Goal: Task Accomplishment & Management: Use online tool/utility

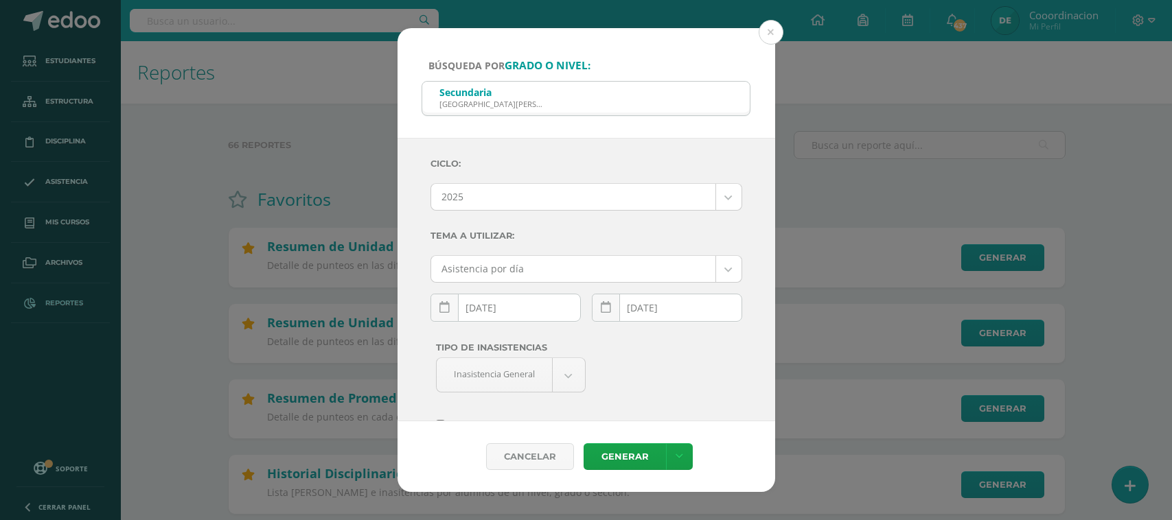
select select "2"
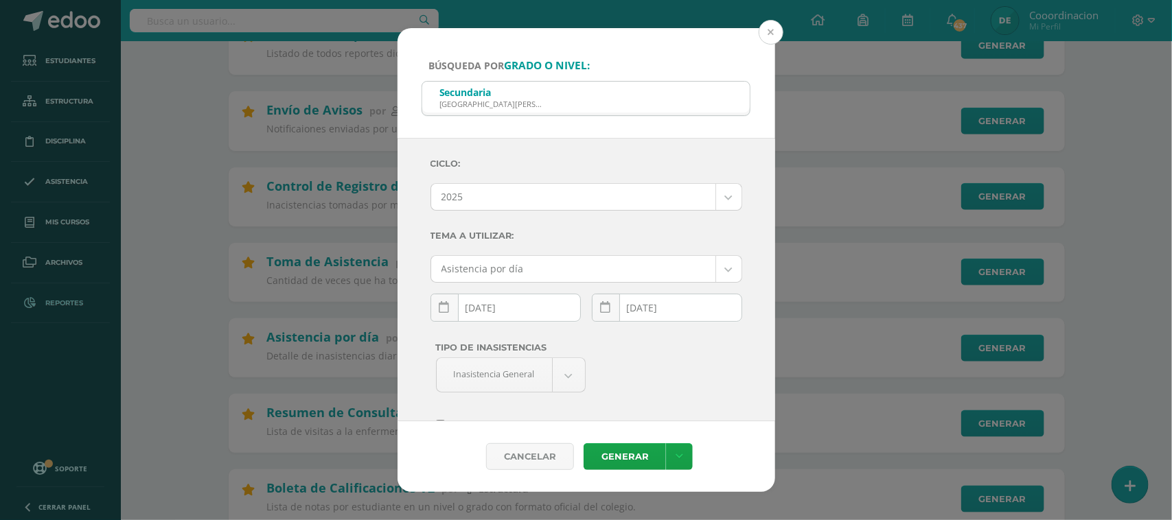
click at [776, 34] on button at bounding box center [771, 32] width 25 height 25
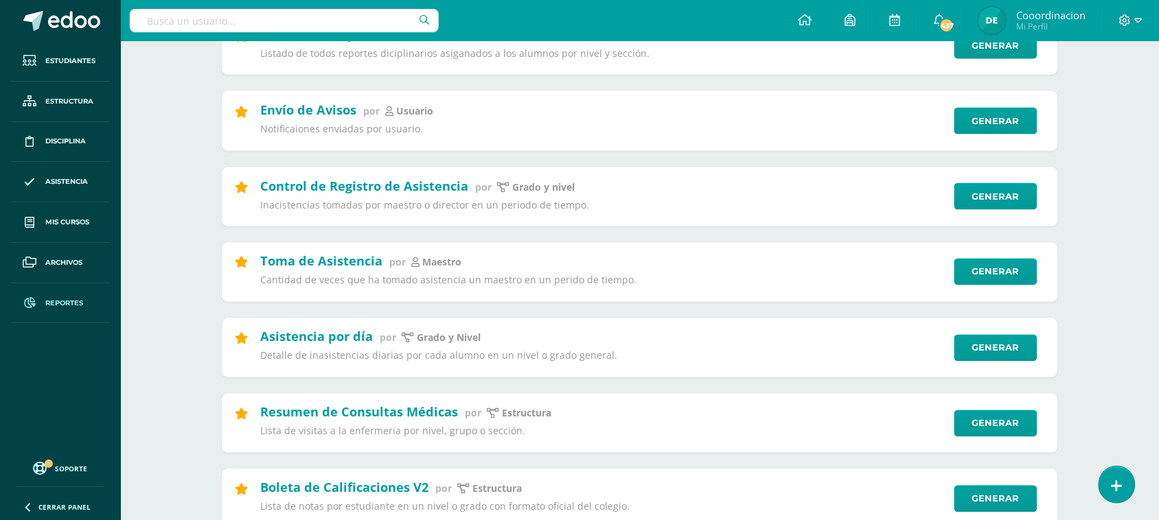
click at [308, 14] on input "text" at bounding box center [284, 20] width 309 height 23
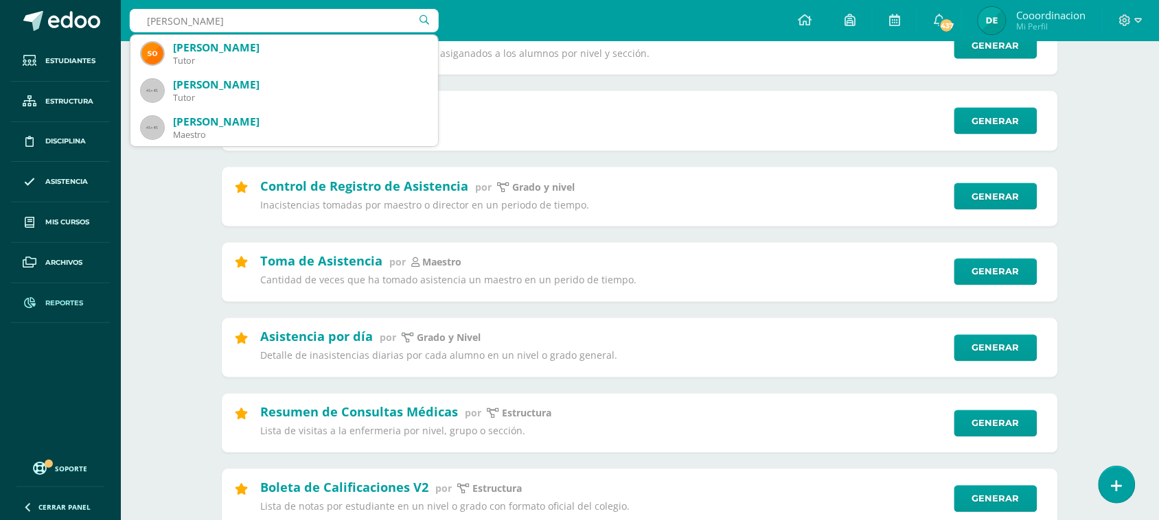
type input "ERICK RUIZ"
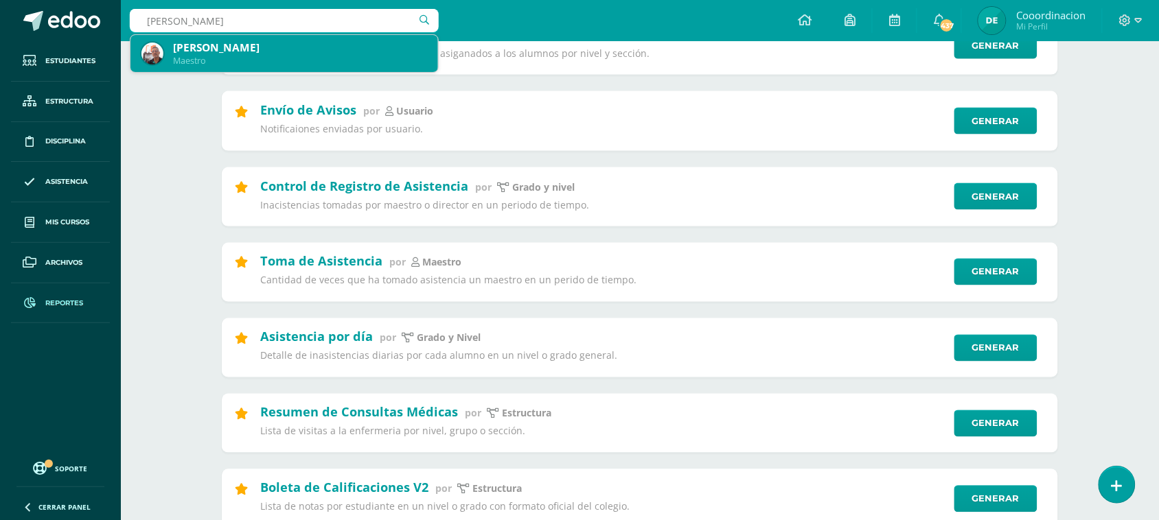
click at [242, 51] on div "Erick Ruiz" at bounding box center [300, 47] width 254 height 14
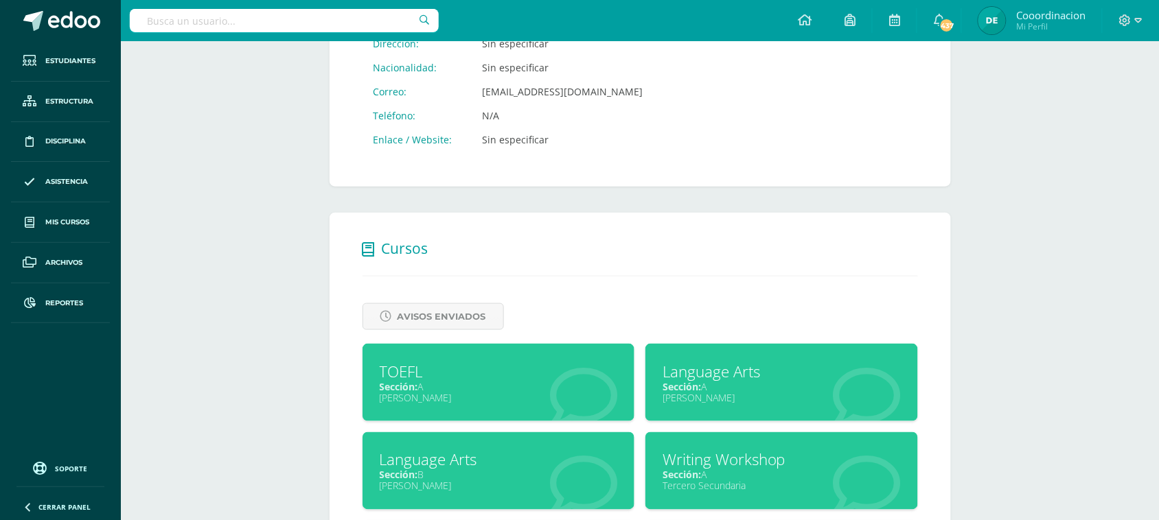
scroll to position [564, 0]
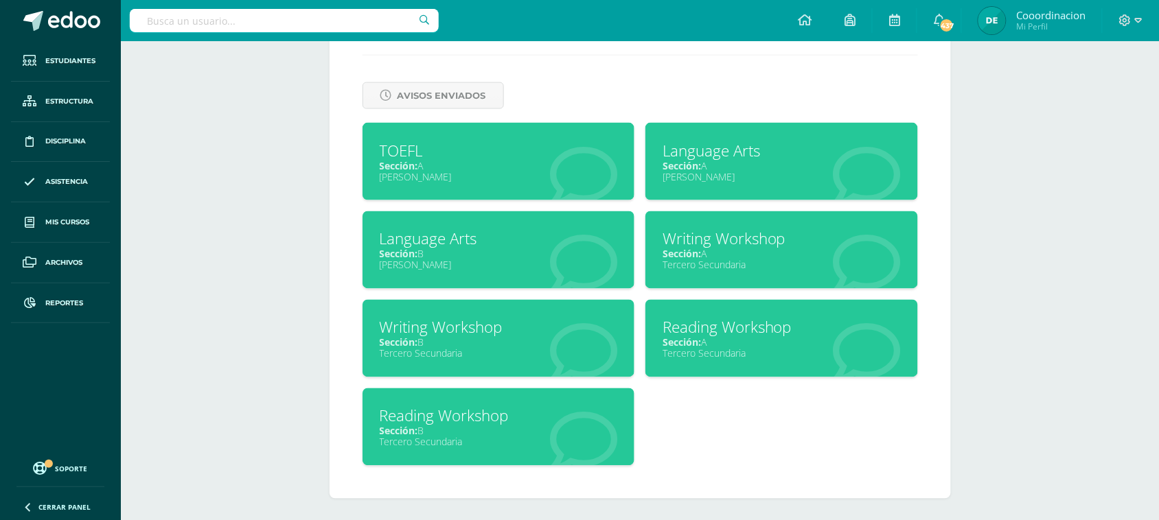
click at [680, 248] on span "Sección:" at bounding box center [681, 254] width 38 height 13
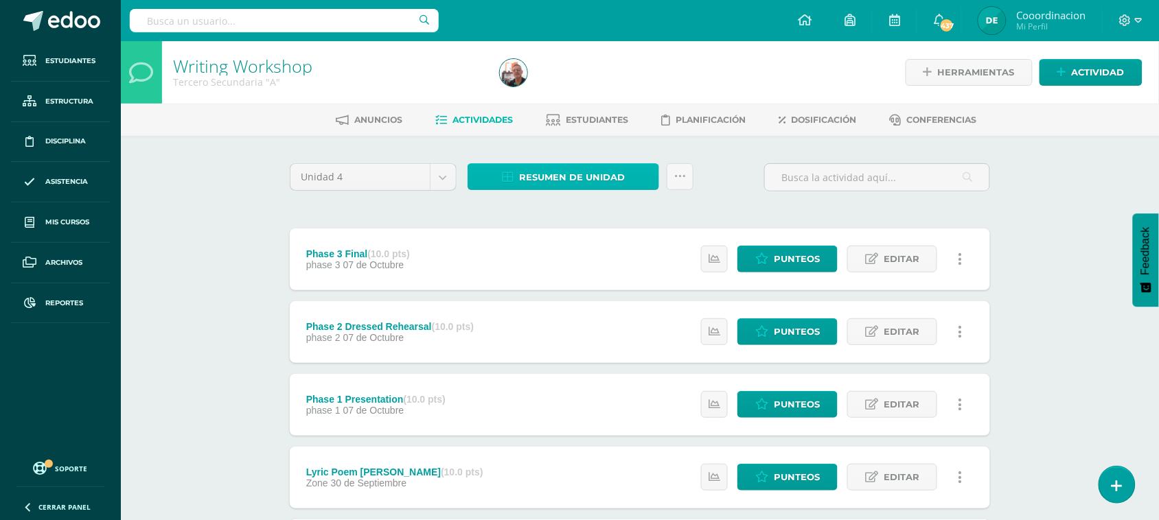
click at [582, 170] on span "Resumen de unidad" at bounding box center [572, 177] width 106 height 25
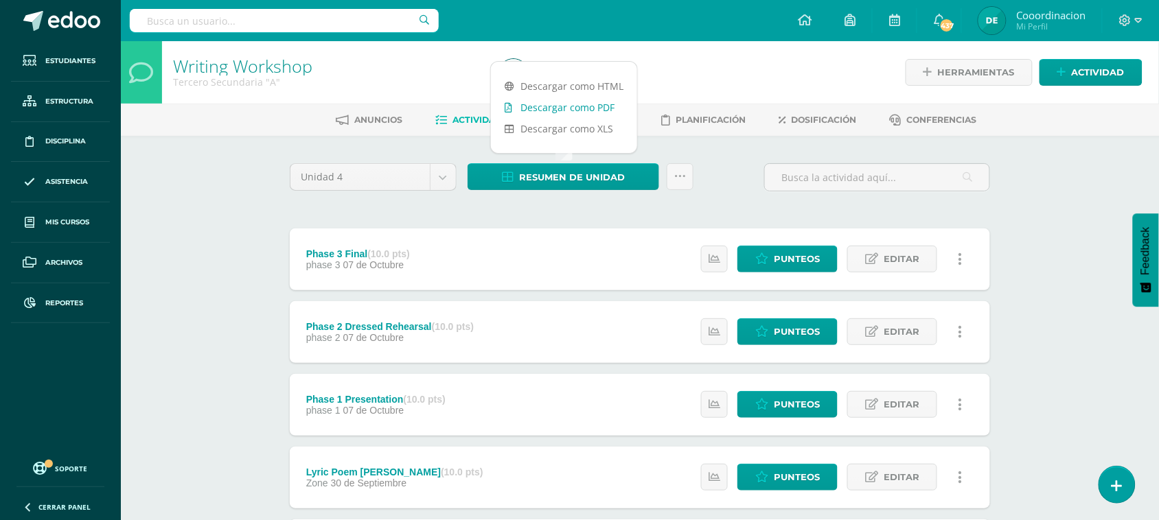
click at [565, 101] on link "Descargar como PDF" at bounding box center [564, 107] width 146 height 21
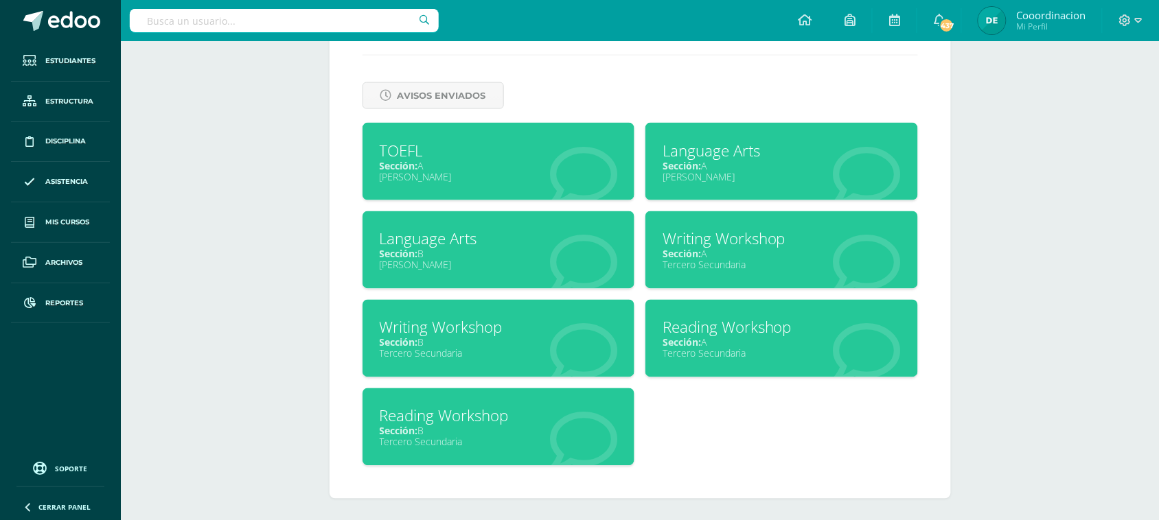
click at [434, 324] on div "Writing Workshop" at bounding box center [499, 327] width 238 height 21
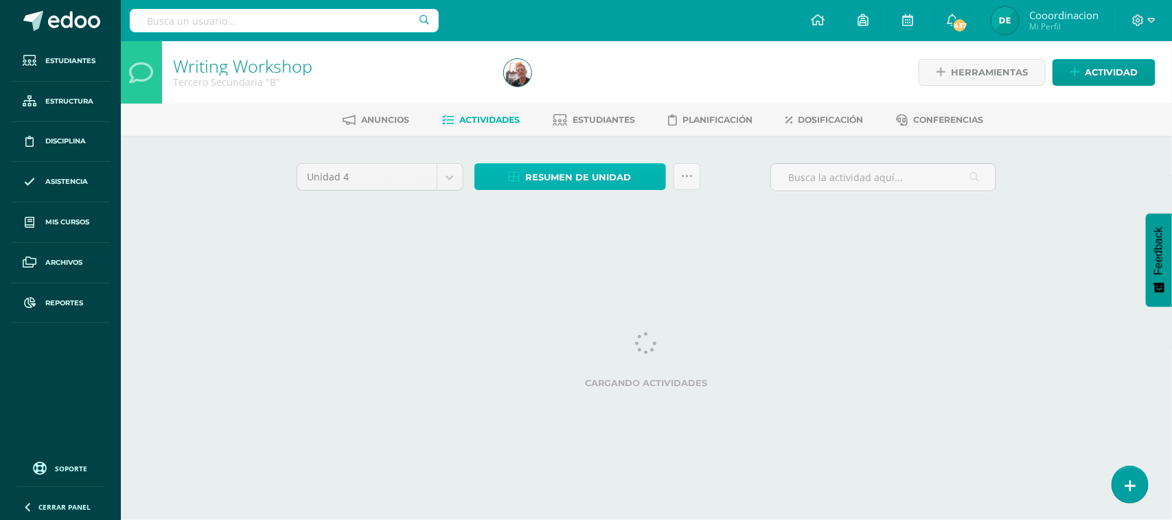
click at [533, 177] on span "Resumen de unidad" at bounding box center [579, 177] width 106 height 25
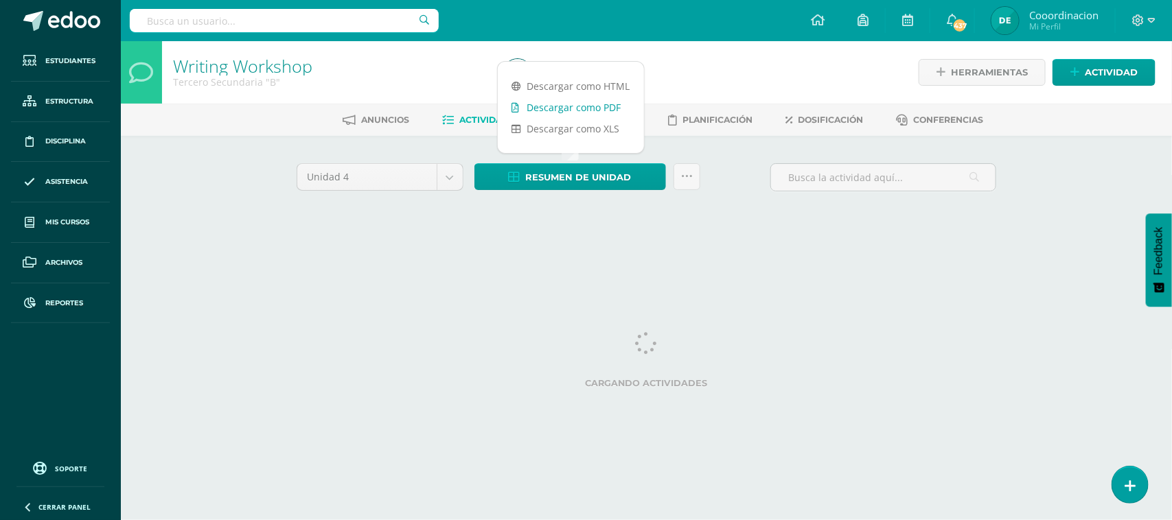
click at [587, 111] on link "Estudiantes" at bounding box center [594, 120] width 82 height 22
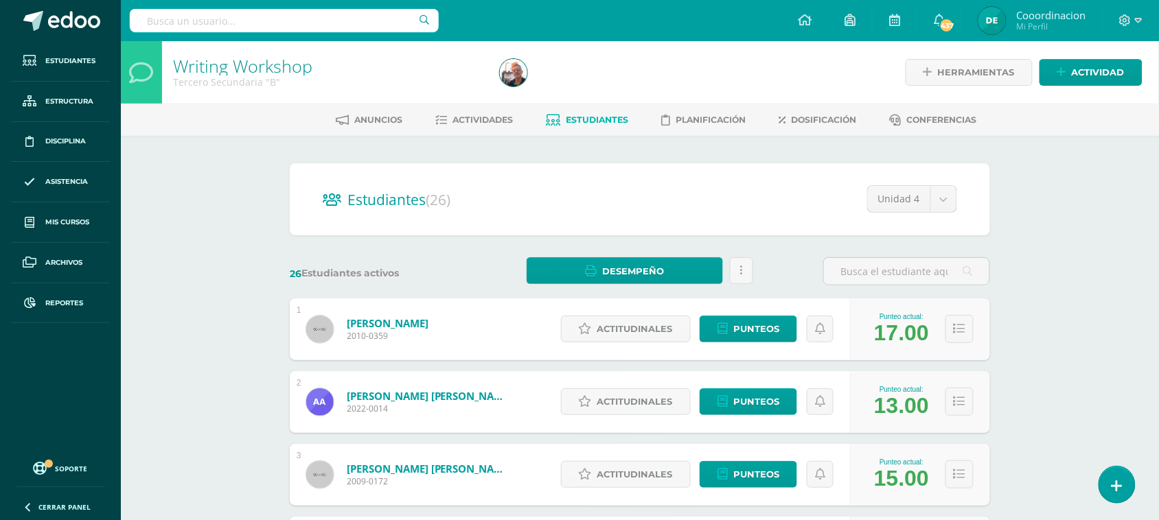
click at [314, 19] on input "text" at bounding box center [284, 20] width 309 height 23
click at [229, 60] on link "Writing Workshop" at bounding box center [242, 65] width 139 height 23
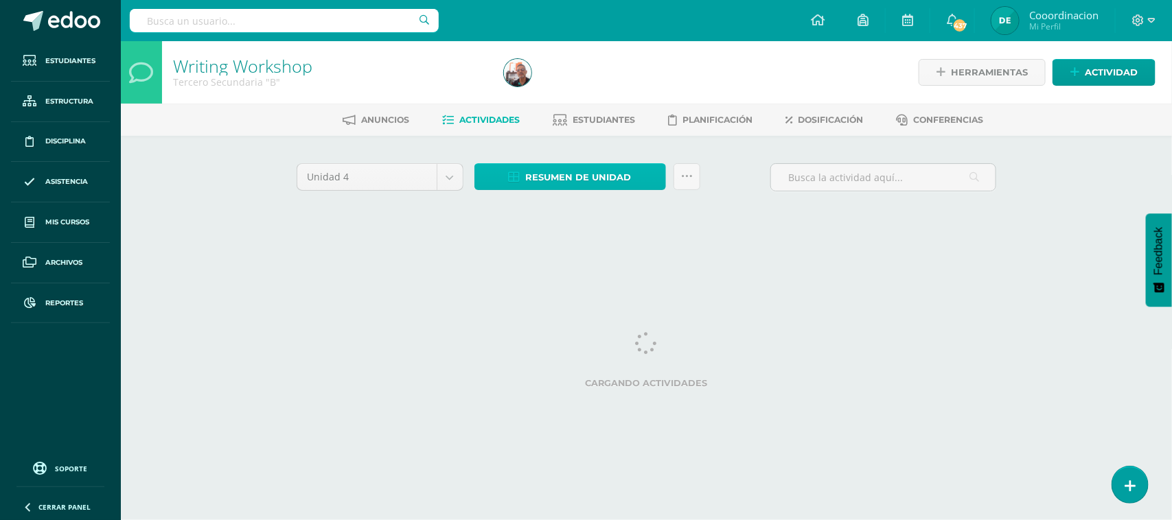
click at [568, 174] on span "Resumen de unidad" at bounding box center [579, 177] width 106 height 25
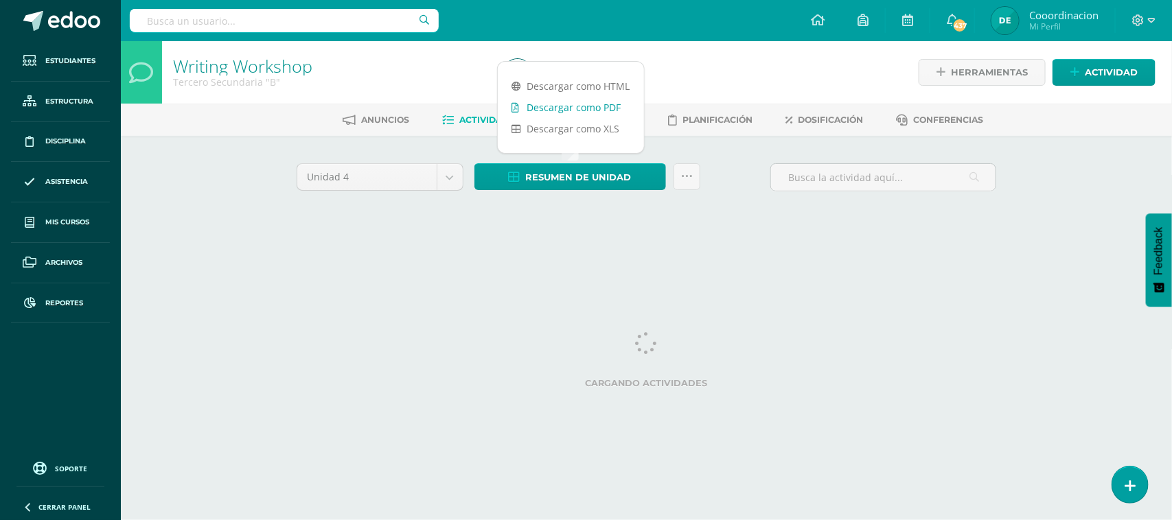
click at [580, 110] on link "Descargar como PDF" at bounding box center [571, 107] width 146 height 21
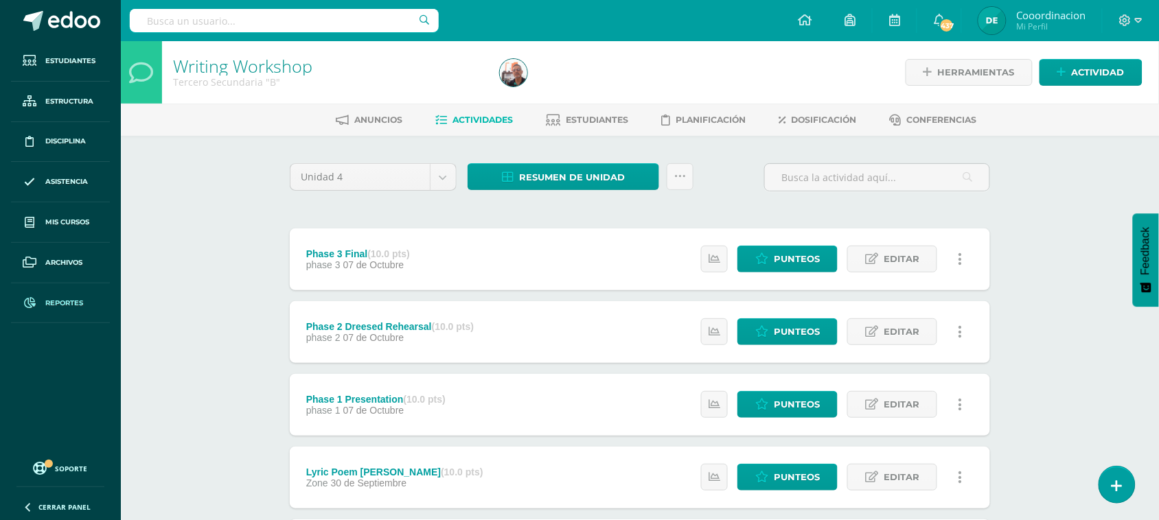
click at [64, 303] on span "Reportes" at bounding box center [64, 303] width 38 height 11
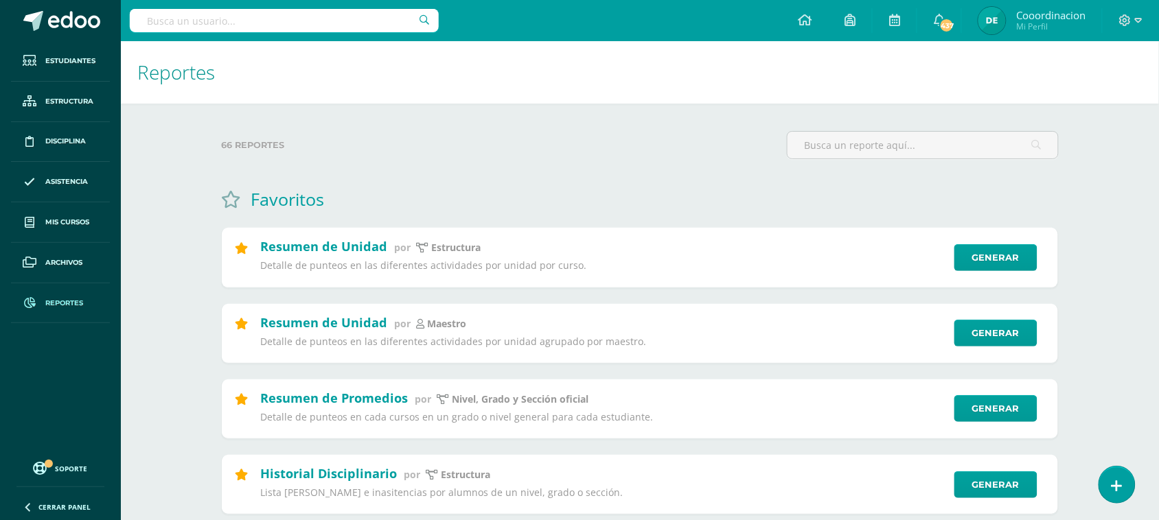
click at [294, 25] on input "text" at bounding box center [284, 20] width 309 height 23
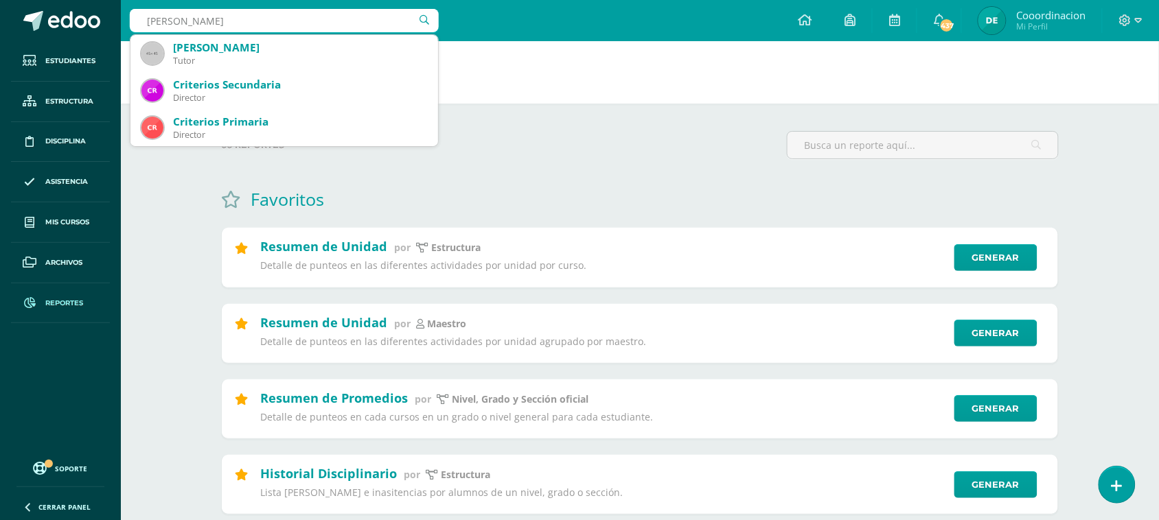
type input "ERIC RUIZ"
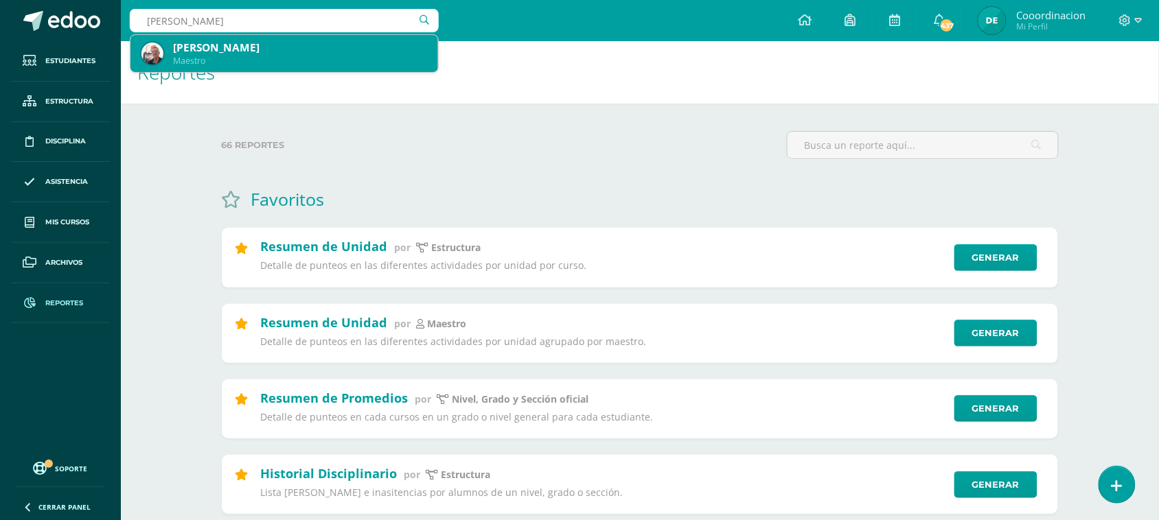
click at [252, 59] on div "Maestro" at bounding box center [300, 61] width 254 height 12
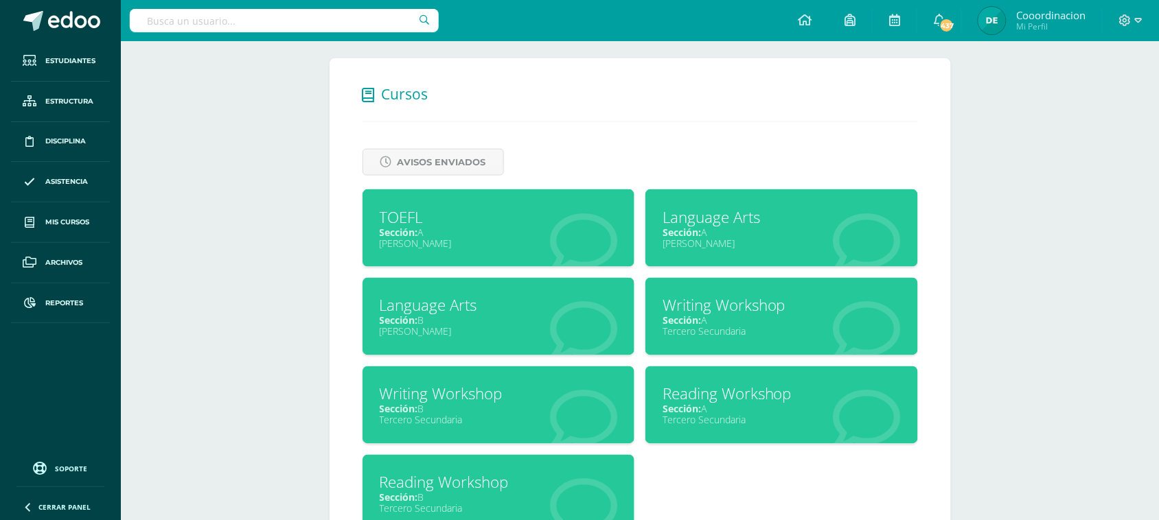
scroll to position [564, 0]
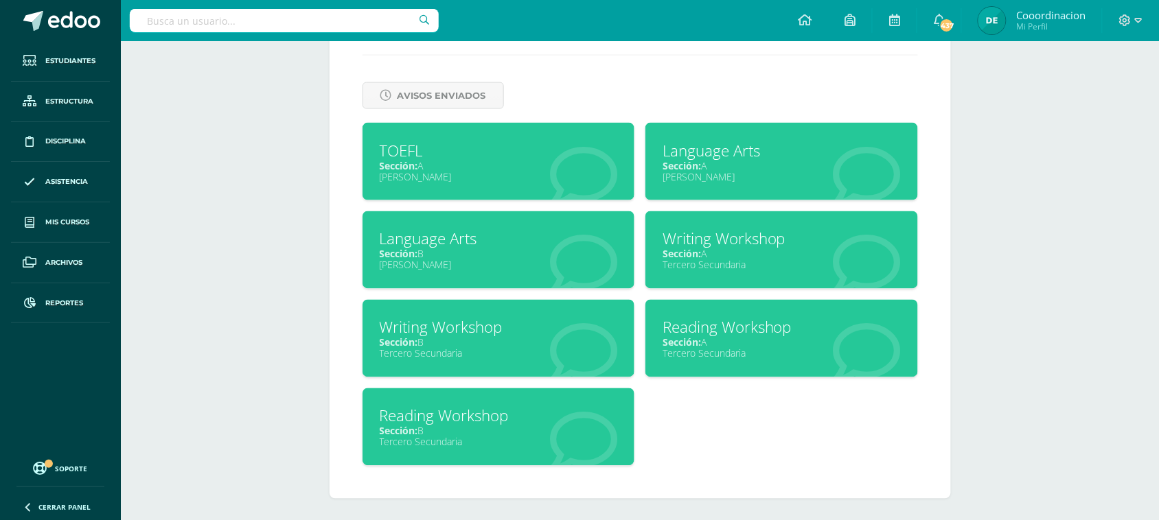
click at [726, 321] on div "Reading Workshop" at bounding box center [781, 327] width 238 height 21
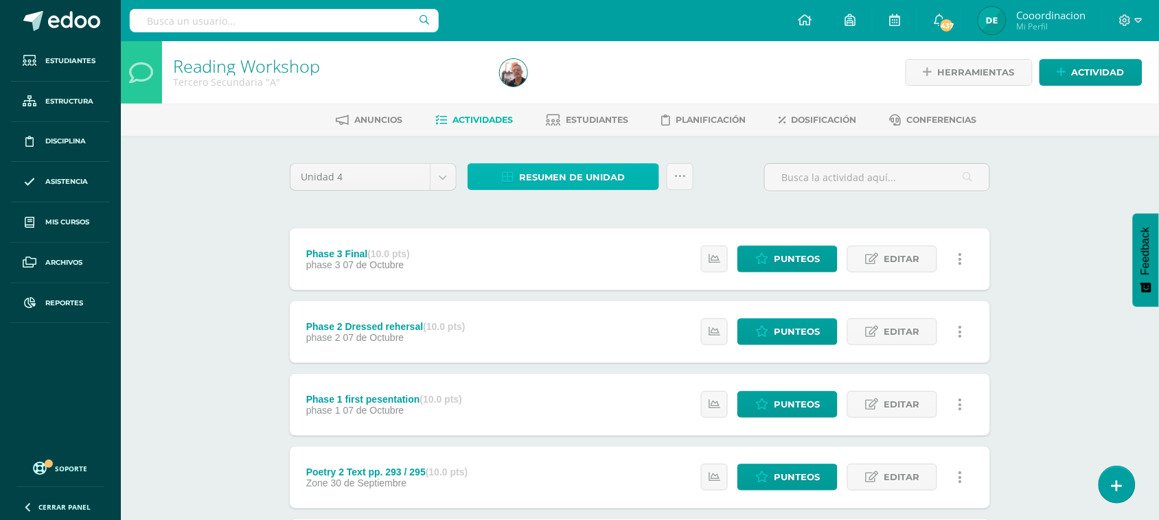
click at [596, 177] on span "Resumen de unidad" at bounding box center [572, 177] width 106 height 25
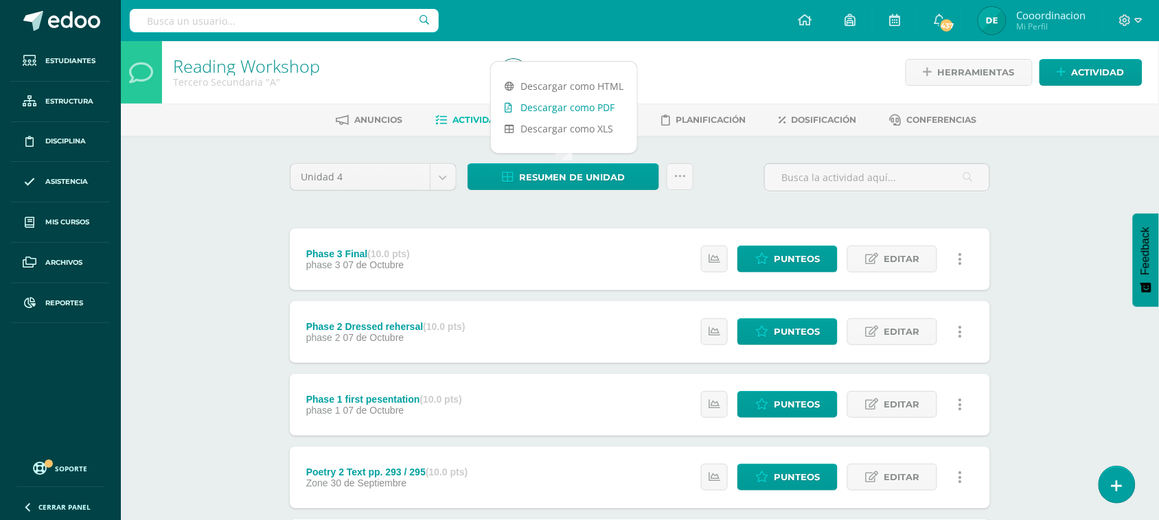
click at [598, 105] on link "Descargar como PDF" at bounding box center [564, 107] width 146 height 21
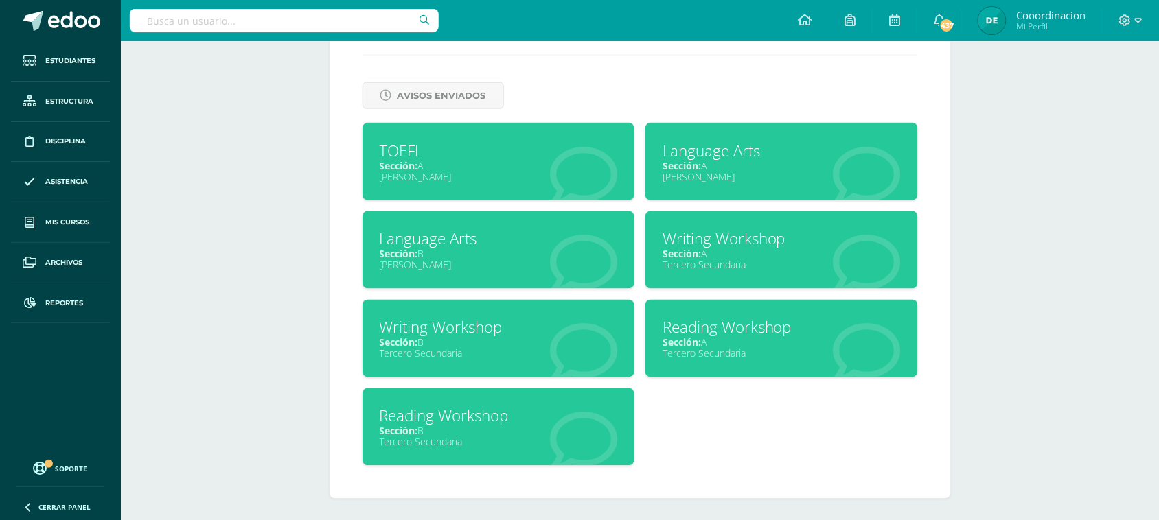
click at [417, 426] on span "Sección:" at bounding box center [399, 431] width 38 height 13
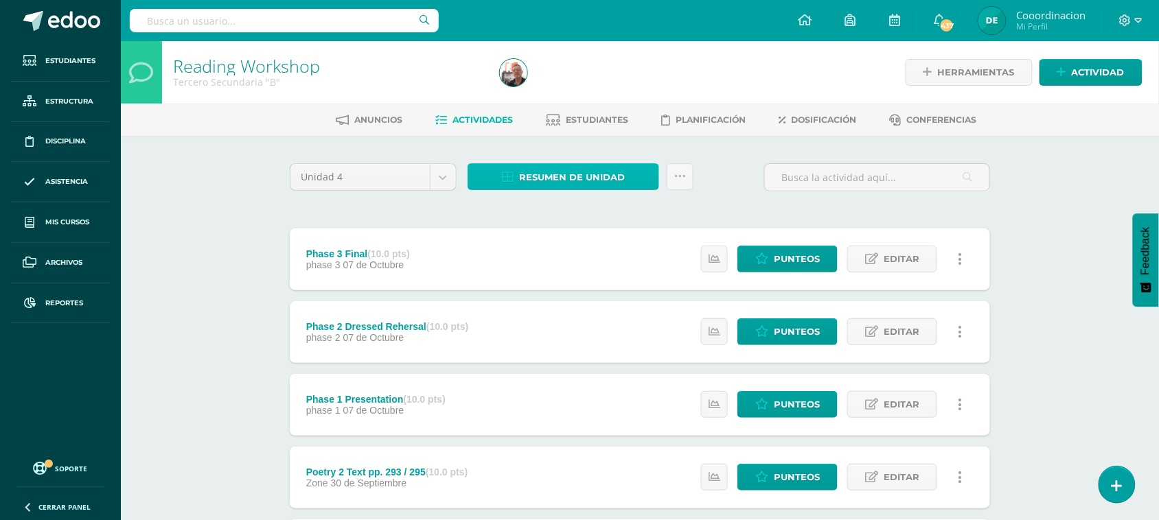
click at [564, 173] on span "Resumen de unidad" at bounding box center [572, 177] width 106 height 25
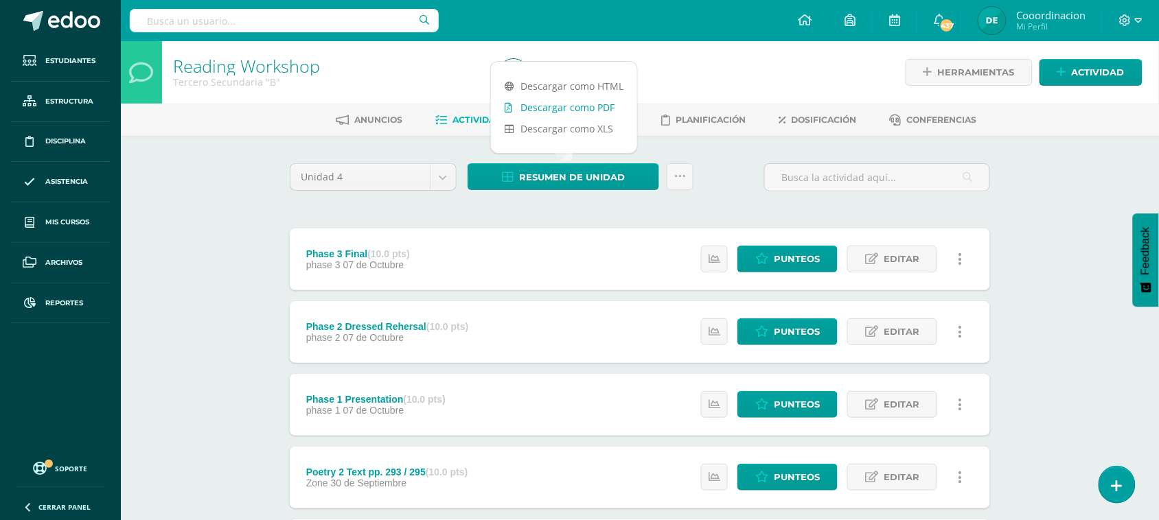
click at [565, 111] on link "Descargar como PDF" at bounding box center [564, 107] width 146 height 21
click at [286, 32] on div at bounding box center [284, 20] width 309 height 41
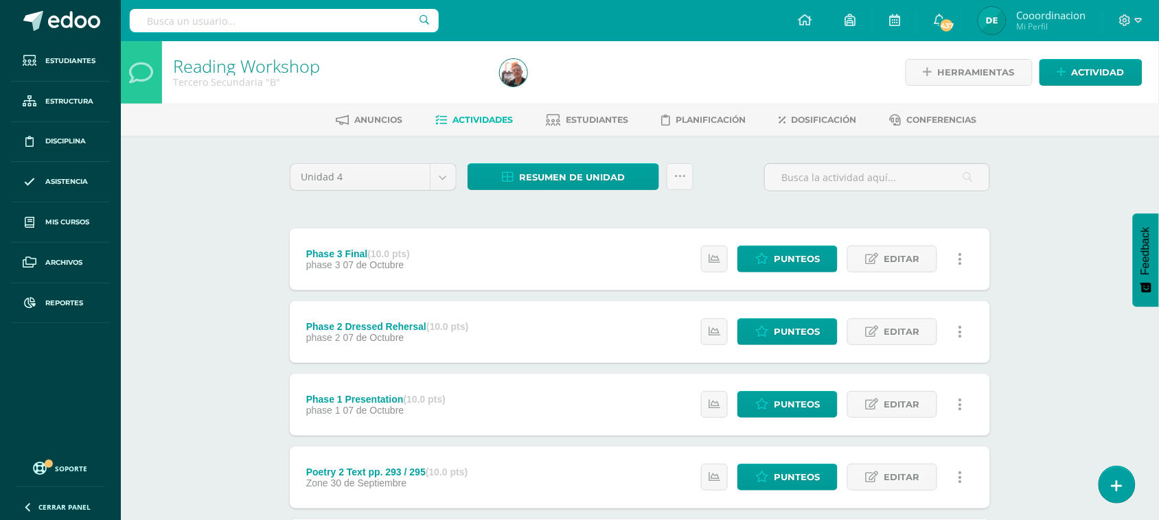
click at [286, 25] on input "text" at bounding box center [284, 20] width 309 height 23
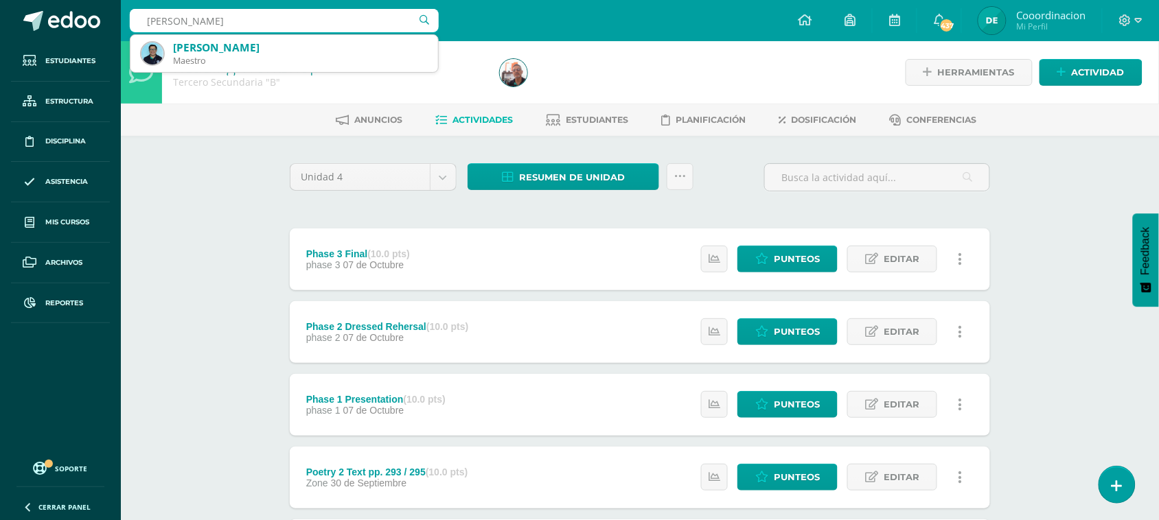
type input "ESTUARDO GUTIERR"
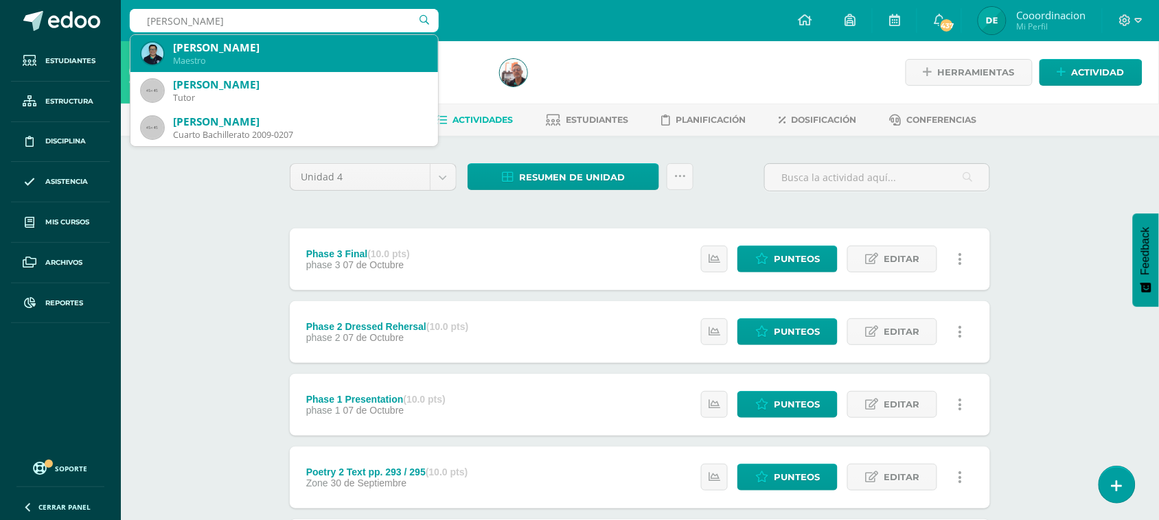
click at [238, 58] on div "Maestro" at bounding box center [300, 61] width 254 height 12
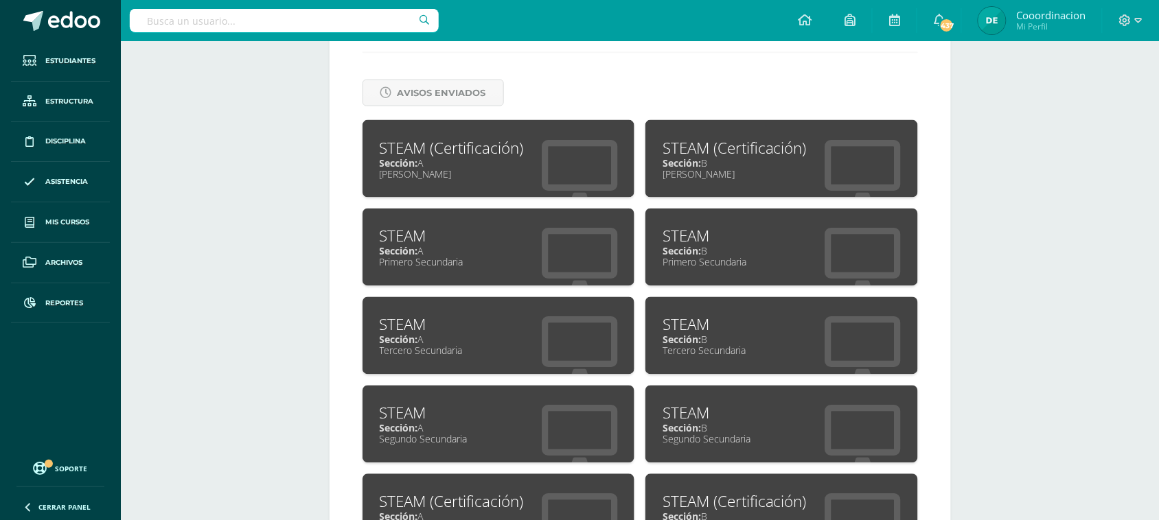
scroll to position [566, 0]
click at [436, 251] on div "Sección: A" at bounding box center [499, 252] width 238 height 13
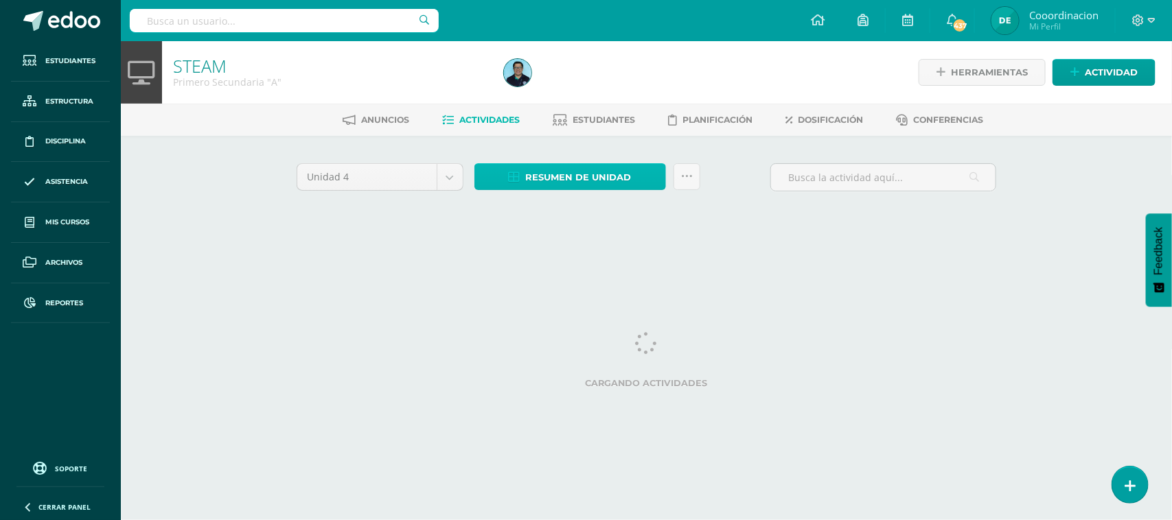
click at [581, 178] on span "Resumen de unidad" at bounding box center [579, 177] width 106 height 25
click at [568, 109] on link "Estudiantes" at bounding box center [594, 120] width 82 height 22
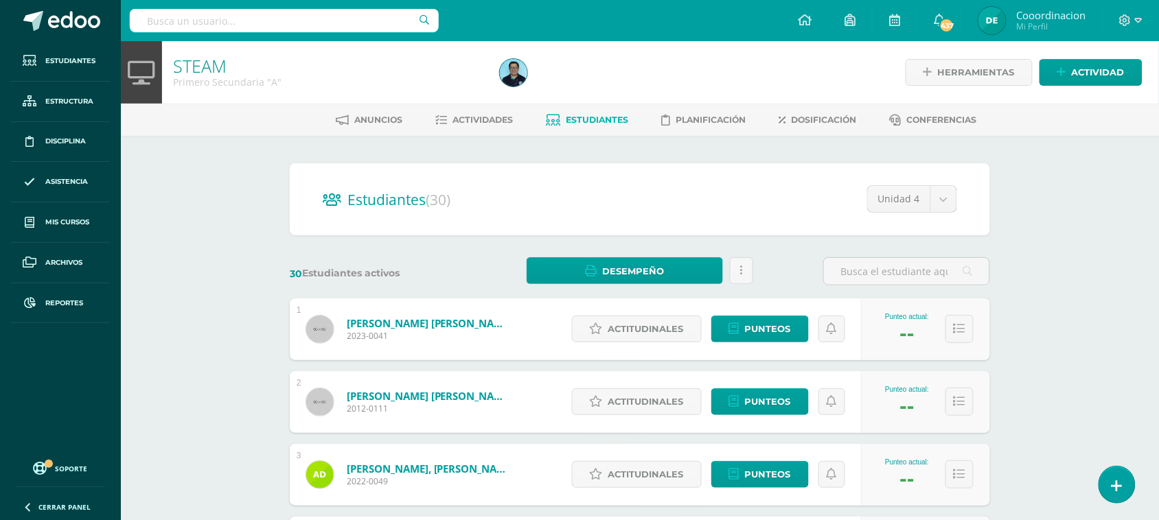
click at [238, 32] on input "text" at bounding box center [284, 20] width 309 height 23
type input "[PERSON_NAME]"
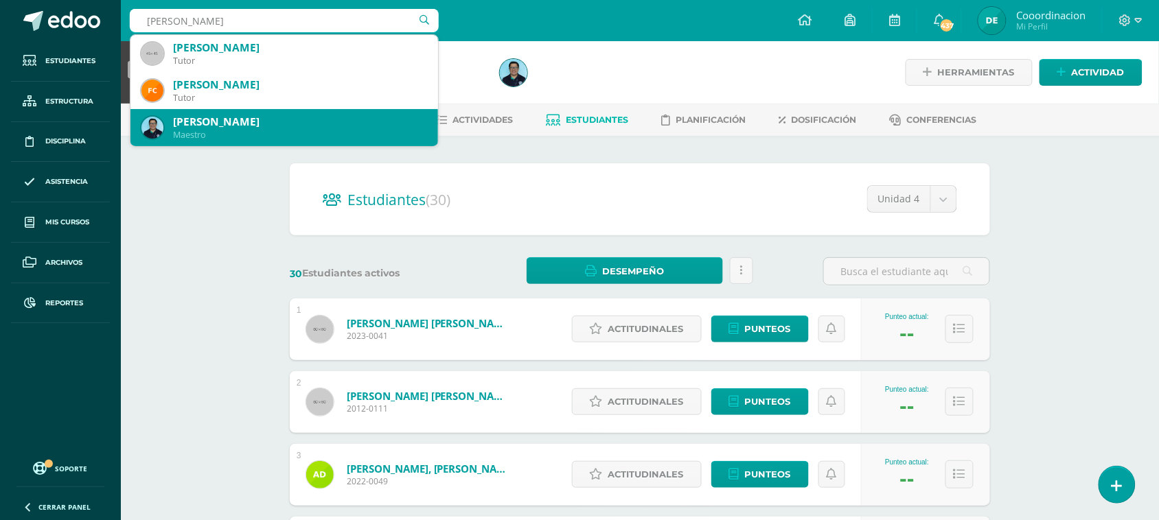
click at [217, 121] on div "[PERSON_NAME]" at bounding box center [300, 122] width 254 height 14
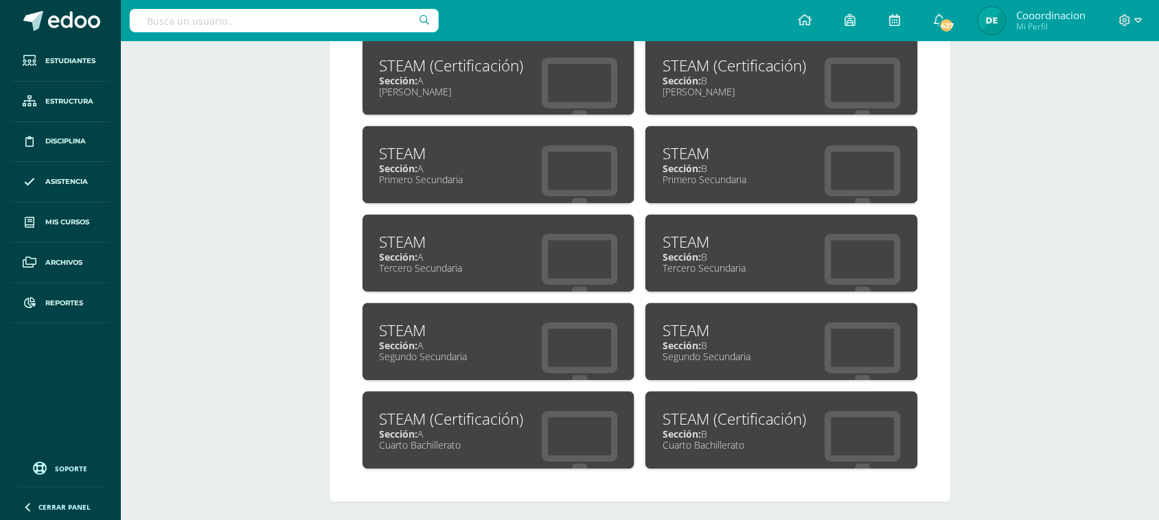
scroll to position [652, 0]
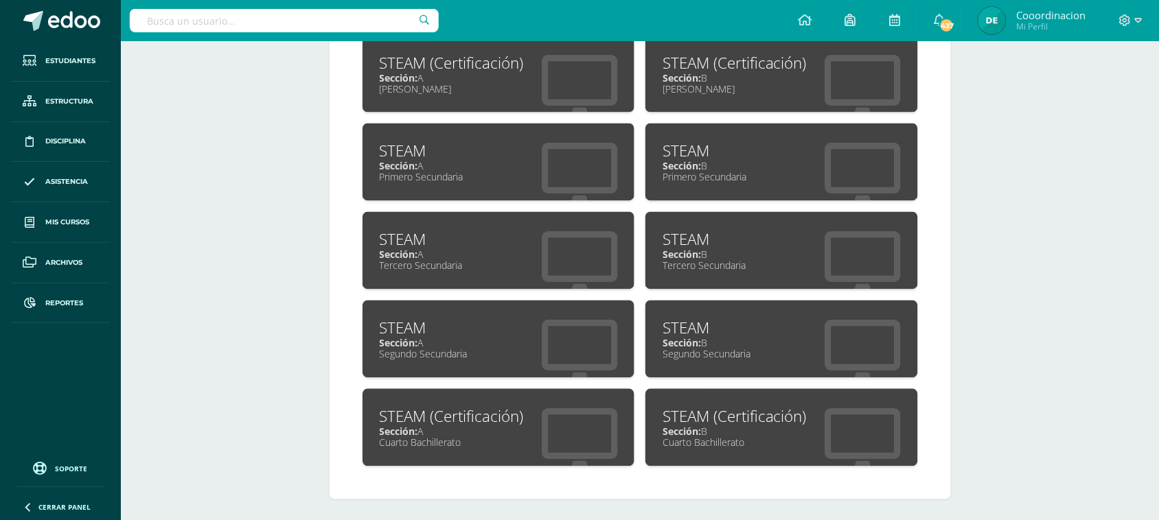
click at [407, 163] on span "Sección:" at bounding box center [399, 166] width 38 height 13
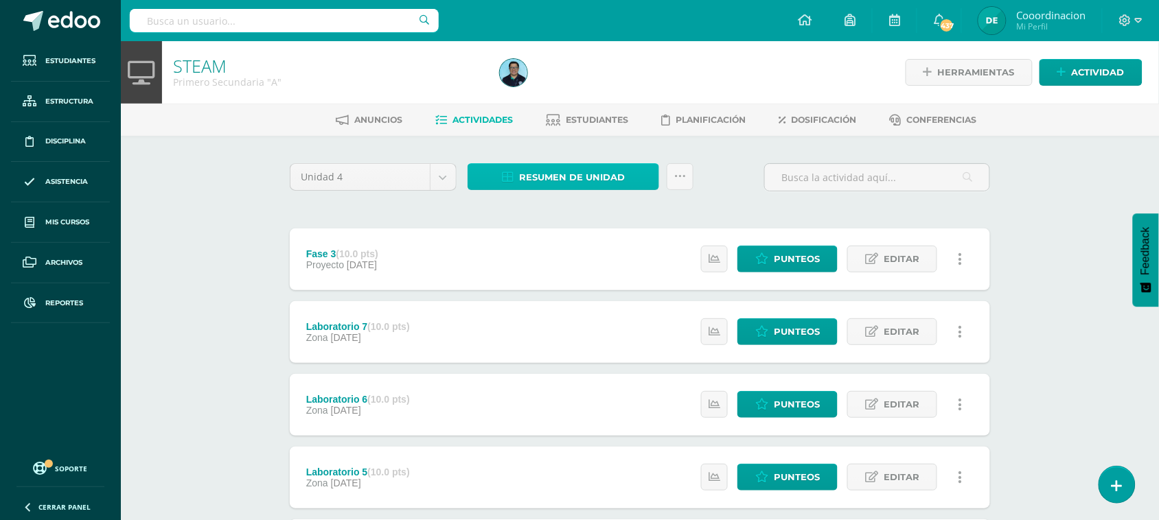
click at [565, 170] on span "Resumen de unidad" at bounding box center [572, 177] width 106 height 25
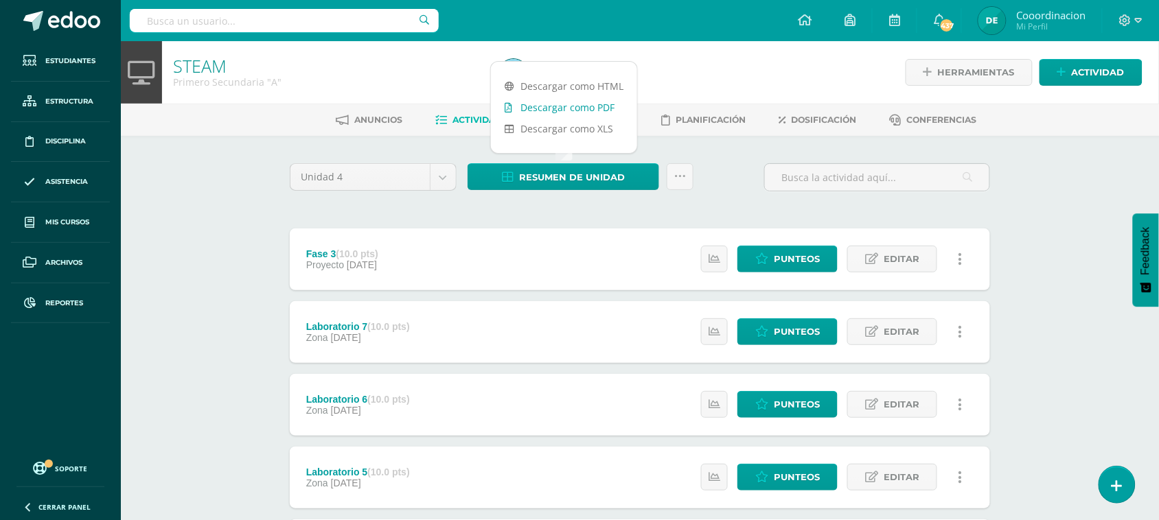
click at [561, 112] on link "Descargar como PDF" at bounding box center [564, 107] width 146 height 21
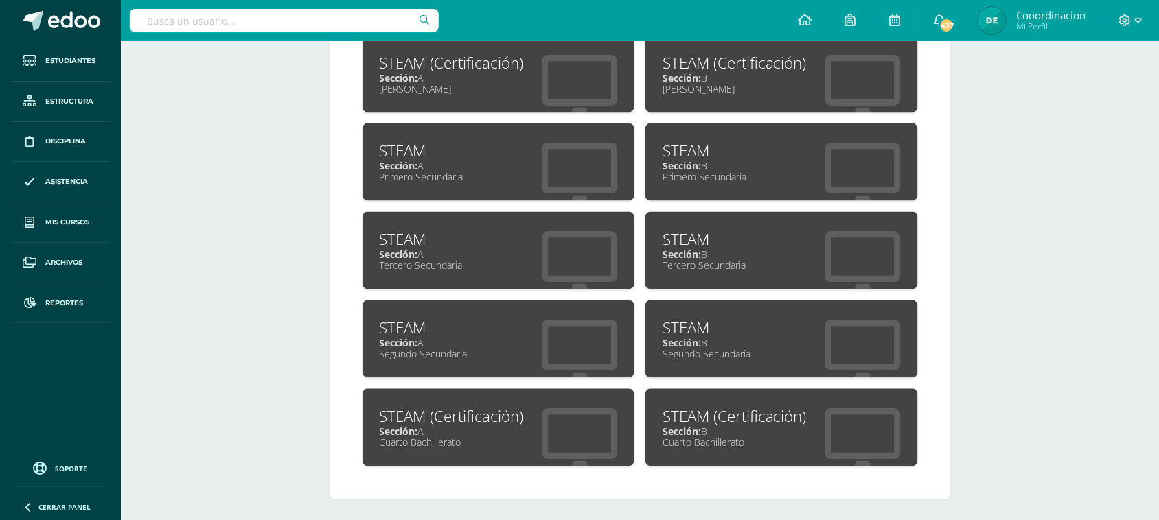
click at [700, 161] on span "Sección:" at bounding box center [681, 166] width 38 height 13
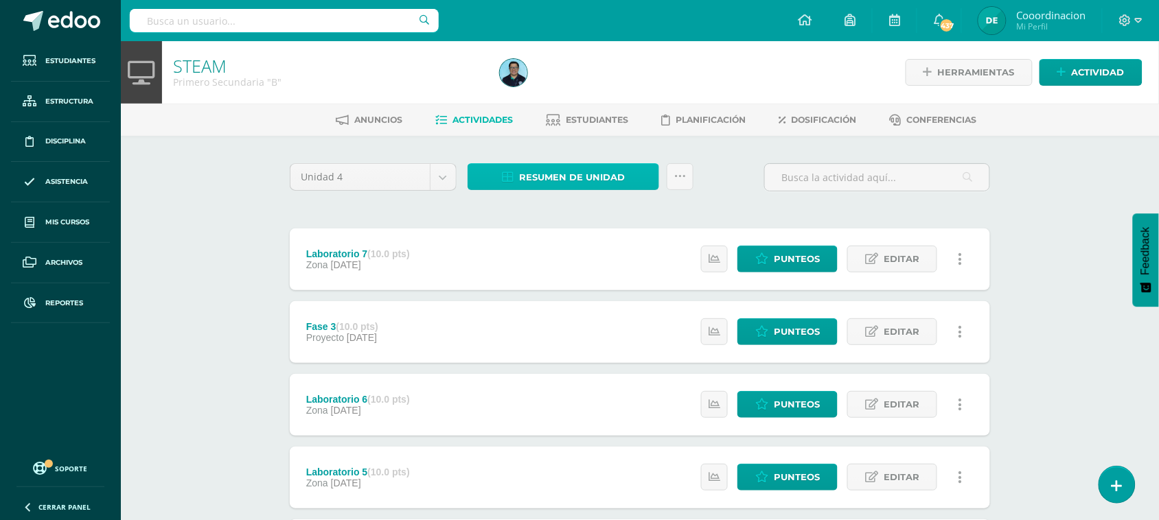
click at [536, 173] on span "Resumen de unidad" at bounding box center [572, 177] width 106 height 25
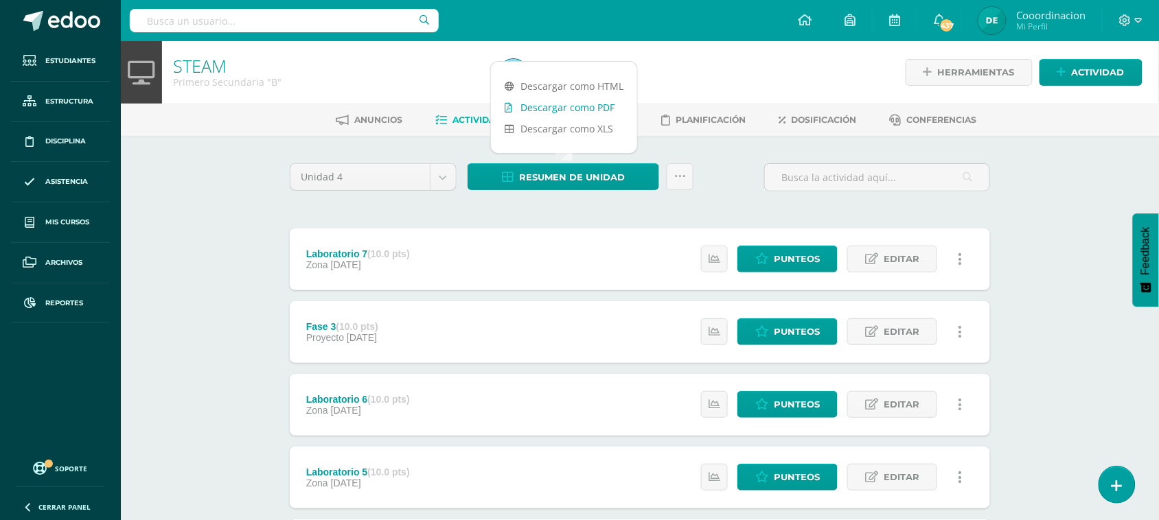
click at [563, 97] on link "Descargar como PDF" at bounding box center [564, 107] width 146 height 21
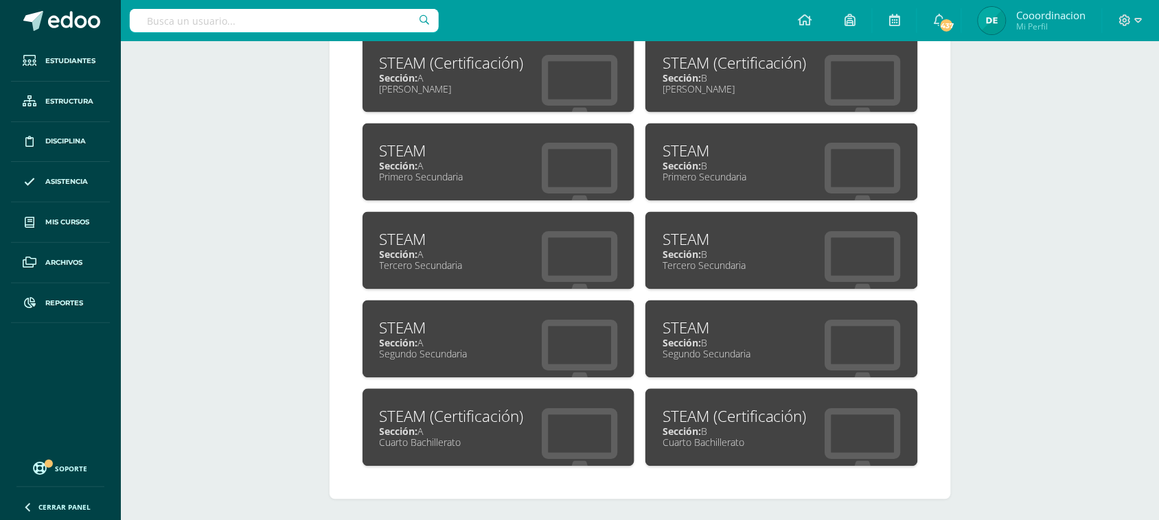
click at [407, 163] on span "Sección:" at bounding box center [399, 166] width 38 height 13
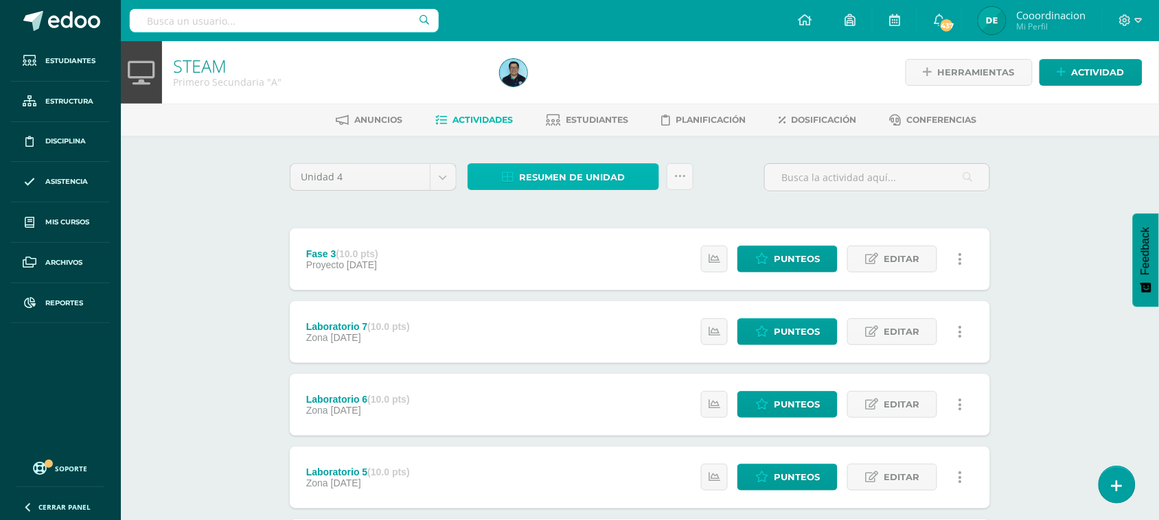
click at [547, 172] on span "Resumen de unidad" at bounding box center [572, 177] width 106 height 25
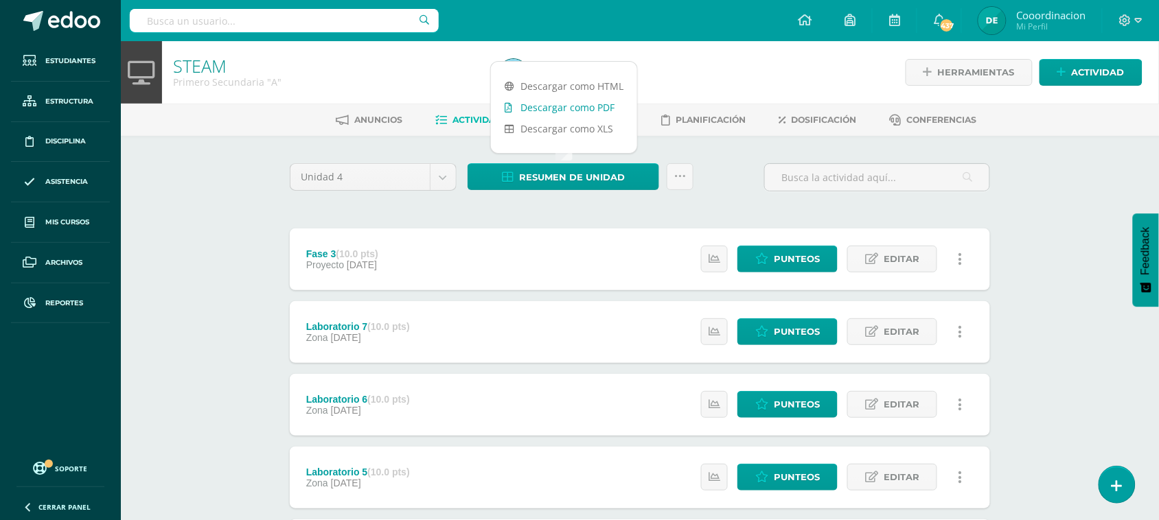
click at [553, 113] on link "Descargar como PDF" at bounding box center [564, 107] width 146 height 21
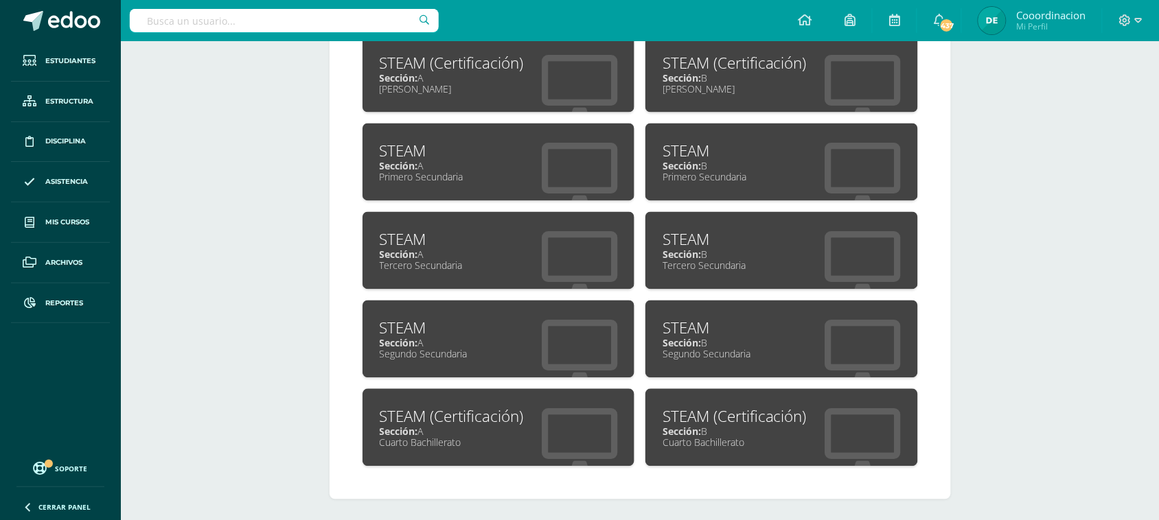
click at [430, 337] on div "Sección: A" at bounding box center [499, 343] width 238 height 13
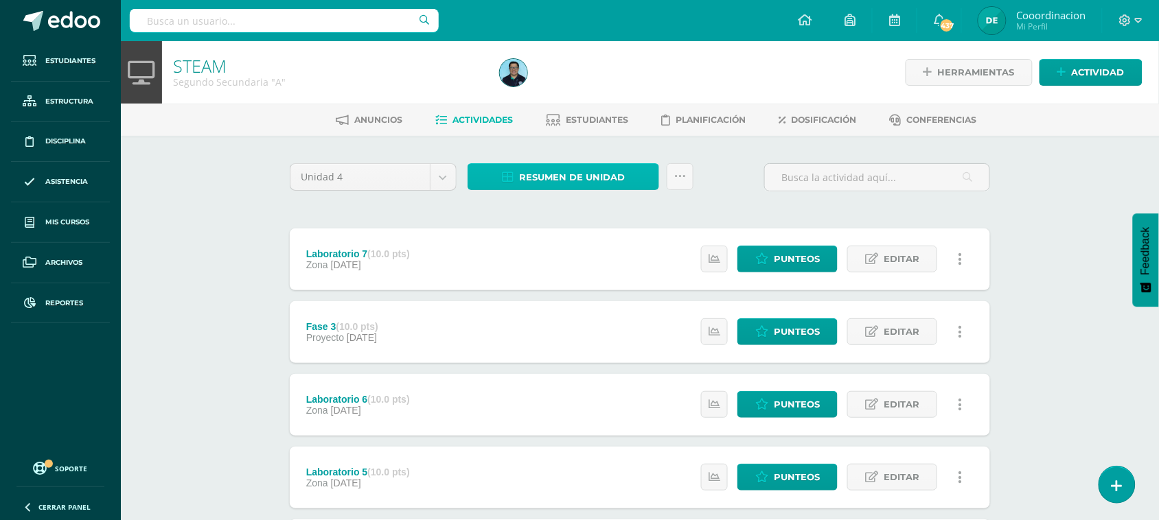
click at [557, 179] on span "Resumen de unidad" at bounding box center [572, 177] width 106 height 25
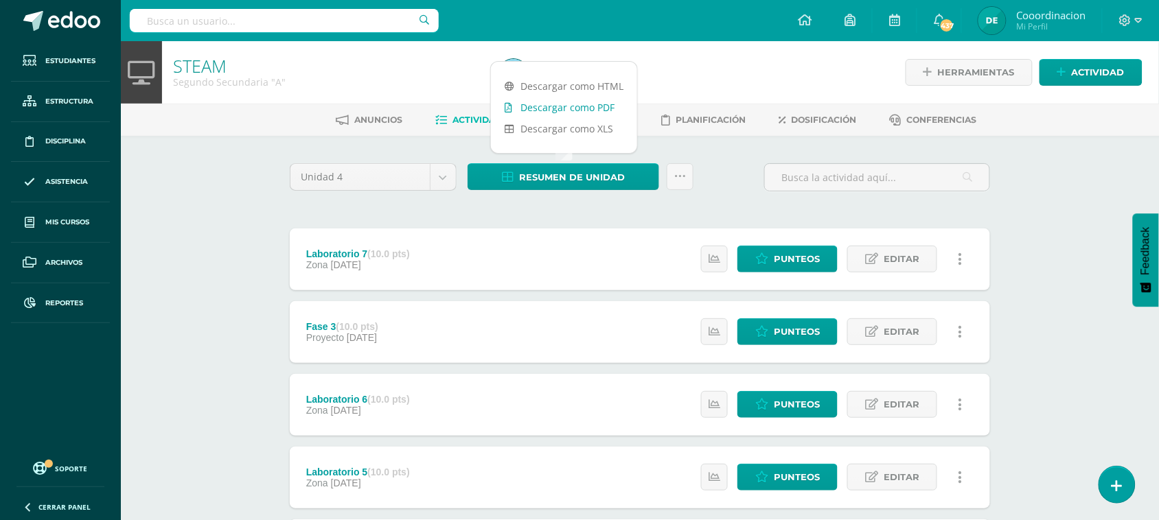
click at [564, 106] on link "Descargar como PDF" at bounding box center [564, 107] width 146 height 21
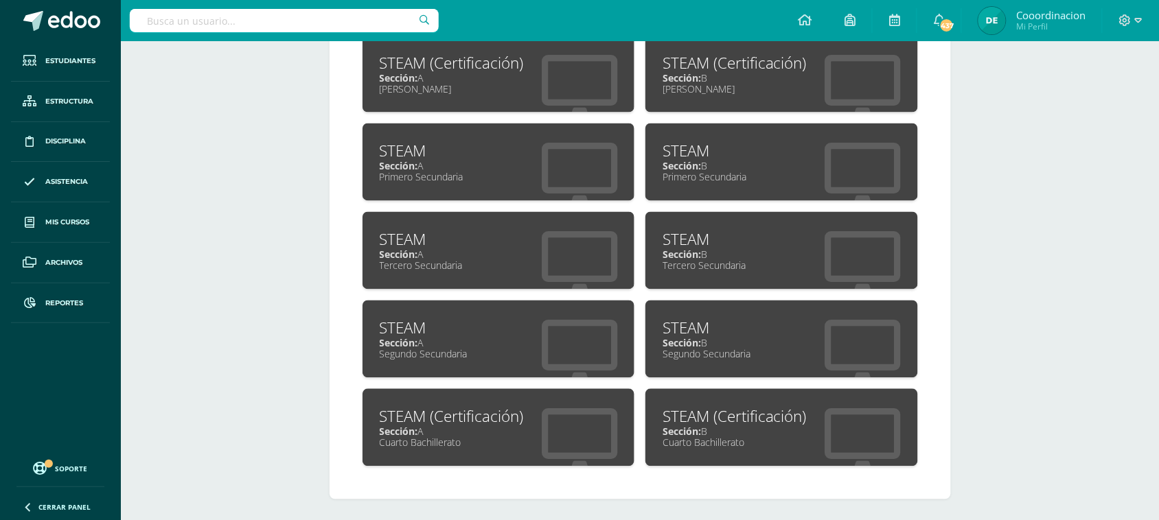
click at [699, 324] on div "STEAM" at bounding box center [781, 328] width 238 height 21
click at [688, 337] on span "Sección:" at bounding box center [681, 343] width 38 height 13
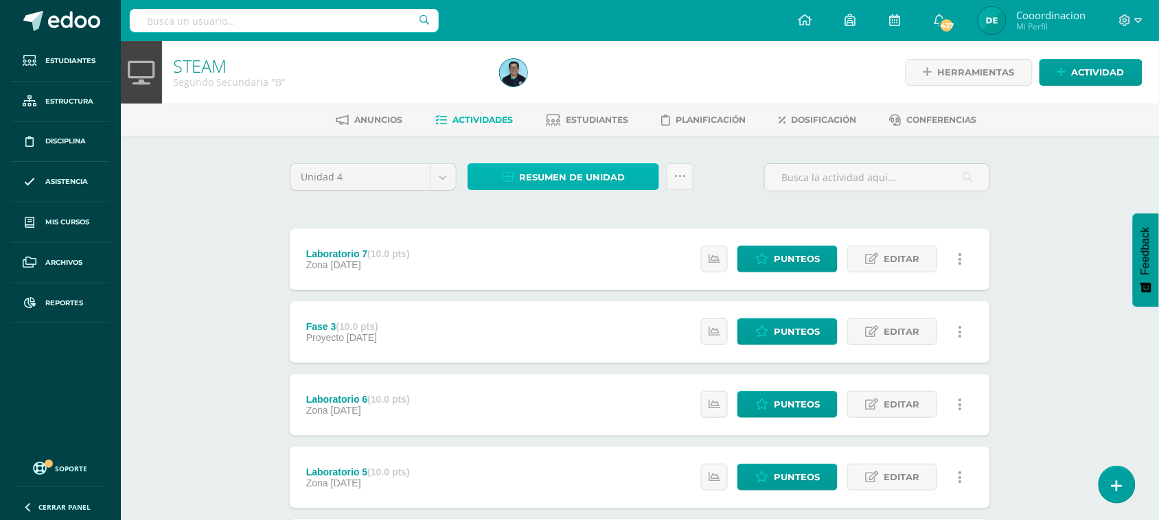
click at [590, 182] on span "Resumen de unidad" at bounding box center [572, 177] width 106 height 25
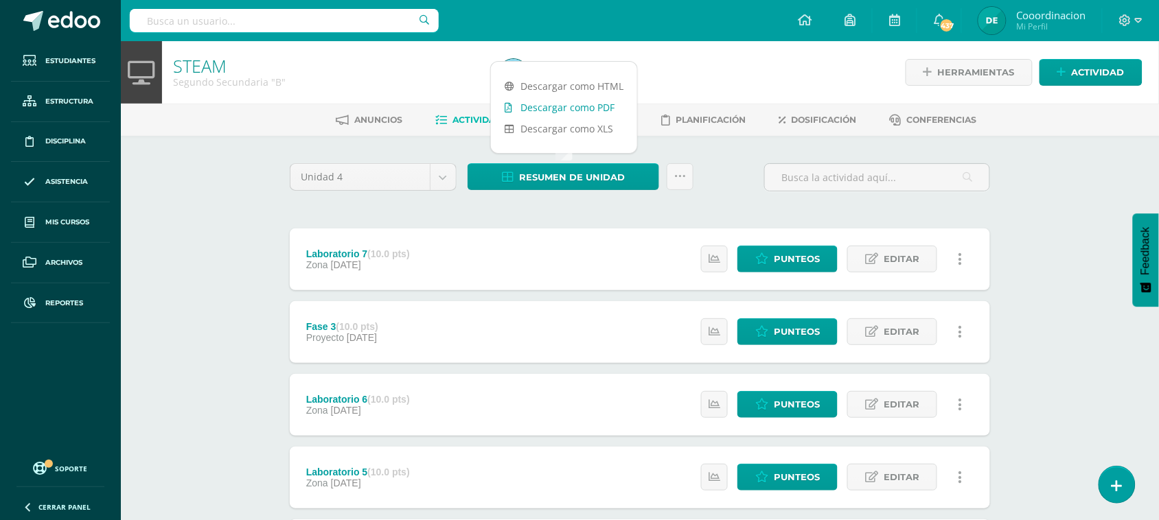
click at [592, 97] on link "Descargar como PDF" at bounding box center [564, 107] width 146 height 21
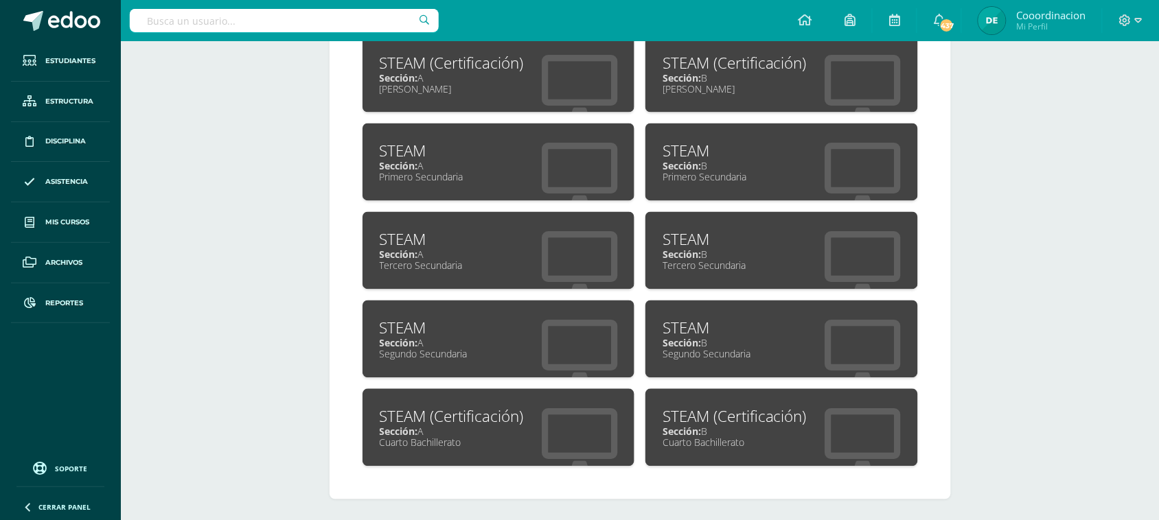
click at [407, 241] on div "STEAM" at bounding box center [499, 239] width 238 height 21
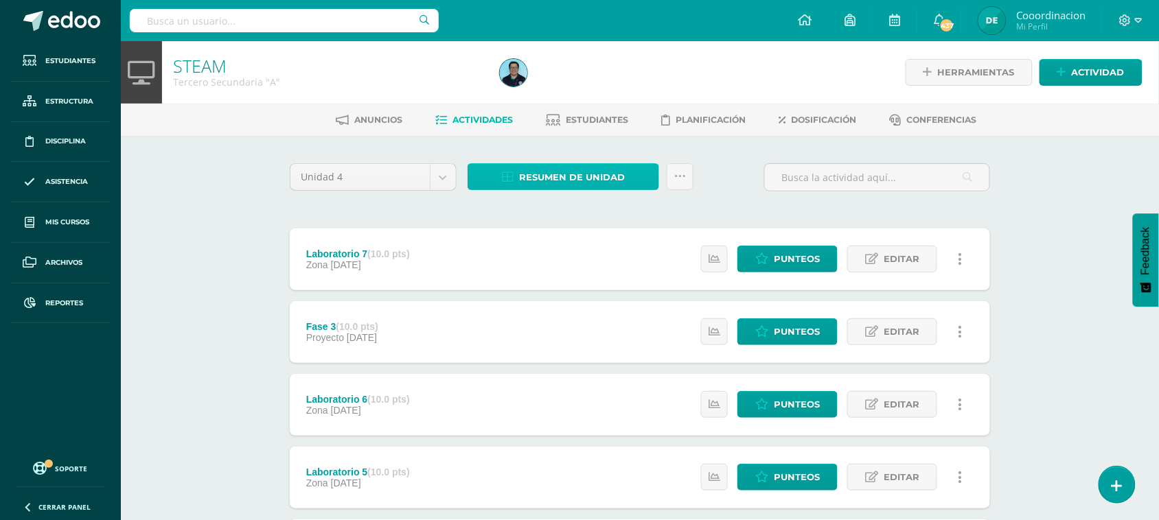
click at [580, 184] on span "Resumen de unidad" at bounding box center [572, 177] width 106 height 25
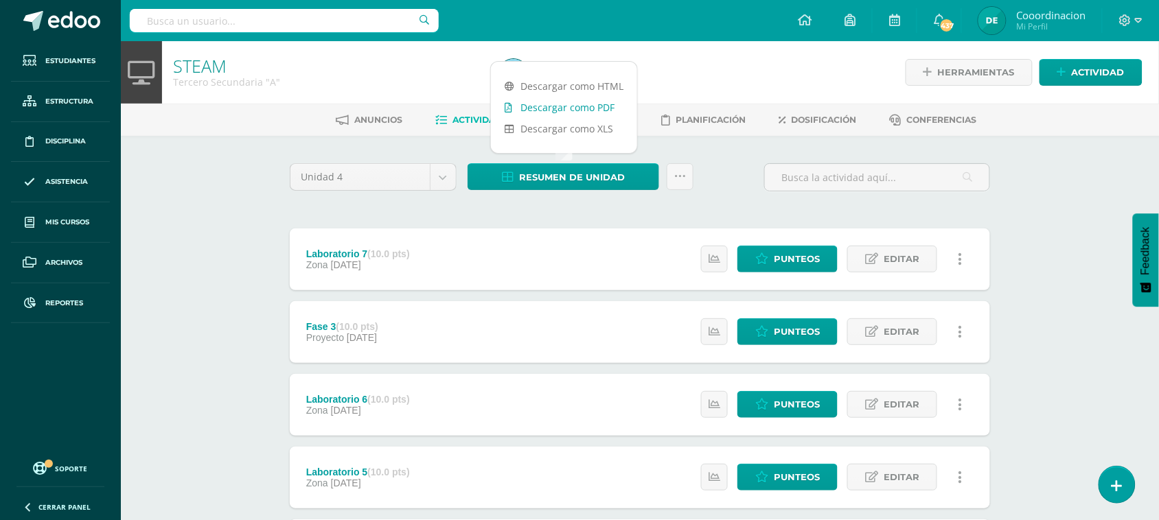
click at [577, 108] on link "Descargar como PDF" at bounding box center [564, 107] width 146 height 21
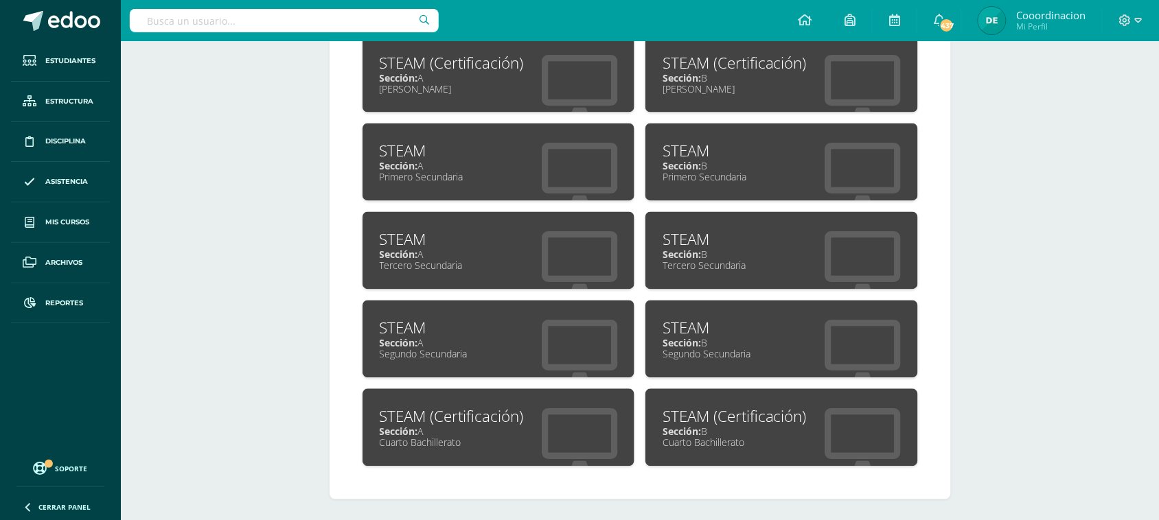
click at [704, 248] on div "Sección: B" at bounding box center [781, 254] width 238 height 13
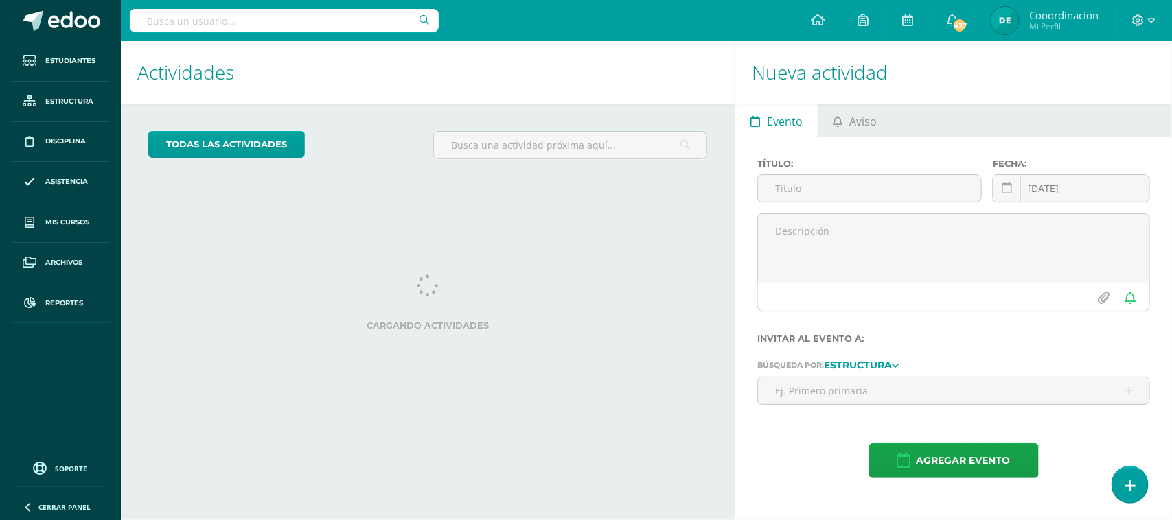
click at [285, 19] on input "text" at bounding box center [284, 20] width 309 height 23
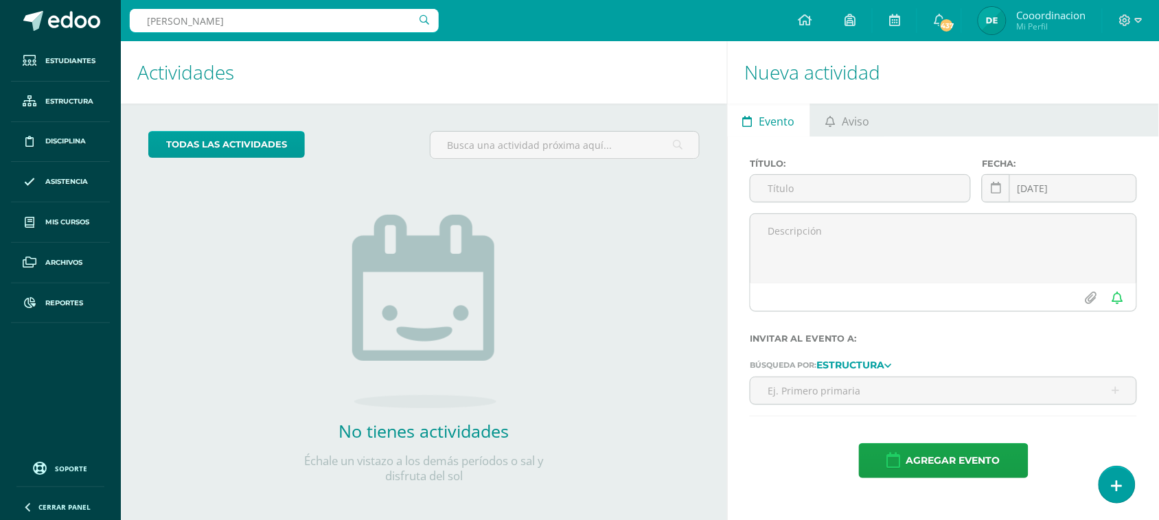
type input "ESTUARDO"
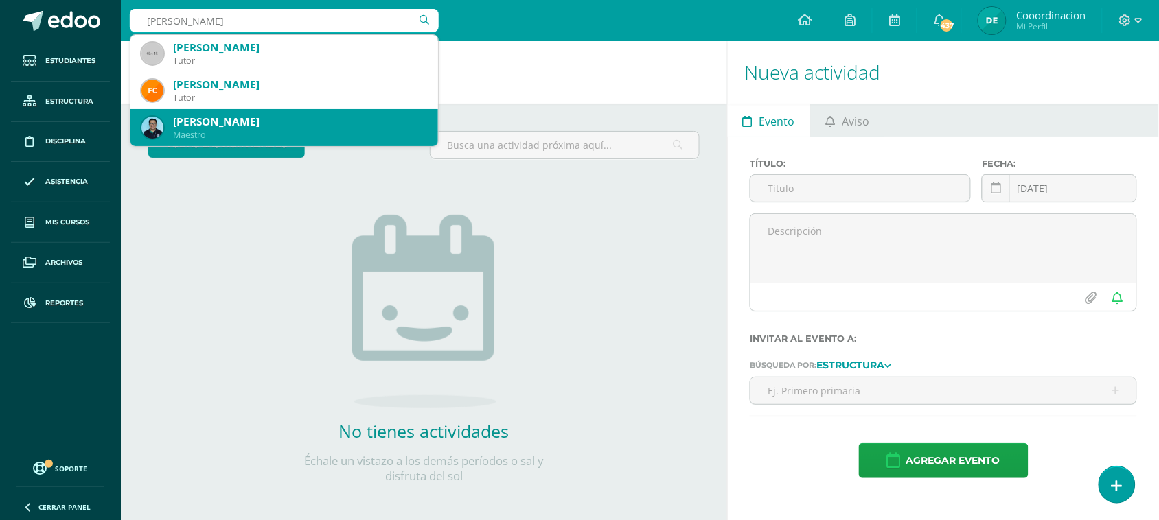
click at [230, 128] on div "Estuardo Gutierrez" at bounding box center [300, 122] width 254 height 14
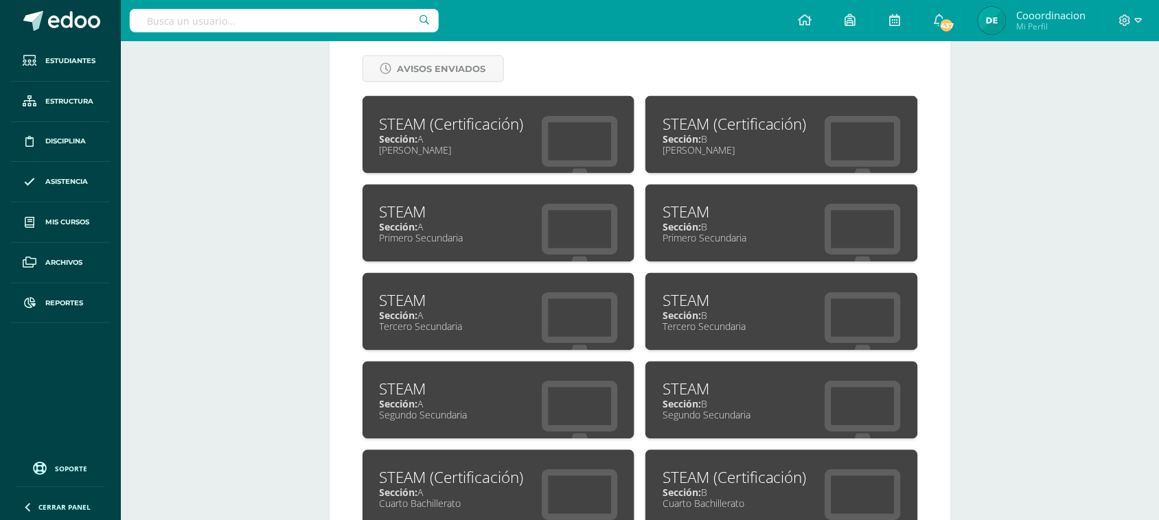
scroll to position [601, 0]
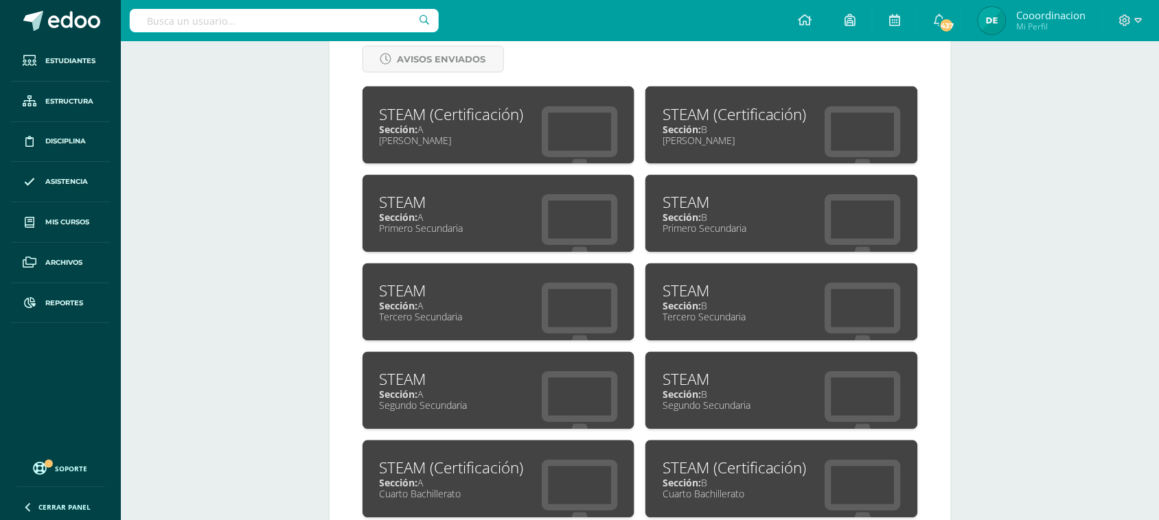
click at [686, 311] on div "Tercero Secundaria" at bounding box center [781, 317] width 238 height 13
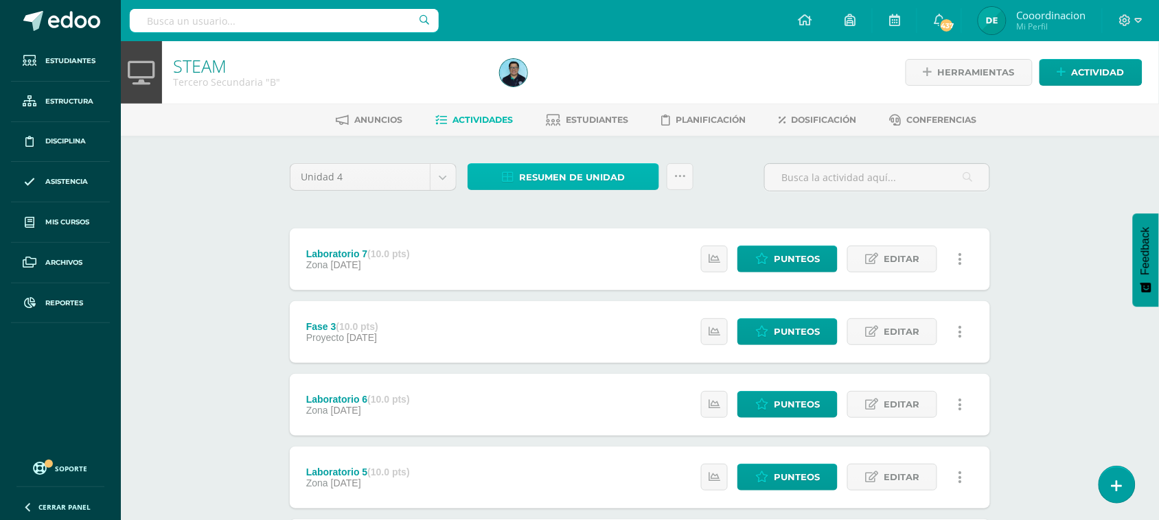
click at [585, 173] on span "Resumen de unidad" at bounding box center [572, 177] width 106 height 25
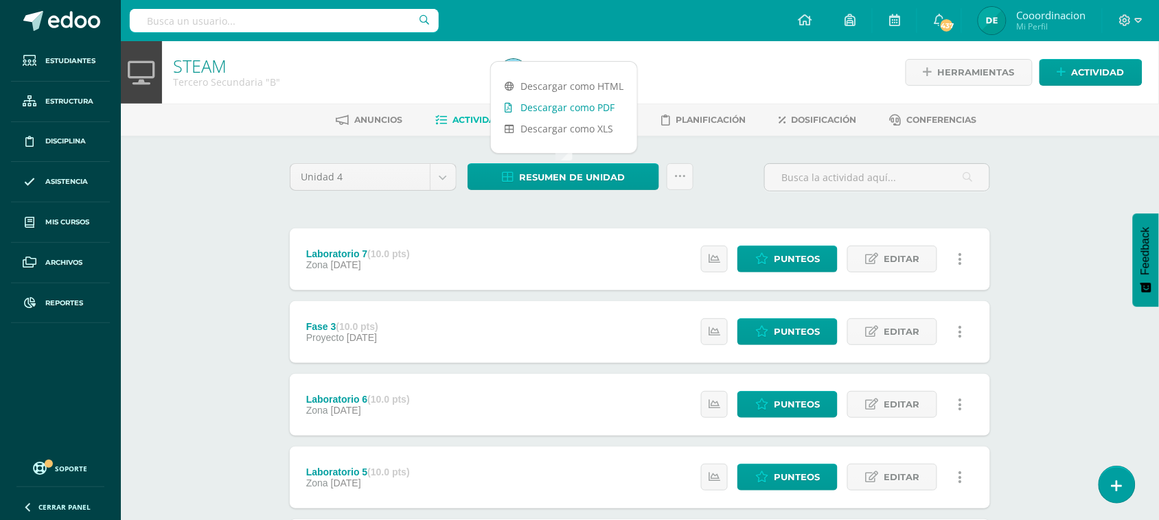
click at [584, 113] on link "Descargar como PDF" at bounding box center [564, 107] width 146 height 21
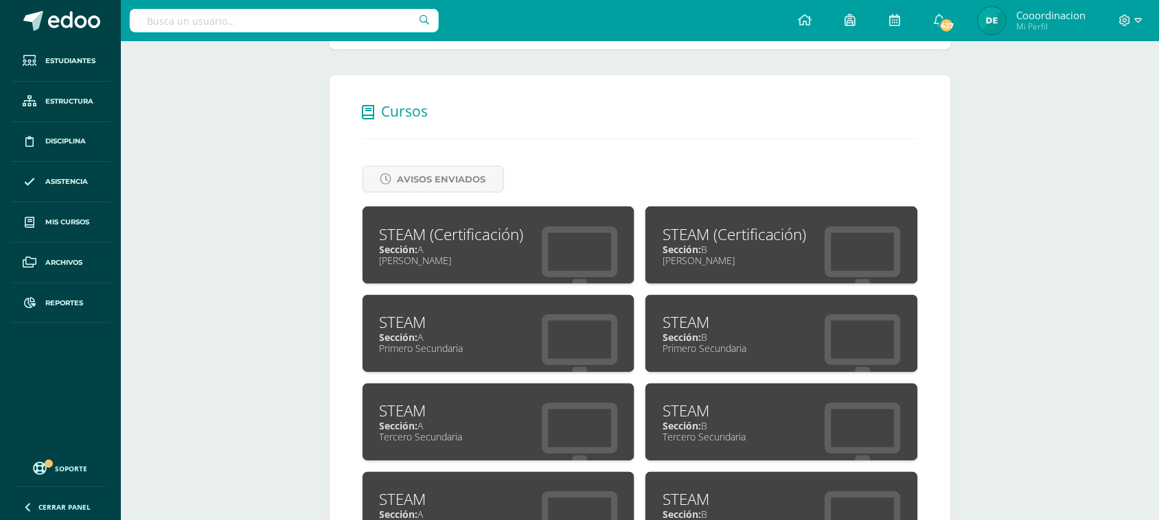
scroll to position [652, 0]
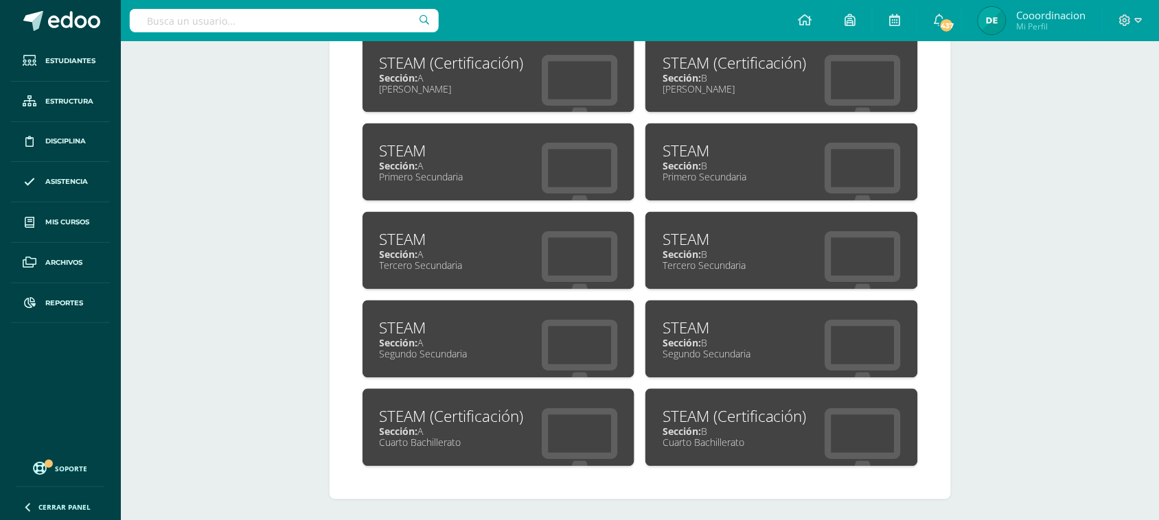
click at [460, 419] on div "STEAM (Certificación)" at bounding box center [499, 416] width 238 height 21
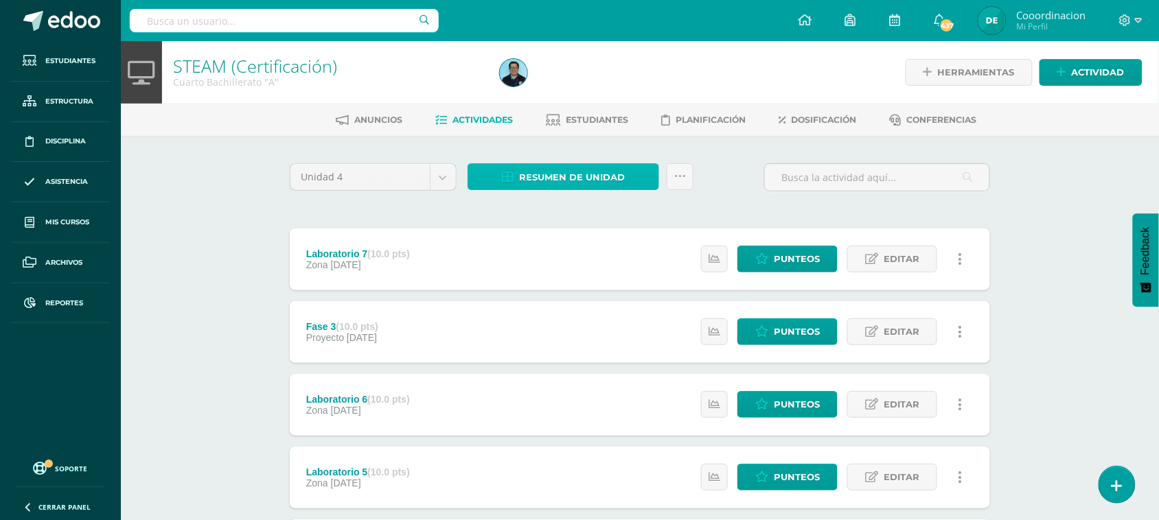
click at [553, 180] on span "Resumen de unidad" at bounding box center [572, 177] width 106 height 25
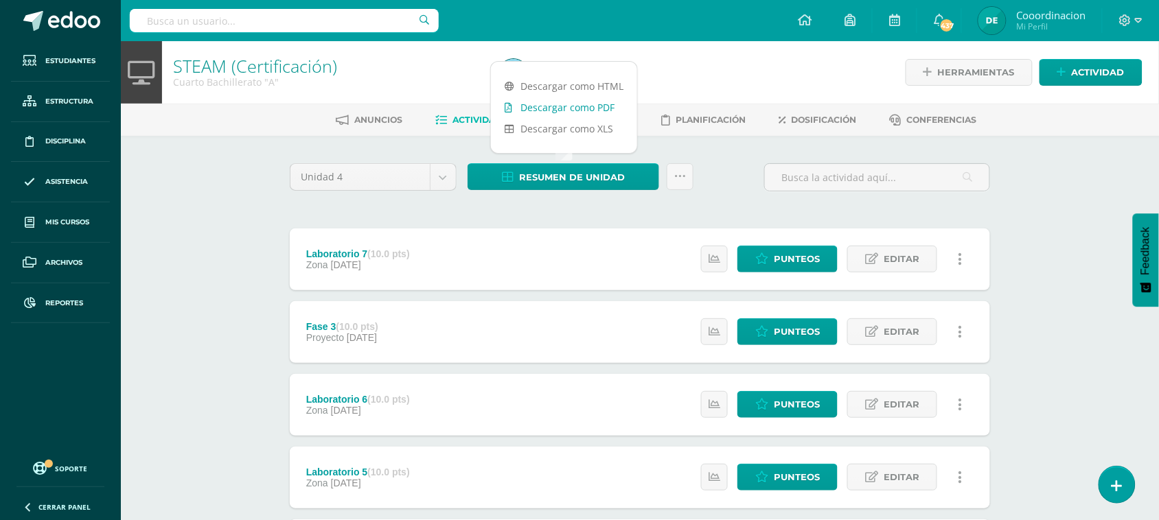
click at [579, 108] on link "Descargar como PDF" at bounding box center [564, 107] width 146 height 21
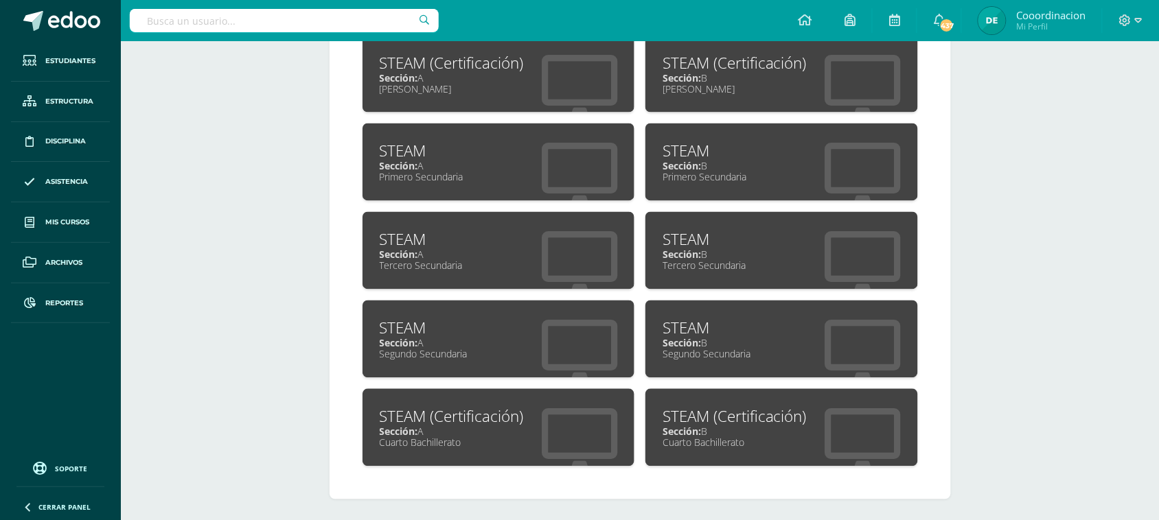
click at [712, 414] on div "STEAM (Certificación)" at bounding box center [781, 416] width 238 height 21
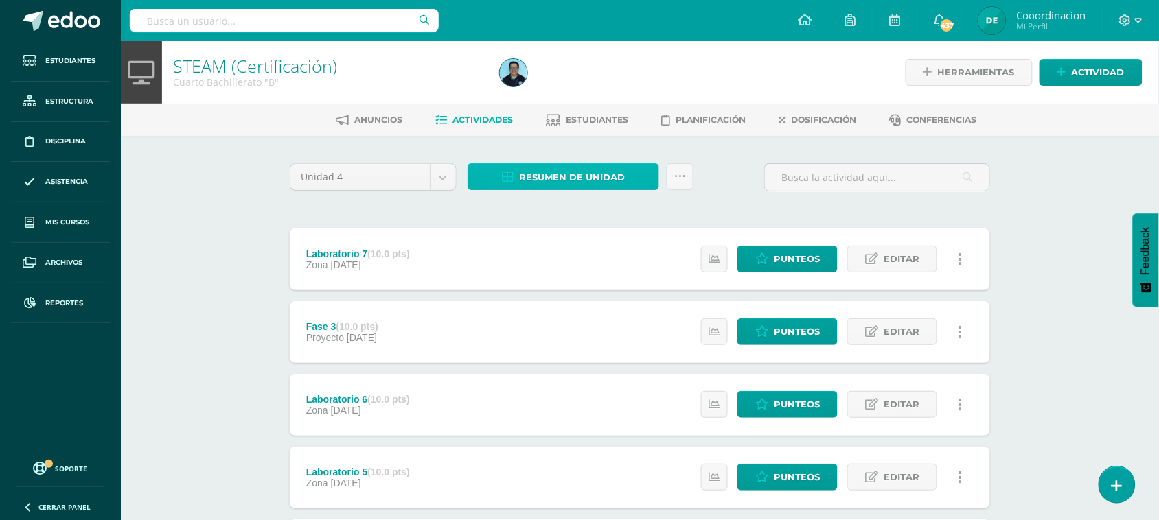
click at [519, 175] on link "Resumen de unidad" at bounding box center [563, 176] width 192 height 27
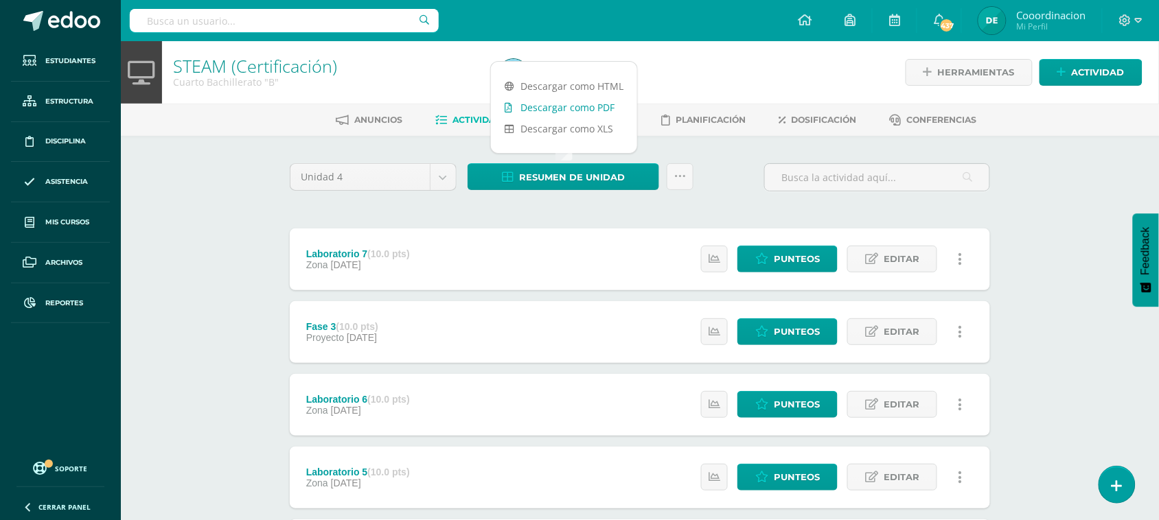
click at [522, 108] on link "Descargar como PDF" at bounding box center [564, 107] width 146 height 21
click at [181, 11] on input "text" at bounding box center [284, 20] width 309 height 23
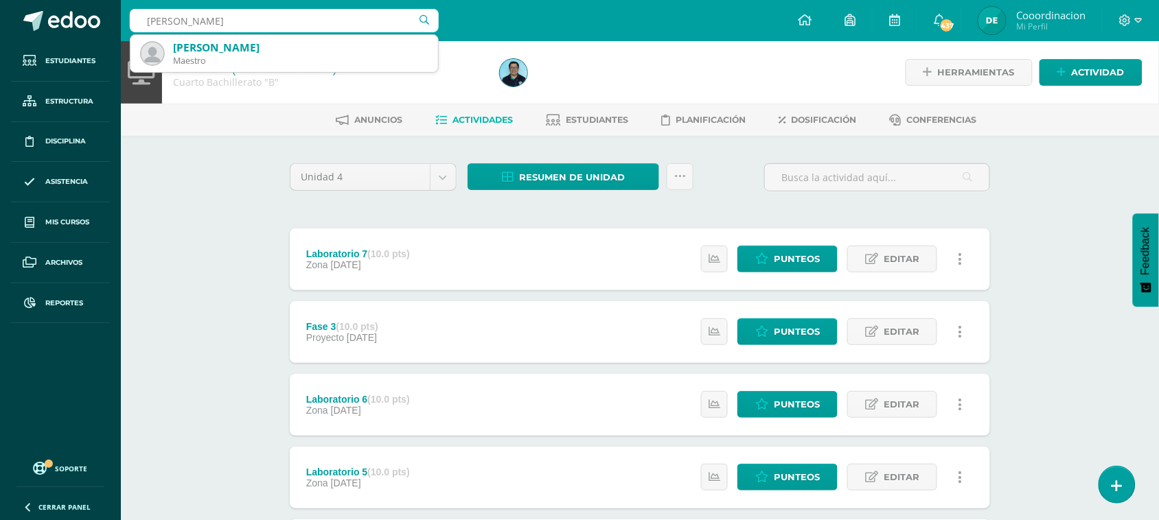
type input "DIEGO MARTINEZ"
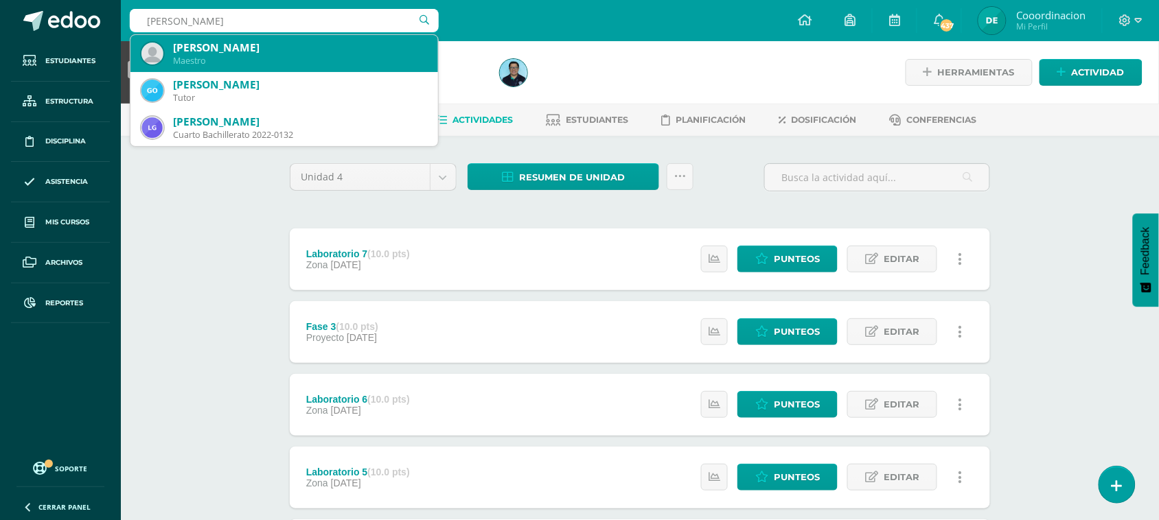
click at [189, 48] on div "Diego Martinez" at bounding box center [300, 47] width 254 height 14
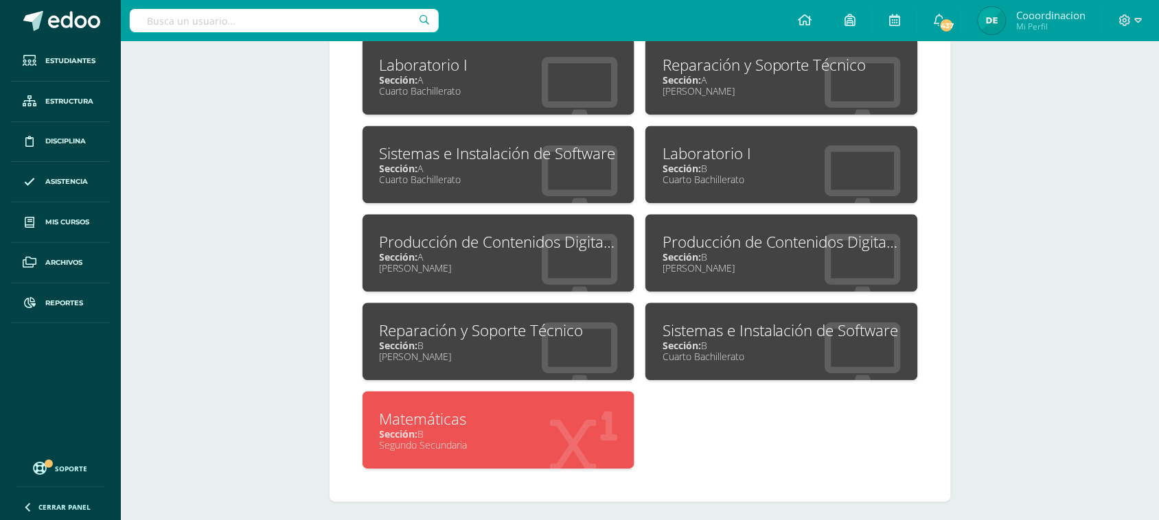
scroll to position [741, 0]
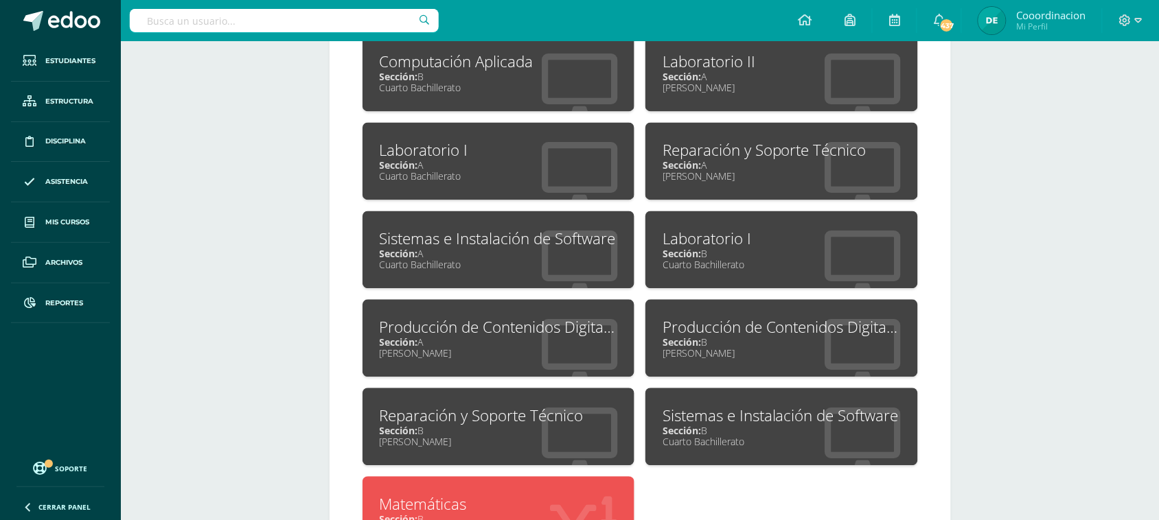
click at [451, 150] on div "Laboratorio I" at bounding box center [499, 150] width 238 height 21
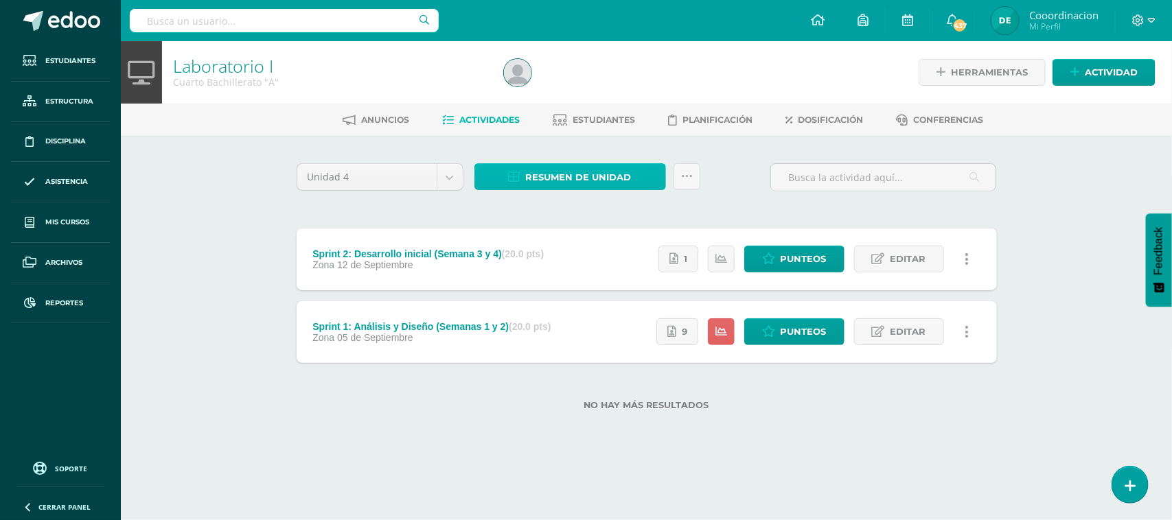
click at [551, 178] on span "Resumen de unidad" at bounding box center [579, 177] width 106 height 25
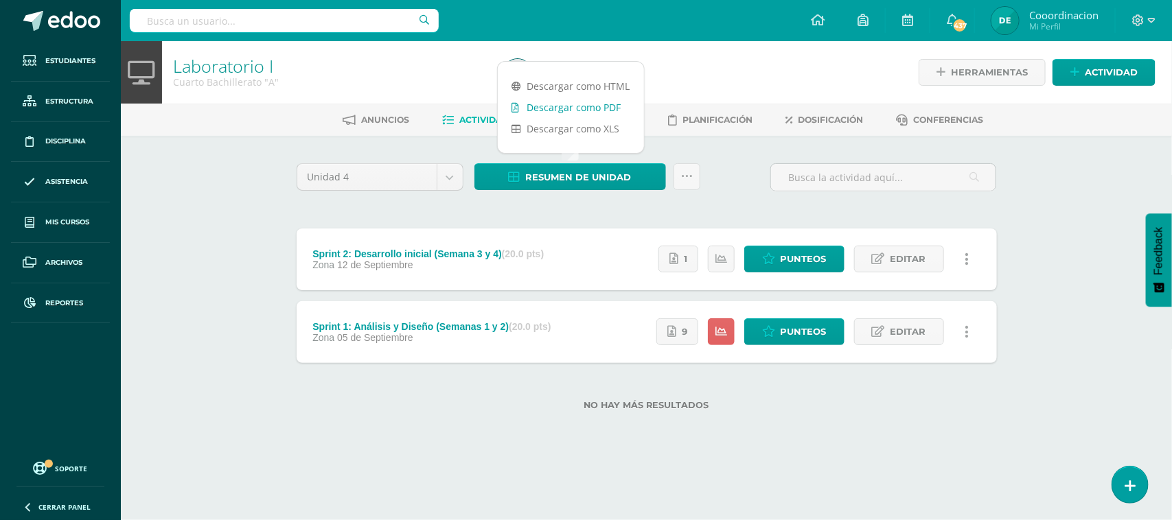
click at [560, 106] on link "Descargar como PDF" at bounding box center [571, 107] width 146 height 21
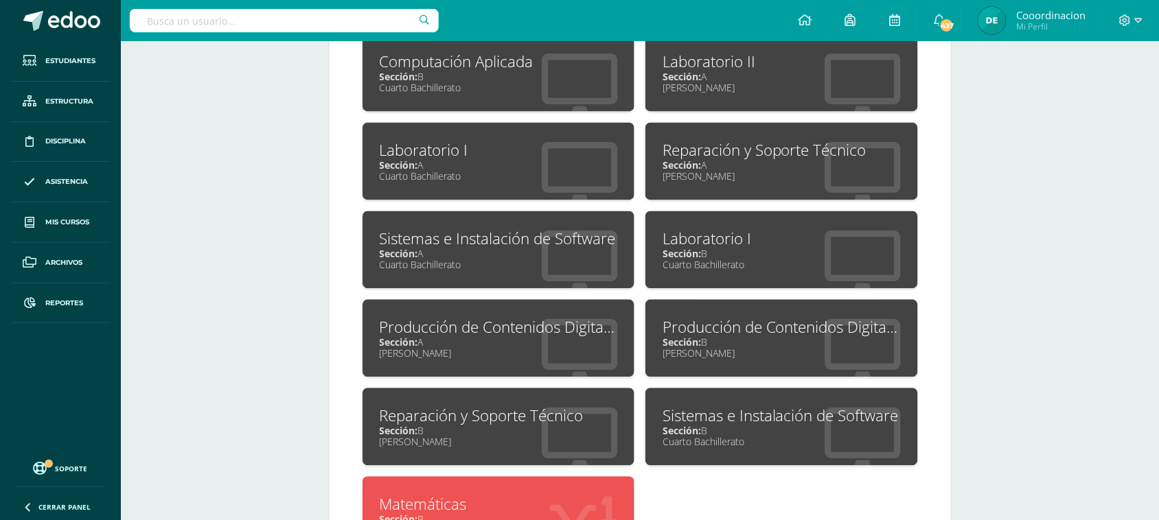
click at [702, 235] on div "Laboratorio I" at bounding box center [781, 239] width 238 height 21
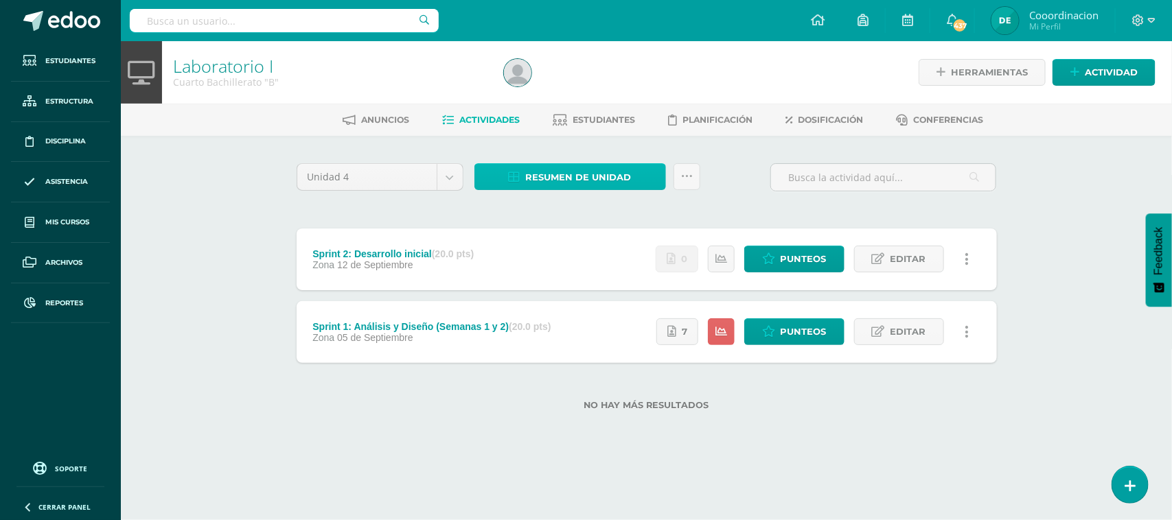
click at [546, 178] on span "Resumen de unidad" at bounding box center [579, 177] width 106 height 25
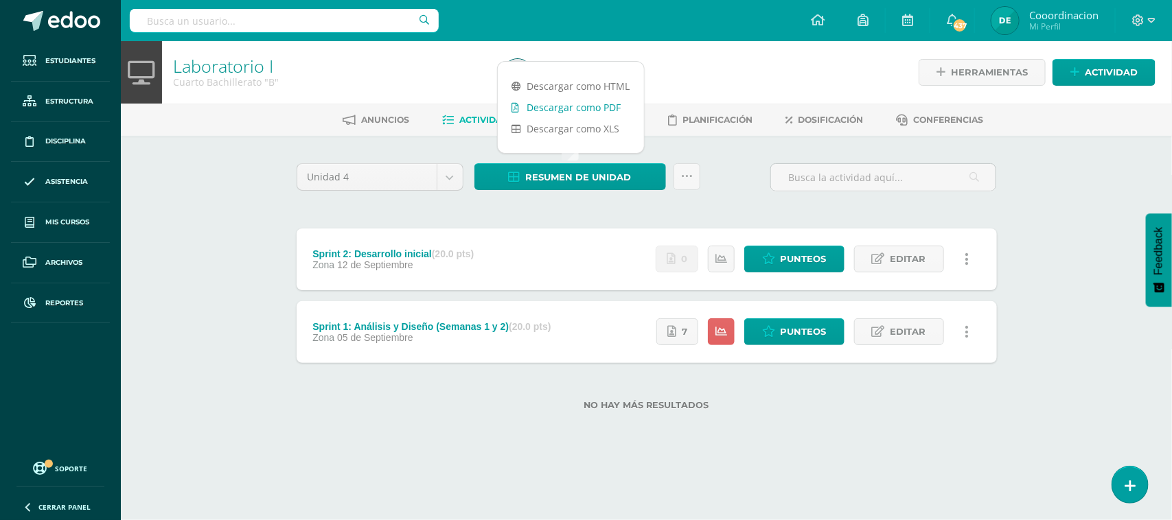
click at [546, 104] on link "Descargar como PDF" at bounding box center [571, 107] width 146 height 21
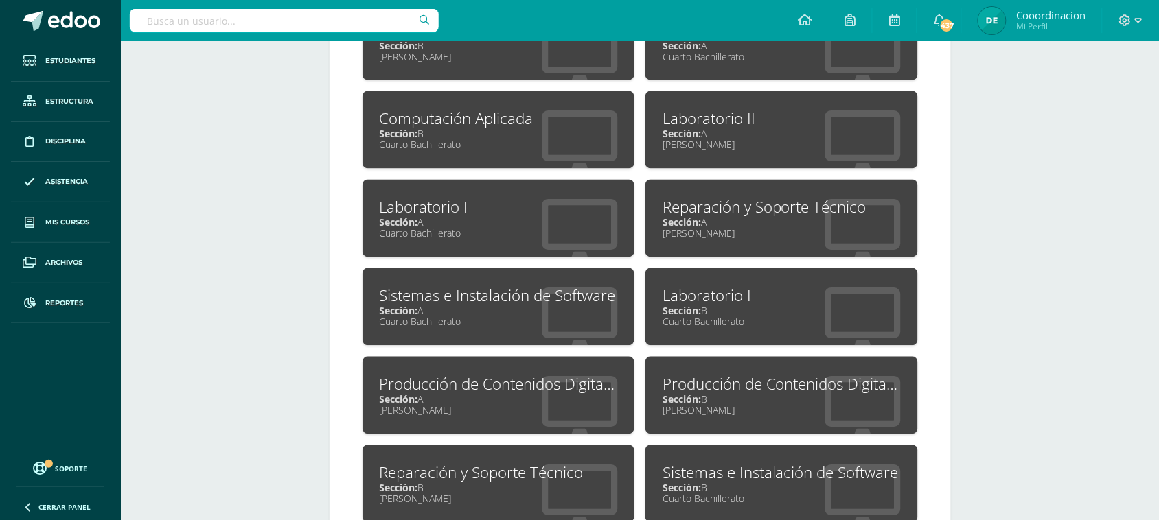
scroll to position [656, 0]
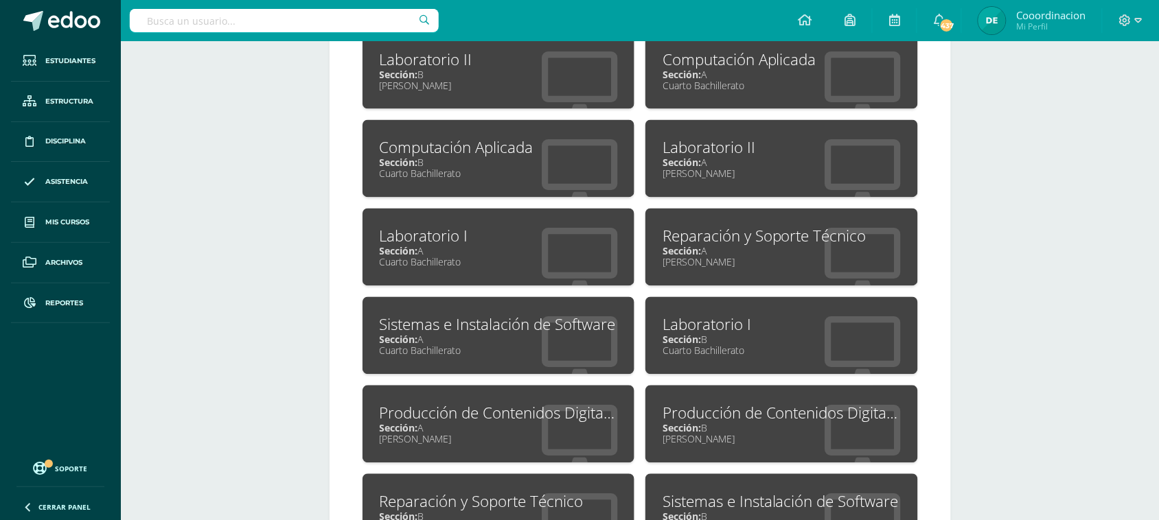
click at [729, 81] on div "Cuarto Bachillerato" at bounding box center [781, 85] width 238 height 13
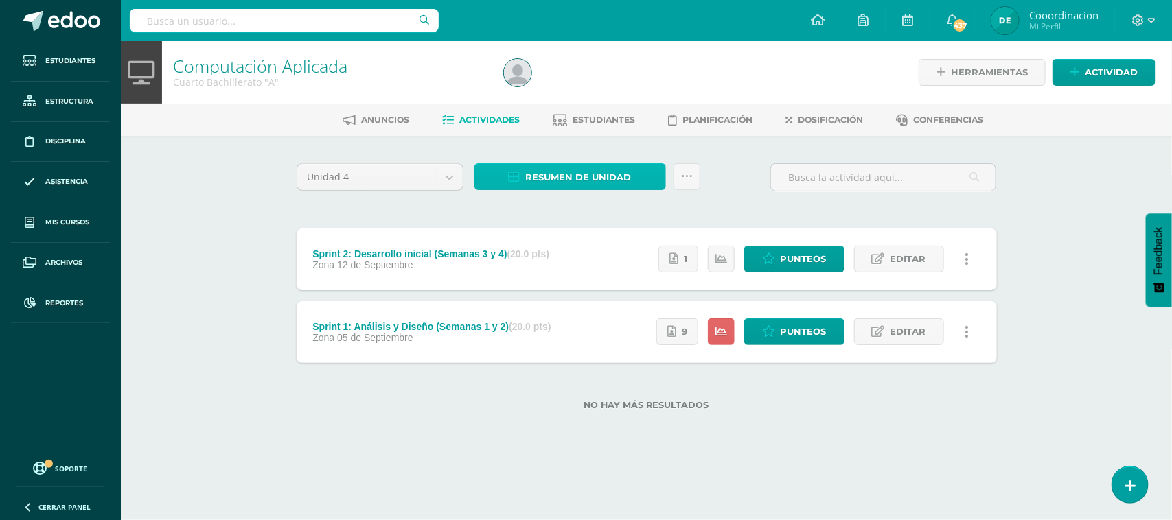
click at [564, 184] on span "Resumen de unidad" at bounding box center [579, 177] width 106 height 25
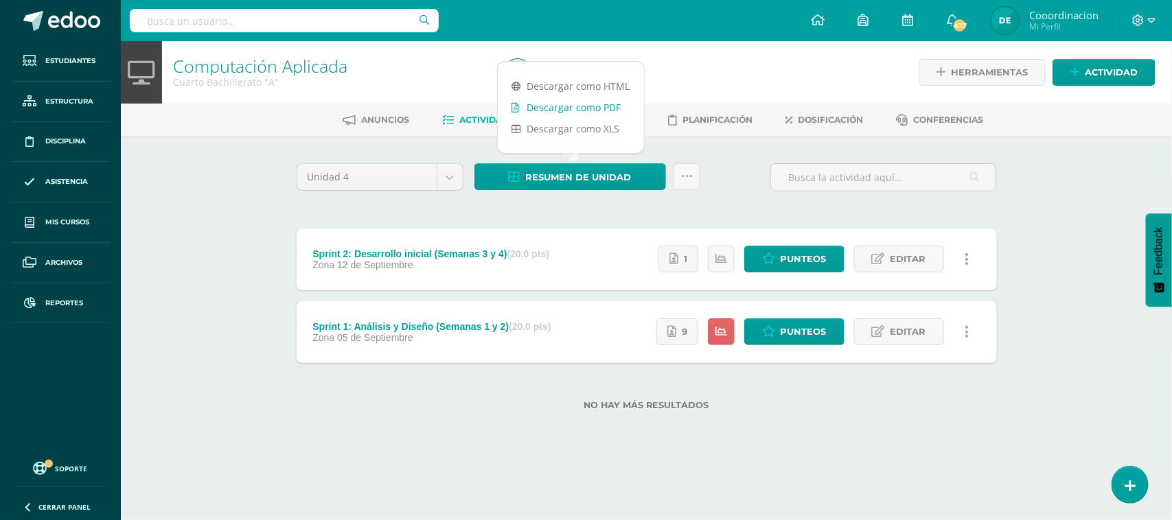
click at [568, 113] on link "Descargar como PDF" at bounding box center [571, 107] width 146 height 21
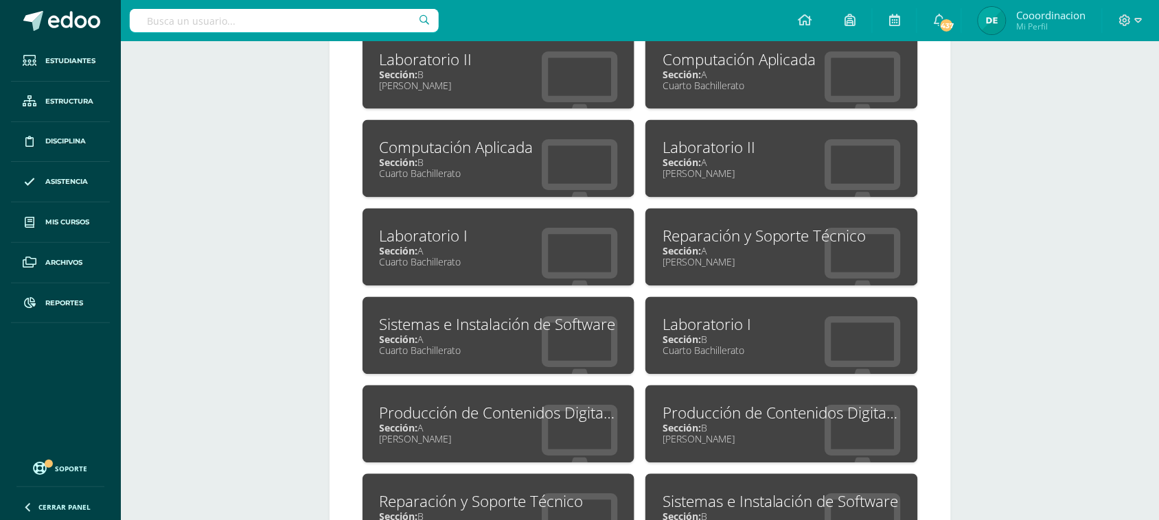
click at [472, 169] on div "Cuarto Bachillerato" at bounding box center [499, 173] width 238 height 13
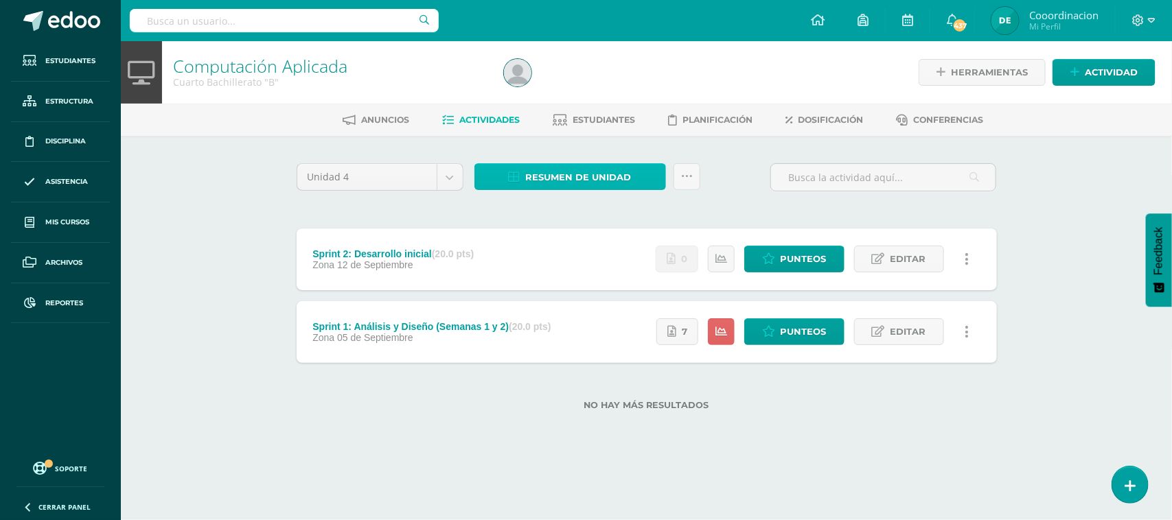
click at [581, 181] on span "Resumen de unidad" at bounding box center [579, 177] width 106 height 25
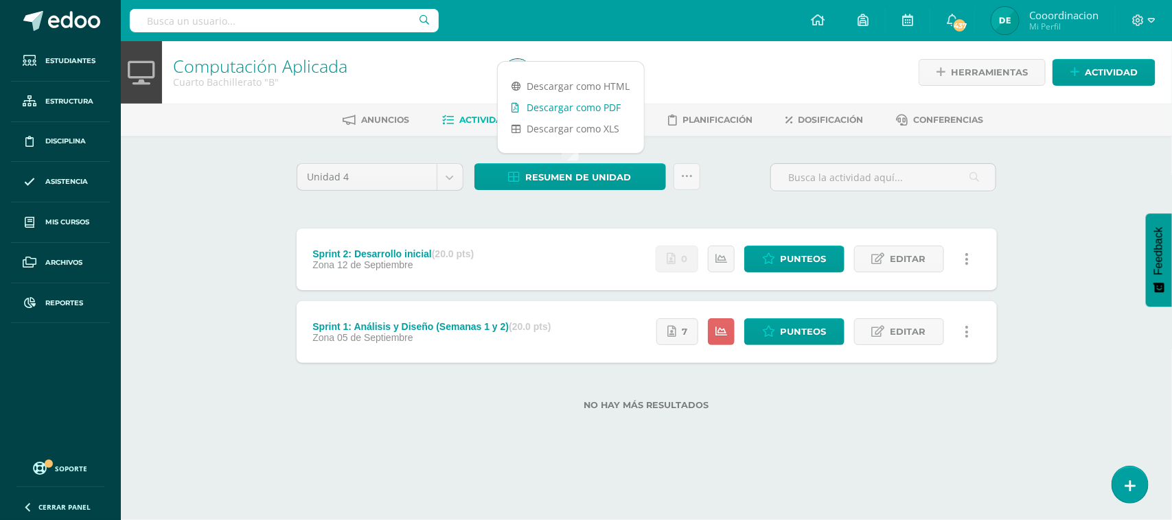
click at [587, 113] on link "Descargar como PDF" at bounding box center [571, 107] width 146 height 21
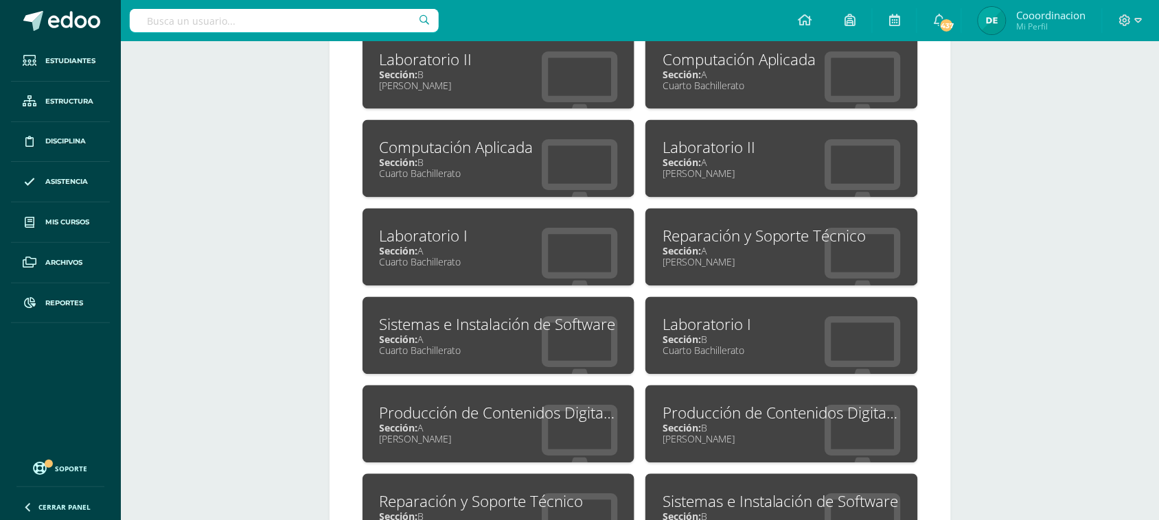
click at [519, 321] on div "Sistemas e Instalación de Software" at bounding box center [499, 324] width 238 height 21
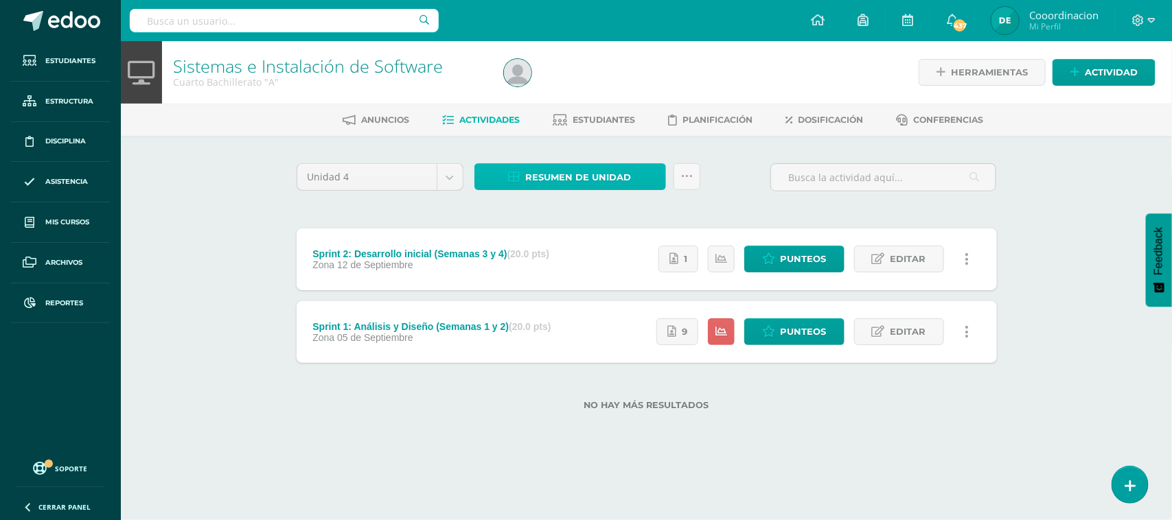
click at [548, 174] on span "Resumen de unidad" at bounding box center [579, 177] width 106 height 25
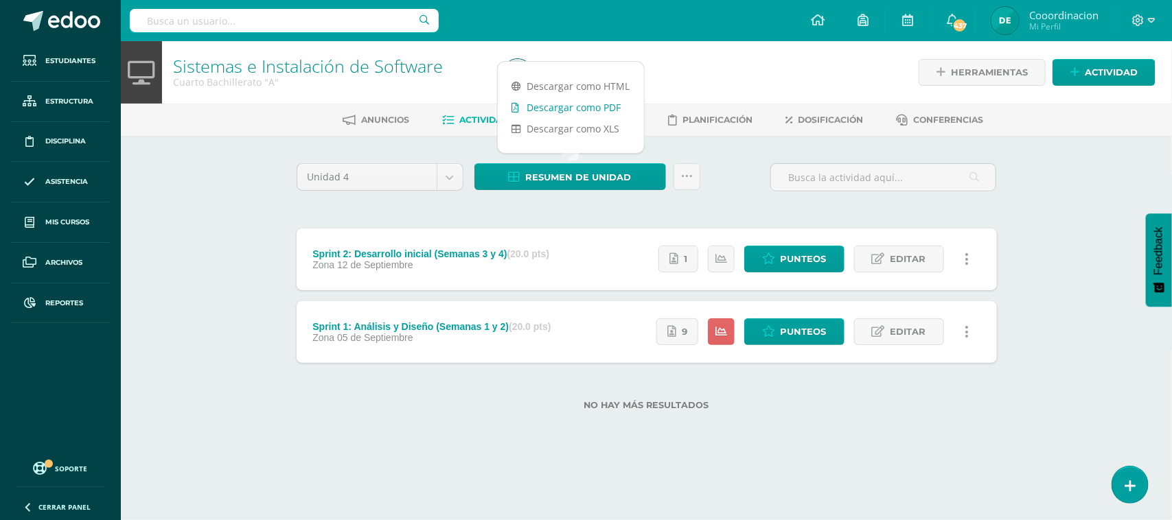
click at [588, 110] on link "Descargar como PDF" at bounding box center [571, 107] width 146 height 21
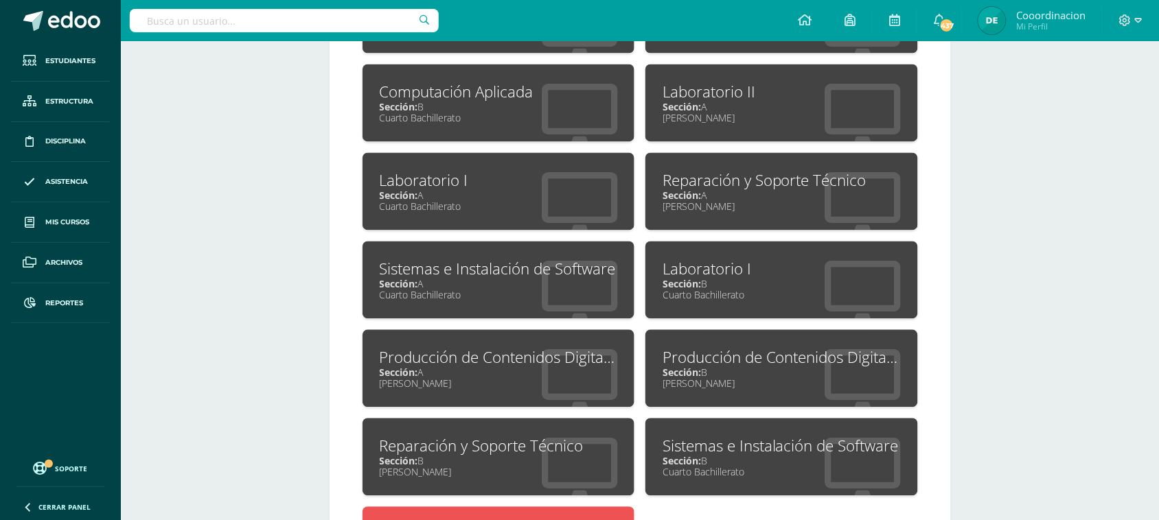
scroll to position [741, 0]
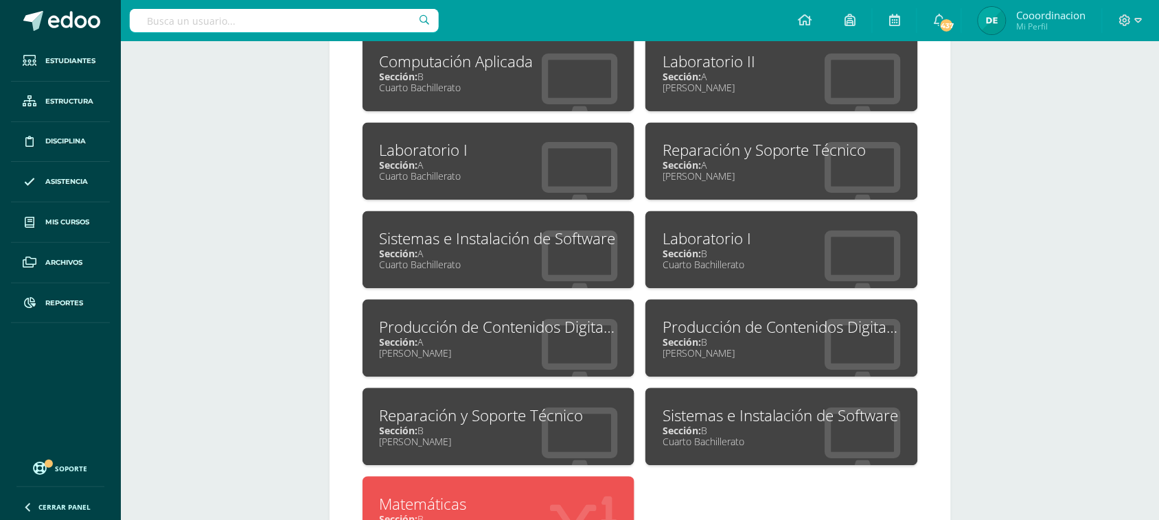
click at [769, 413] on div "Sistemas e Instalación de Software" at bounding box center [781, 416] width 238 height 21
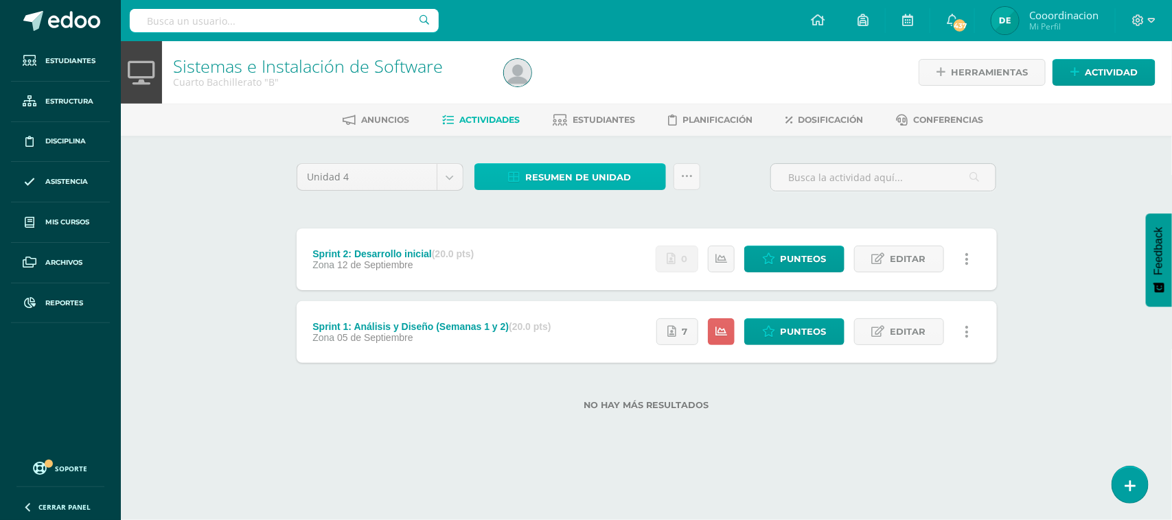
click at [537, 181] on span "Resumen de unidad" at bounding box center [579, 177] width 106 height 25
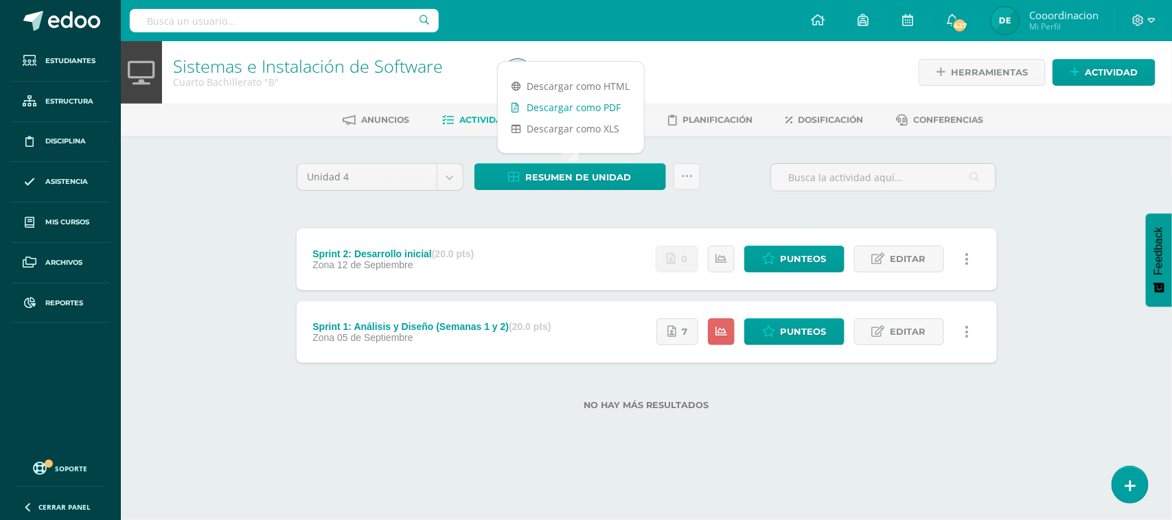
click at [581, 111] on link "Descargar como PDF" at bounding box center [571, 107] width 146 height 21
click at [280, 14] on input "text" at bounding box center [284, 20] width 309 height 23
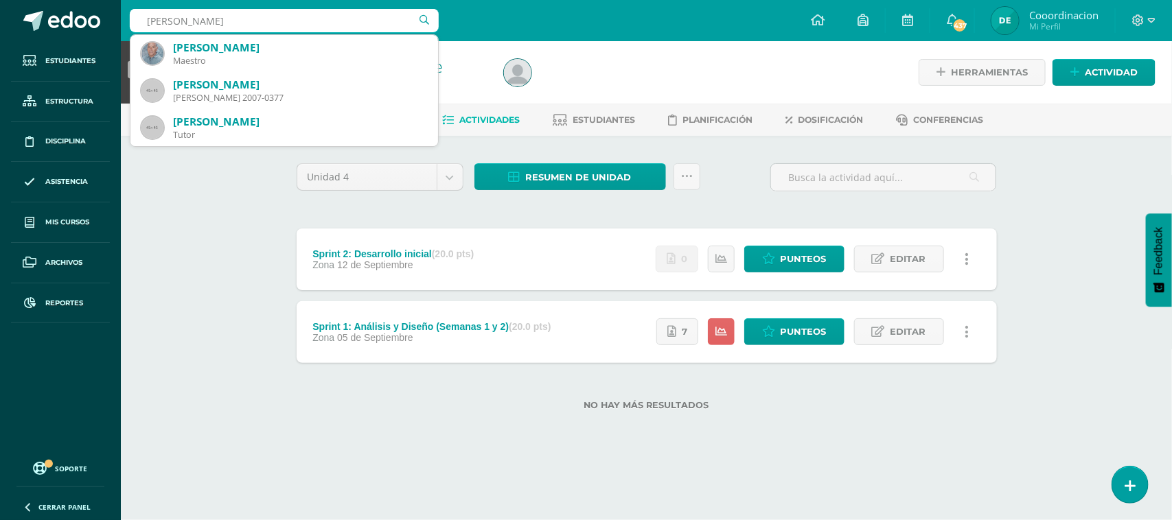
type input "[PERSON_NAME]"
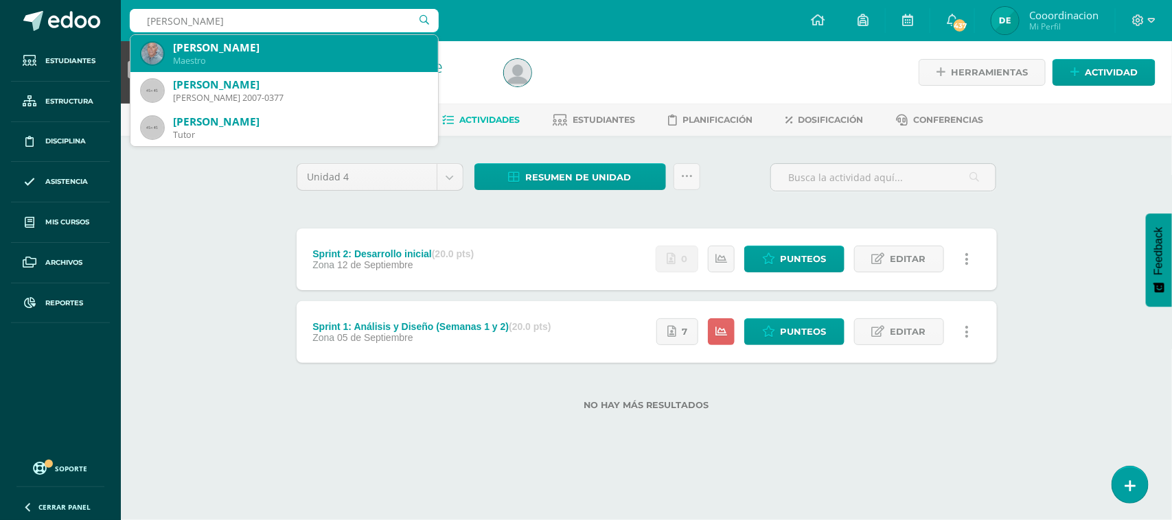
click at [207, 43] on div "[PERSON_NAME]" at bounding box center [300, 47] width 254 height 14
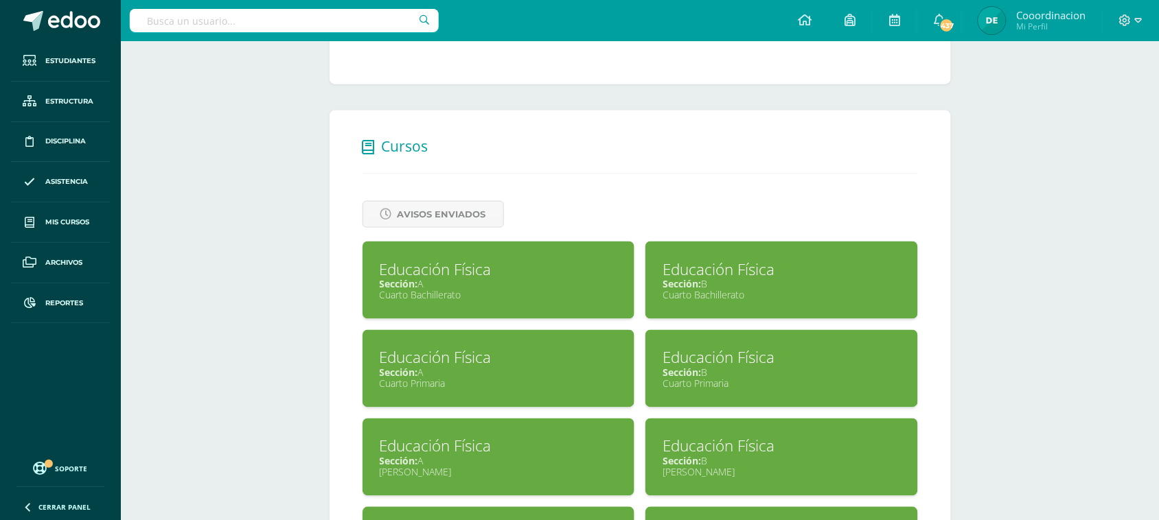
scroll to position [515, 0]
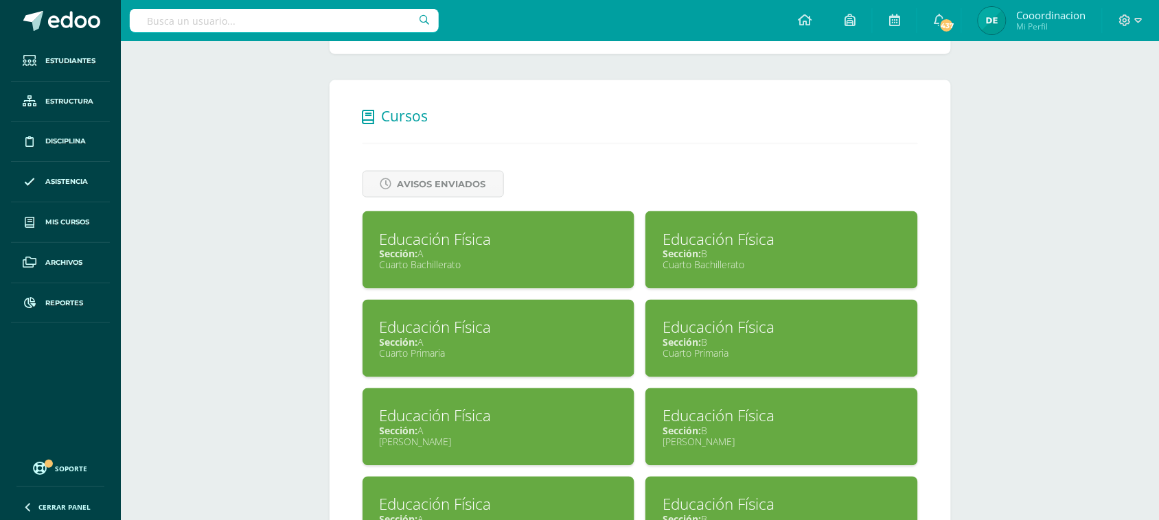
click at [227, 14] on input "text" at bounding box center [284, 20] width 309 height 23
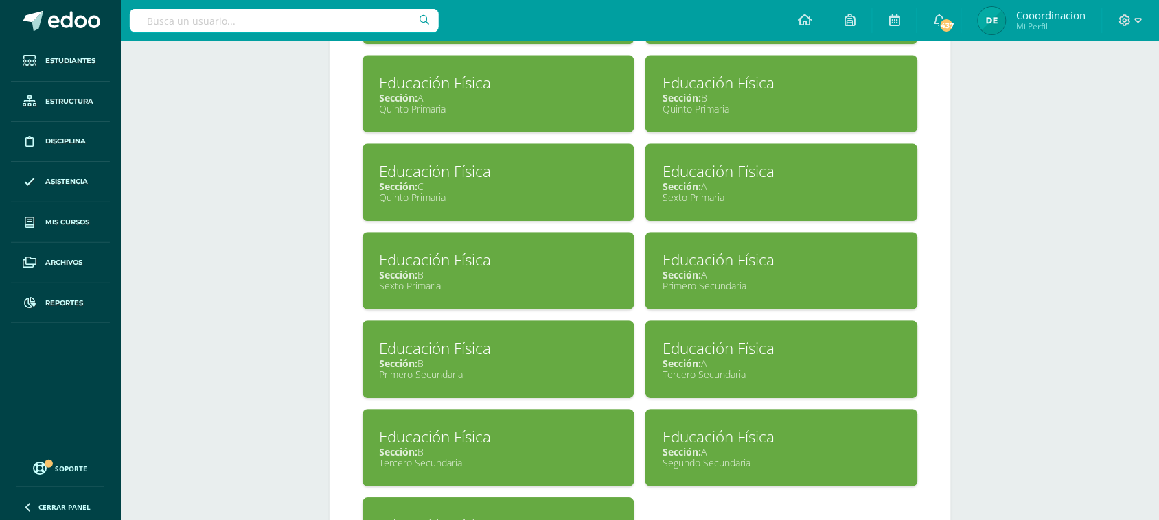
scroll to position [1030, 0]
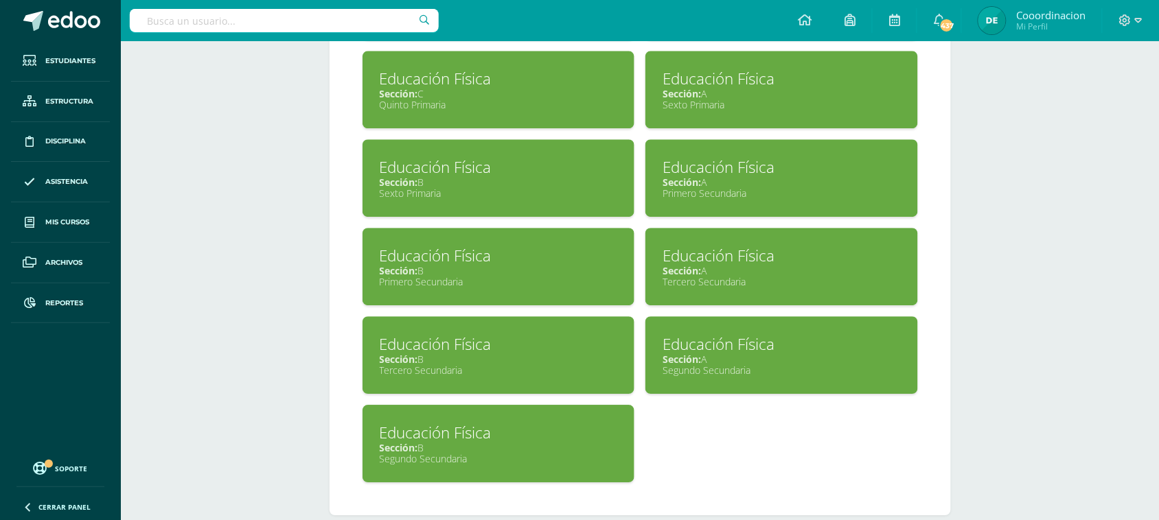
click at [420, 264] on div "Sección: B" at bounding box center [499, 270] width 238 height 13
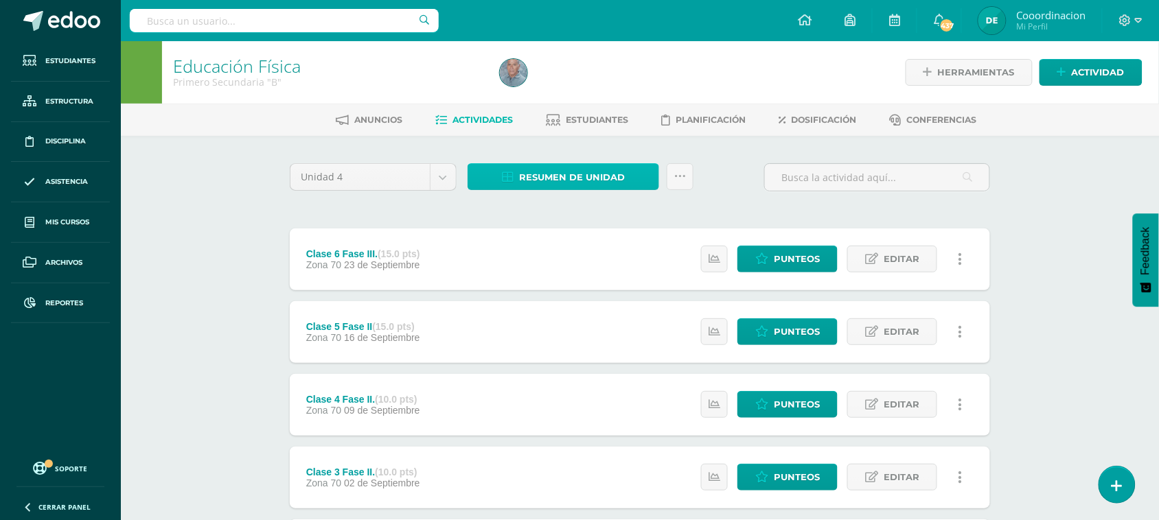
click at [529, 180] on span "Resumen de unidad" at bounding box center [572, 177] width 106 height 25
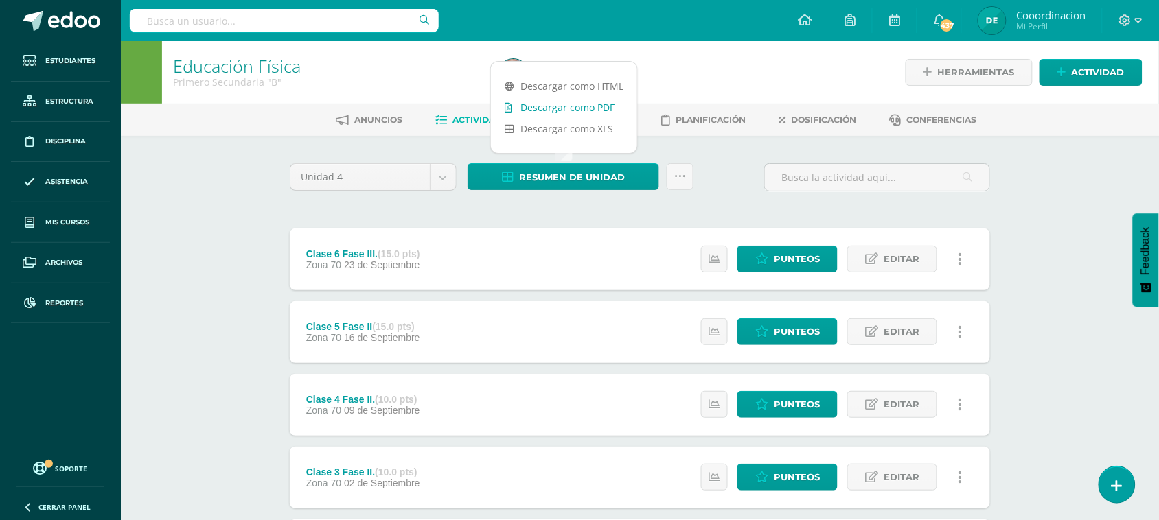
click at [557, 117] on link "Descargar como PDF" at bounding box center [564, 107] width 146 height 21
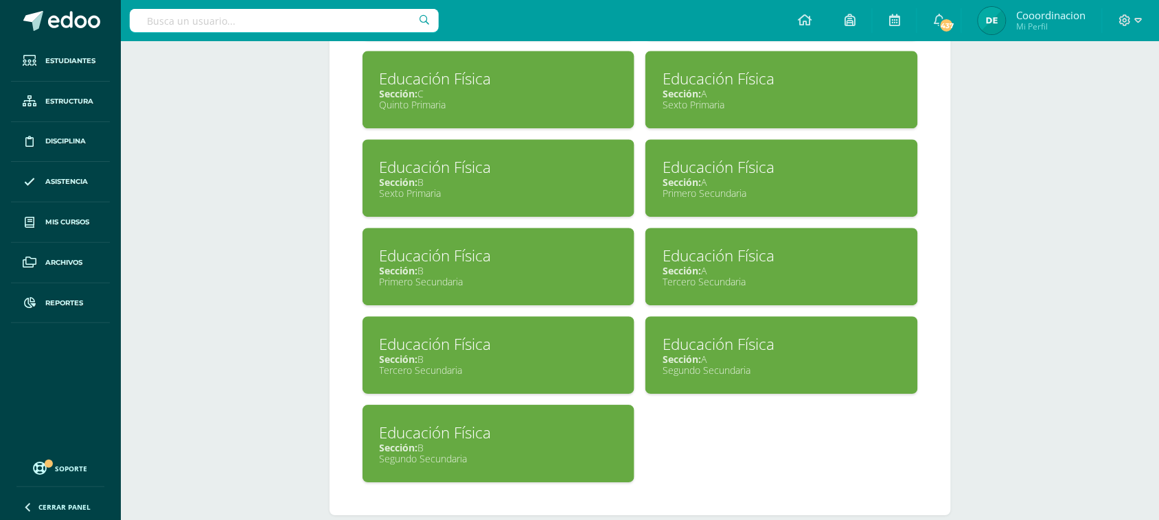
click at [704, 165] on div "Educación Física" at bounding box center [781, 167] width 238 height 21
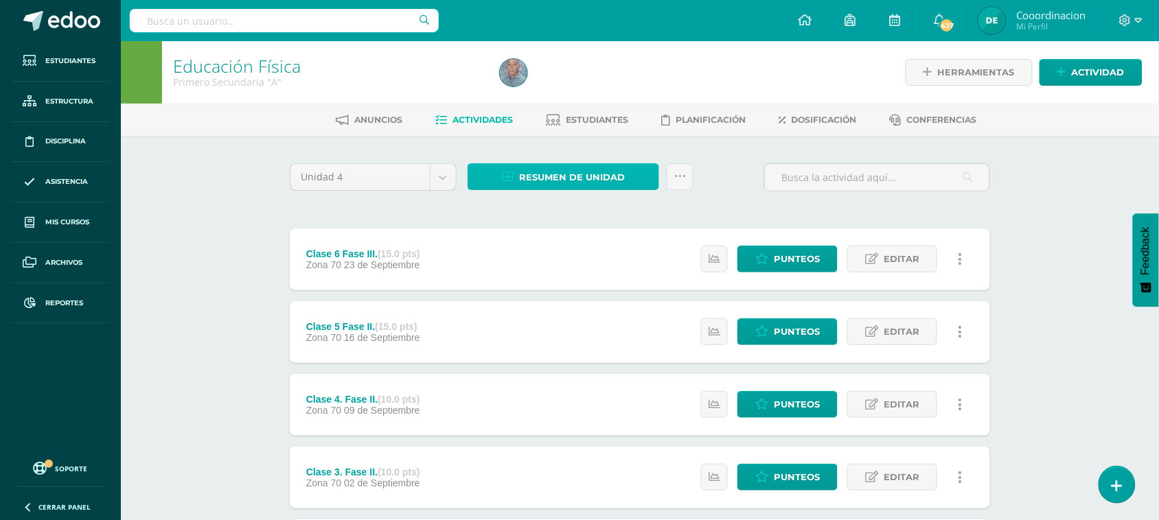
click at [578, 173] on span "Resumen de unidad" at bounding box center [572, 177] width 106 height 25
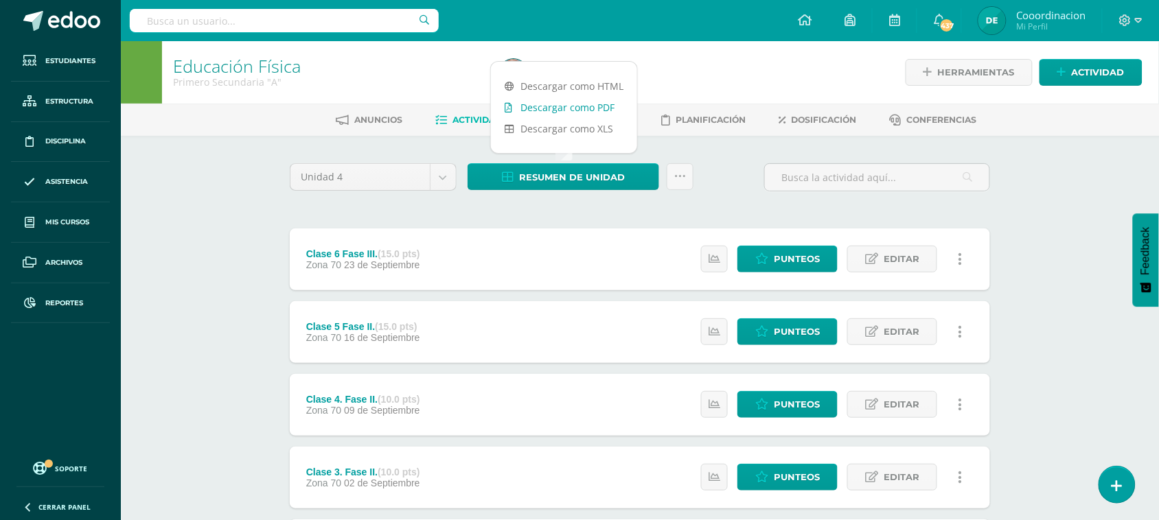
click at [572, 111] on link "Descargar como PDF" at bounding box center [564, 107] width 146 height 21
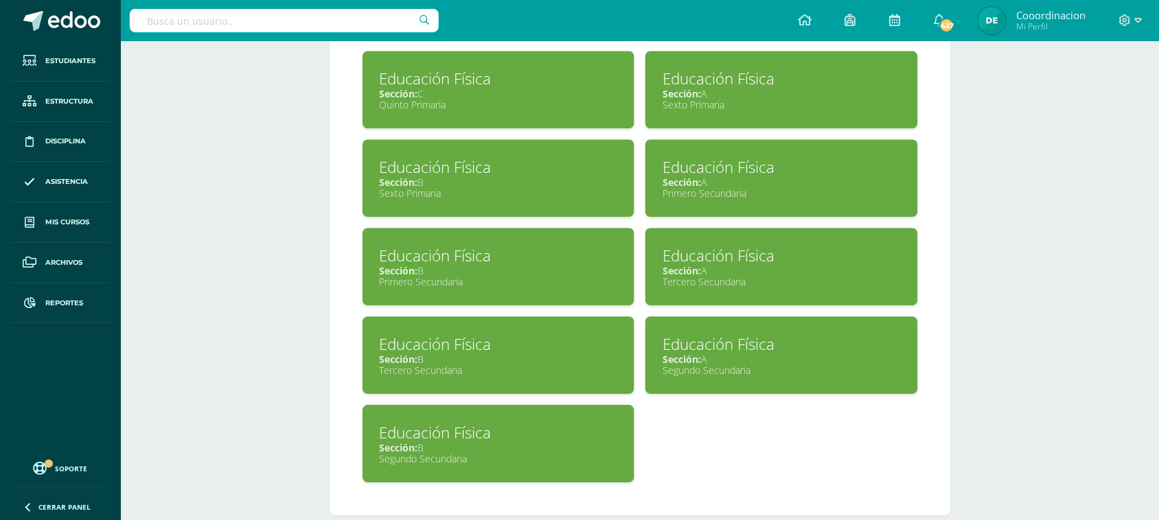
click at [692, 341] on div "Educación Física" at bounding box center [781, 344] width 238 height 21
click at [710, 364] on div "Segundo Secundaria" at bounding box center [781, 370] width 238 height 13
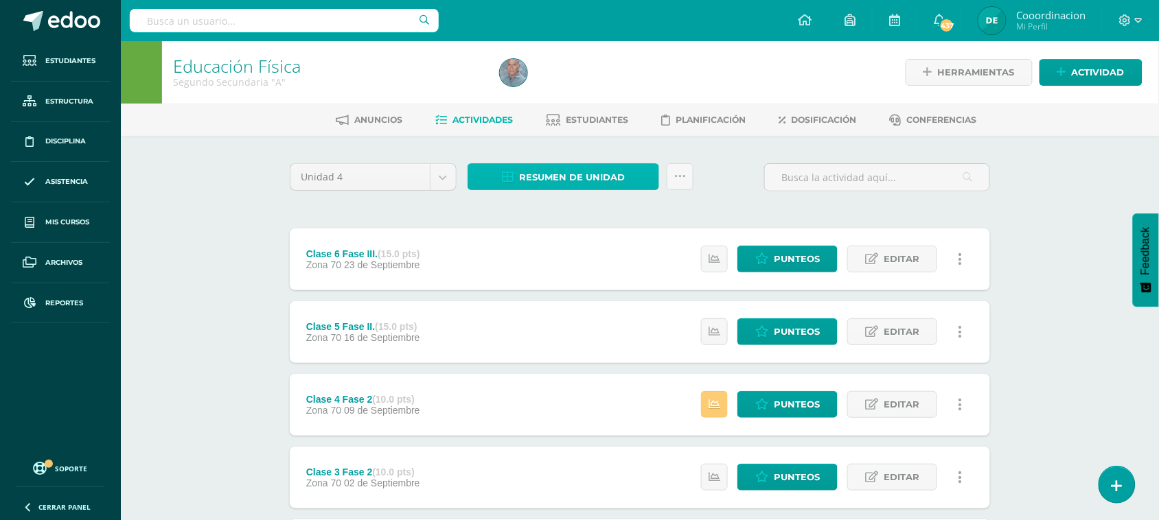
click at [559, 176] on span "Resumen de unidad" at bounding box center [572, 177] width 106 height 25
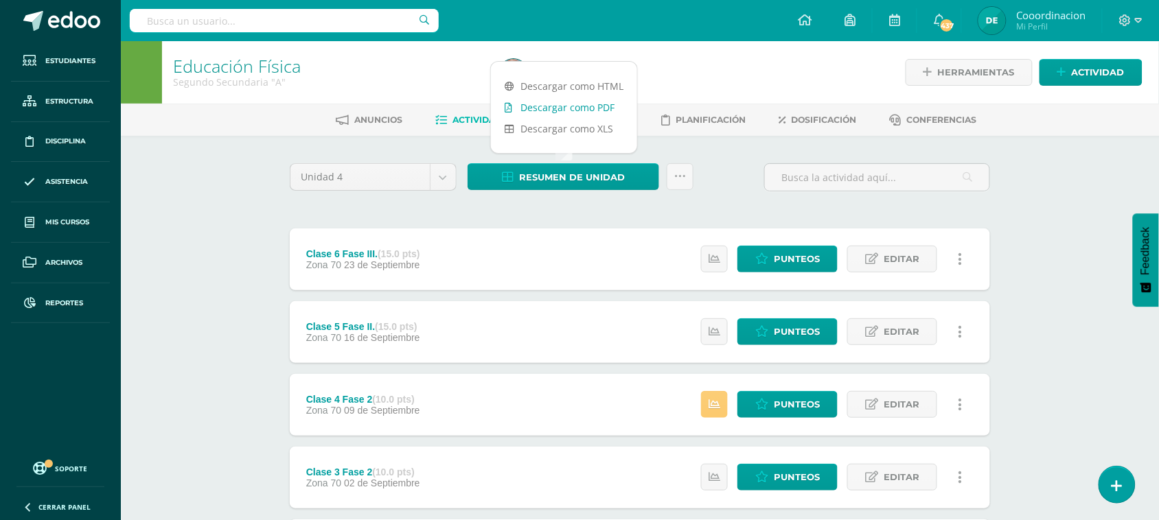
click at [568, 106] on link "Descargar como PDF" at bounding box center [564, 107] width 146 height 21
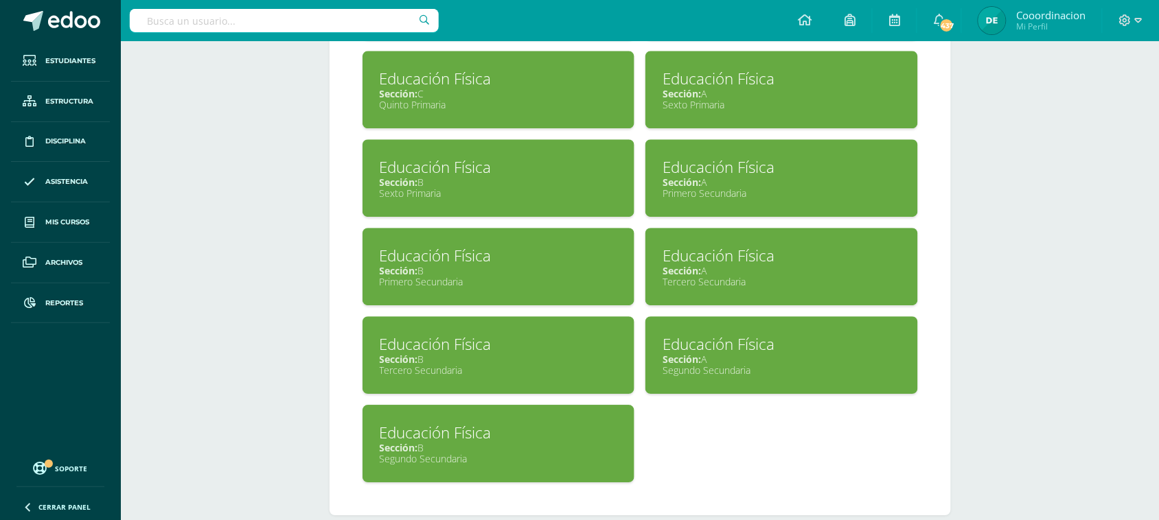
click at [430, 431] on div "Educación Física" at bounding box center [499, 432] width 238 height 21
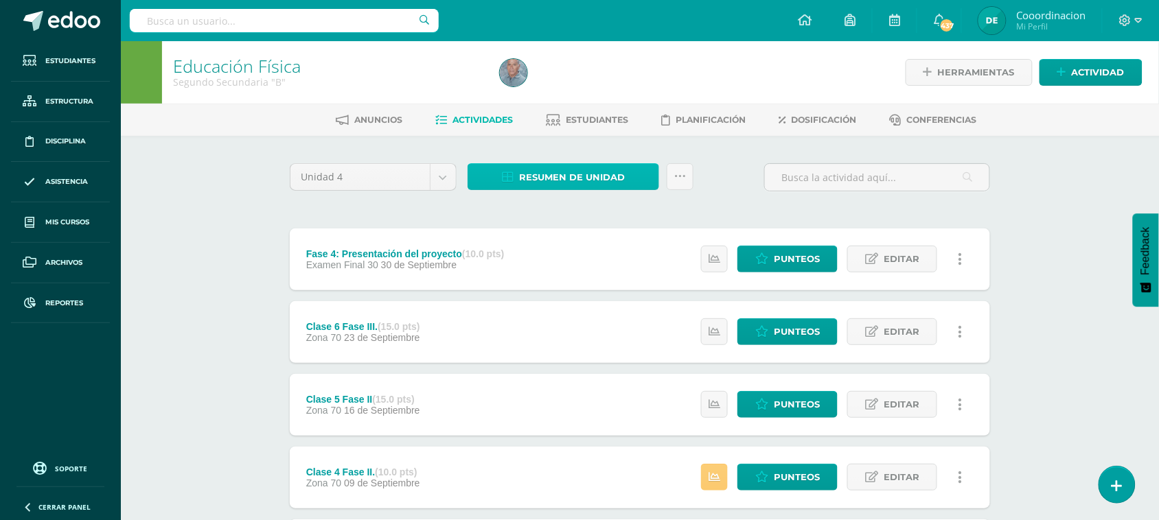
click at [602, 181] on span "Resumen de unidad" at bounding box center [572, 177] width 106 height 25
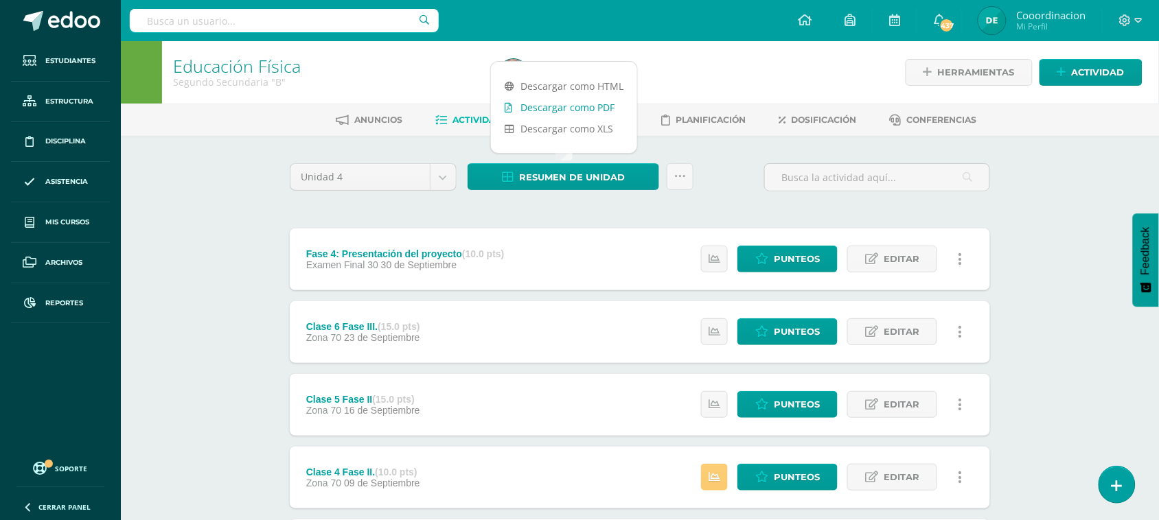
click at [594, 111] on link "Descargar como PDF" at bounding box center [564, 107] width 146 height 21
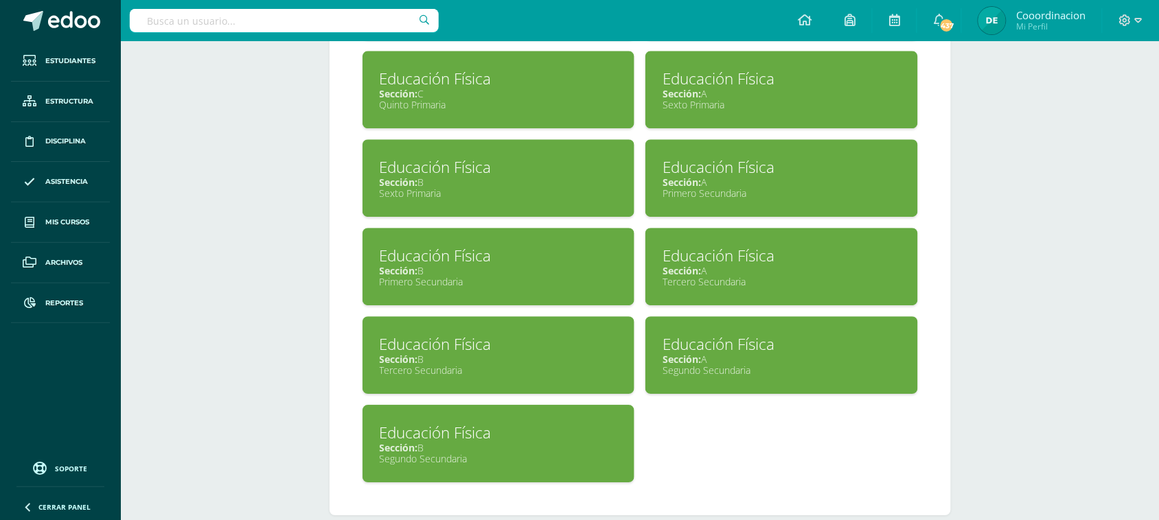
click at [687, 245] on div "Educación Física" at bounding box center [781, 255] width 238 height 21
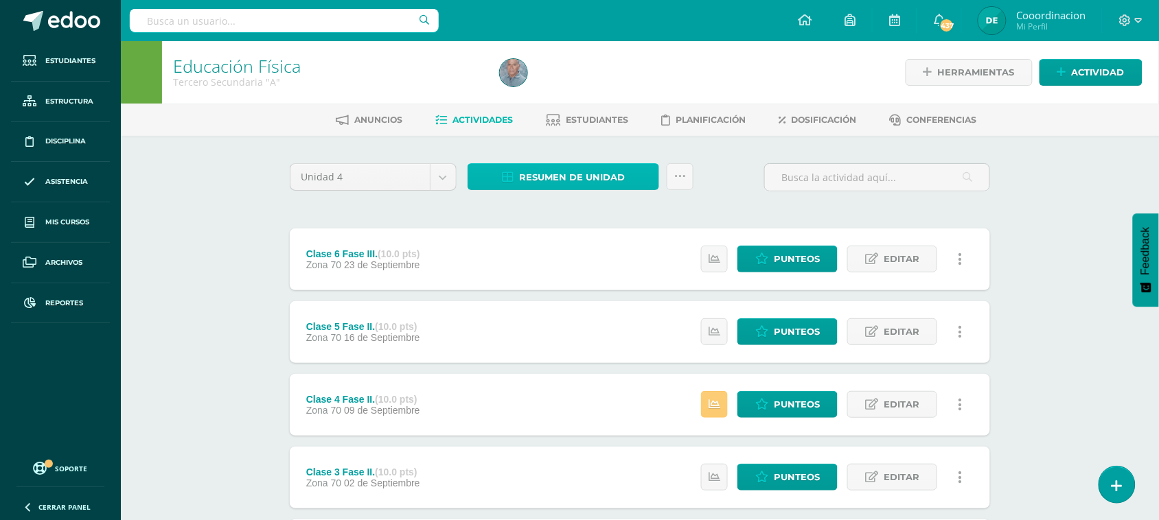
click at [575, 181] on span "Resumen de unidad" at bounding box center [572, 177] width 106 height 25
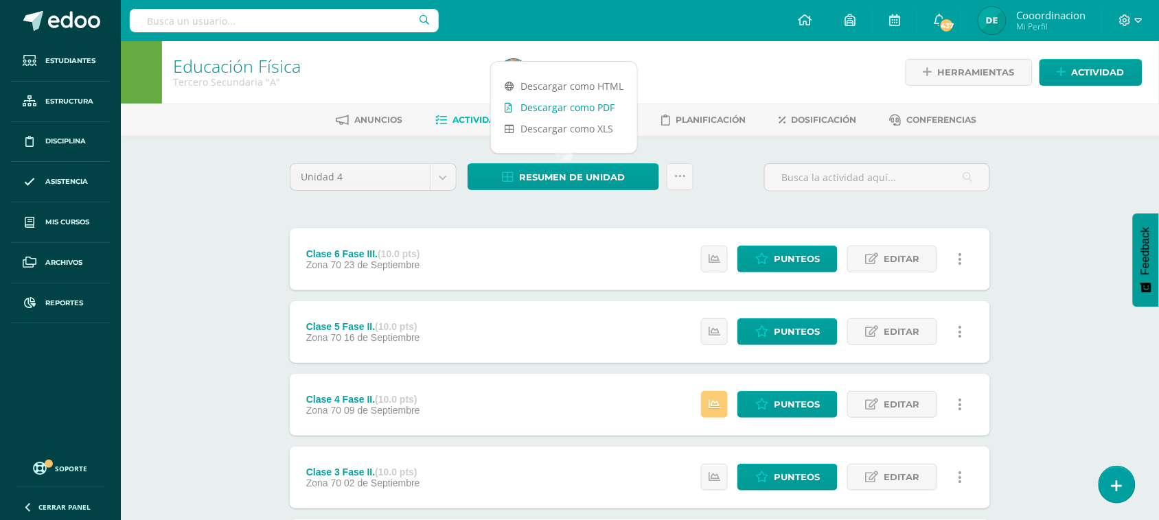
click at [565, 104] on link "Descargar como PDF" at bounding box center [564, 107] width 146 height 21
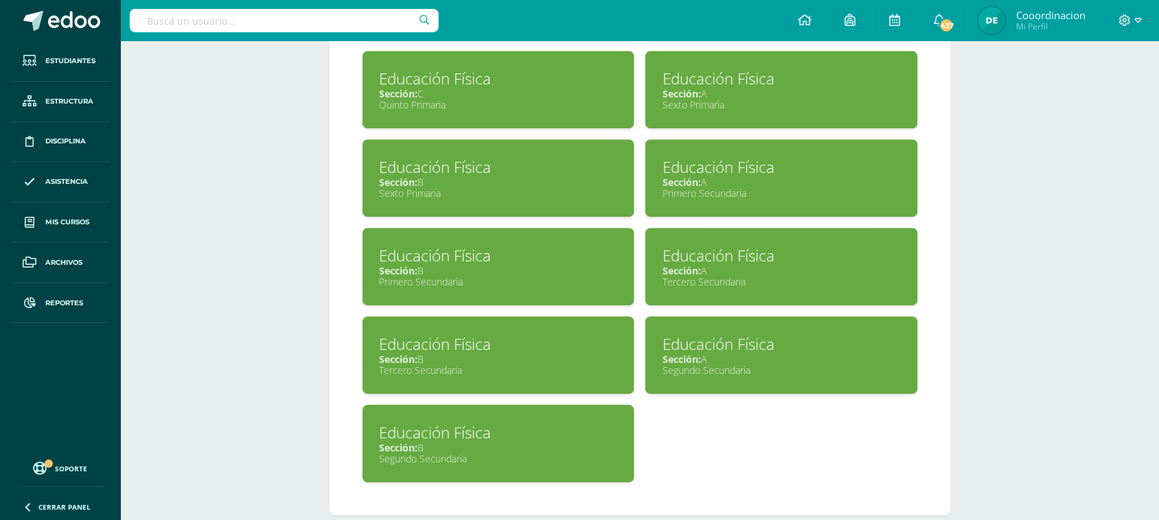
click at [415, 364] on div "Tercero Secundaria" at bounding box center [499, 370] width 238 height 13
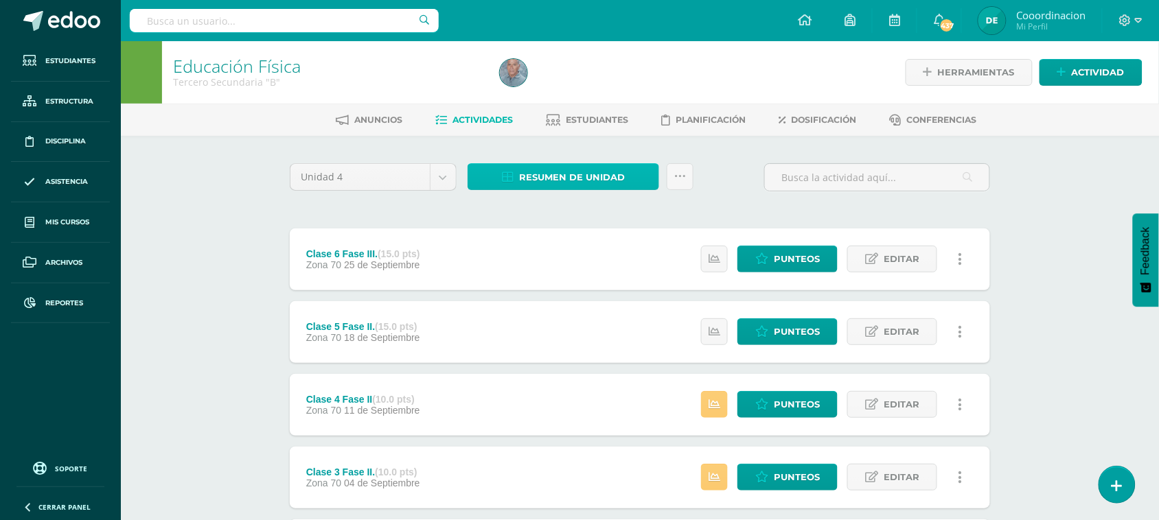
click at [536, 175] on span "Resumen de unidad" at bounding box center [572, 177] width 106 height 25
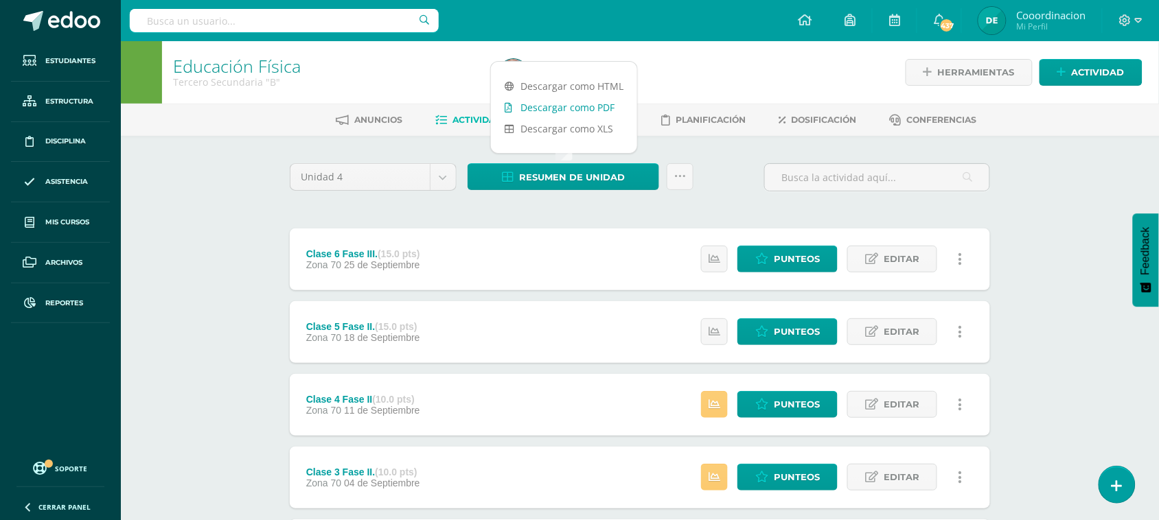
click at [546, 108] on link "Descargar como PDF" at bounding box center [564, 107] width 146 height 21
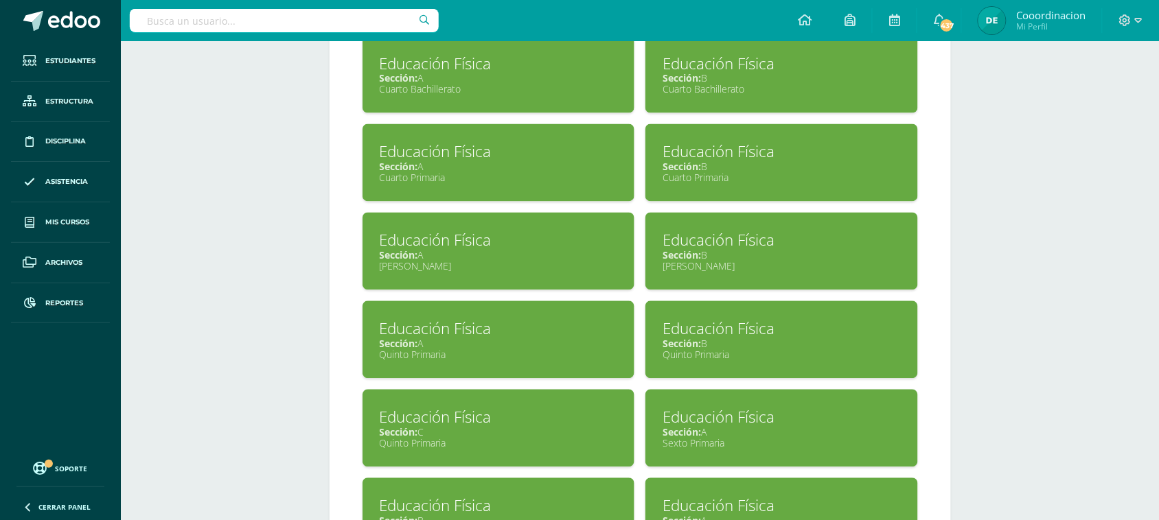
scroll to position [686, 0]
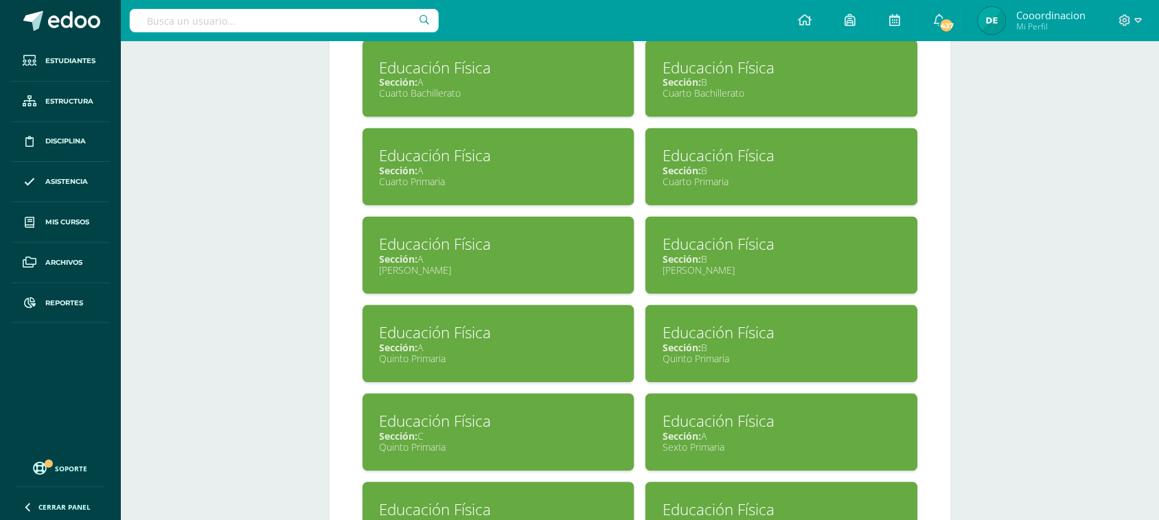
click at [407, 77] on span "Sección:" at bounding box center [399, 82] width 38 height 13
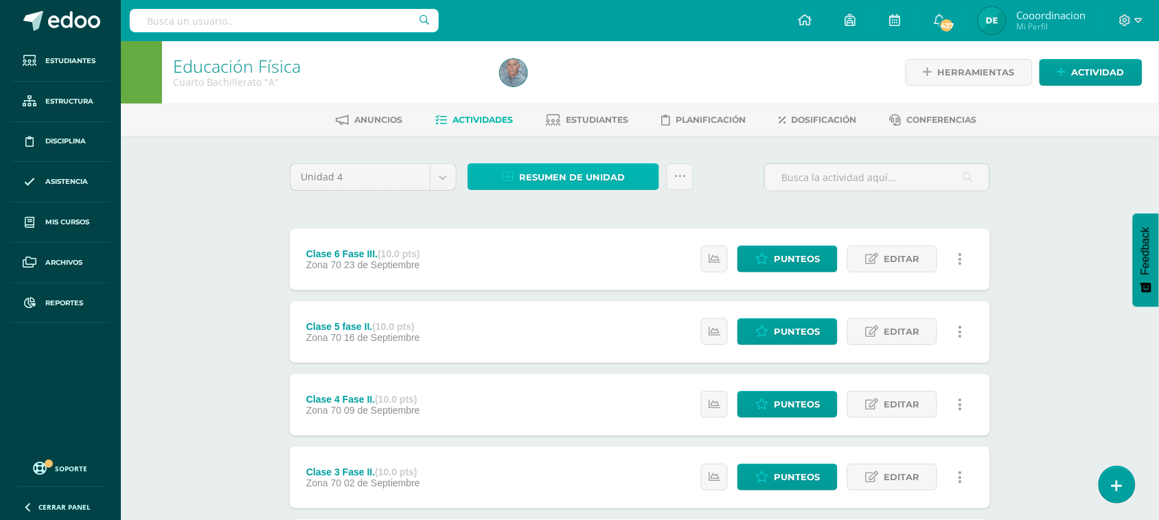
click at [559, 181] on span "Resumen de unidad" at bounding box center [572, 177] width 106 height 25
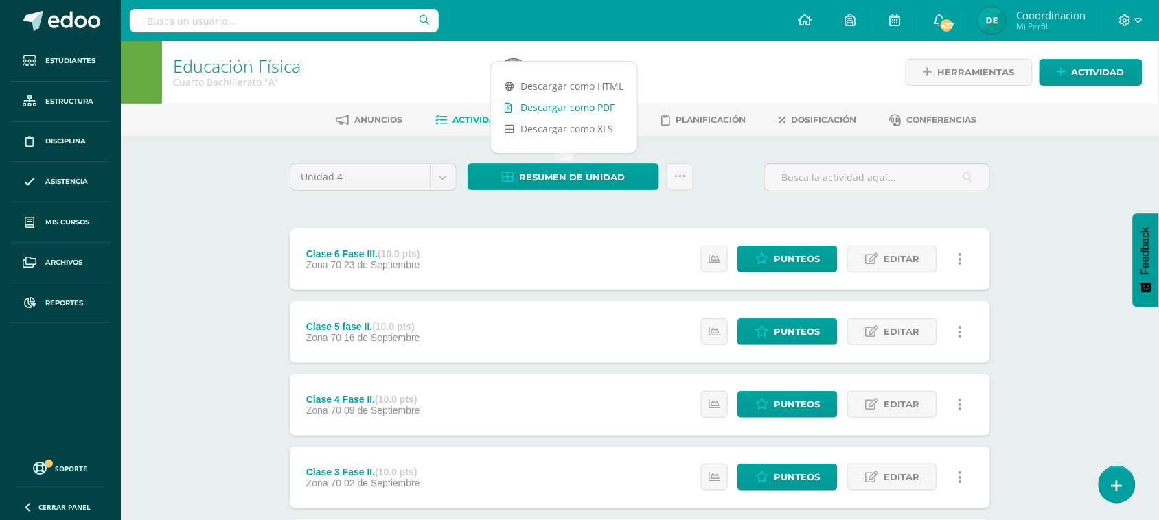
click at [544, 108] on link "Descargar como PDF" at bounding box center [564, 107] width 146 height 21
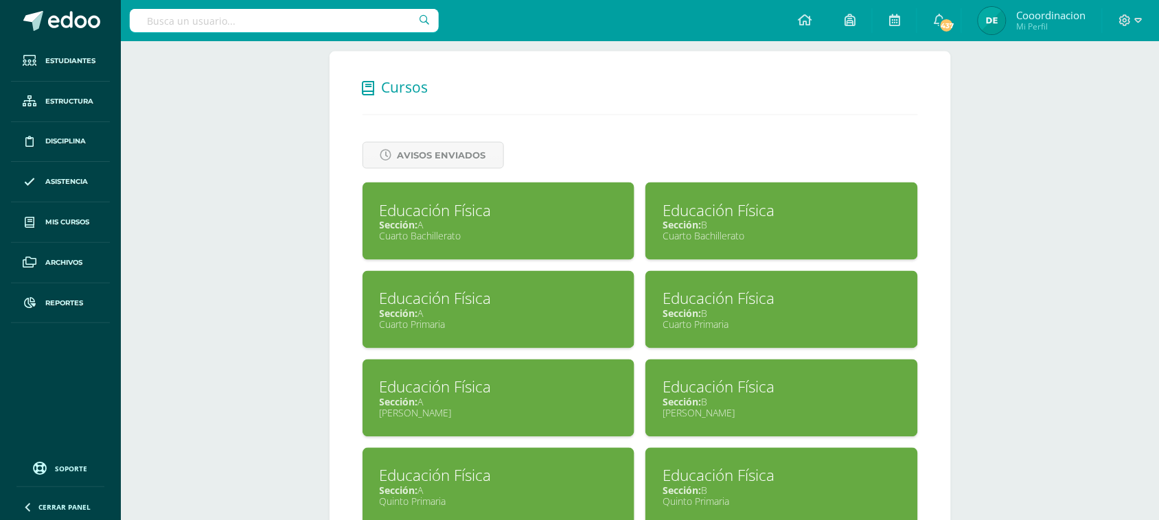
scroll to position [429, 0]
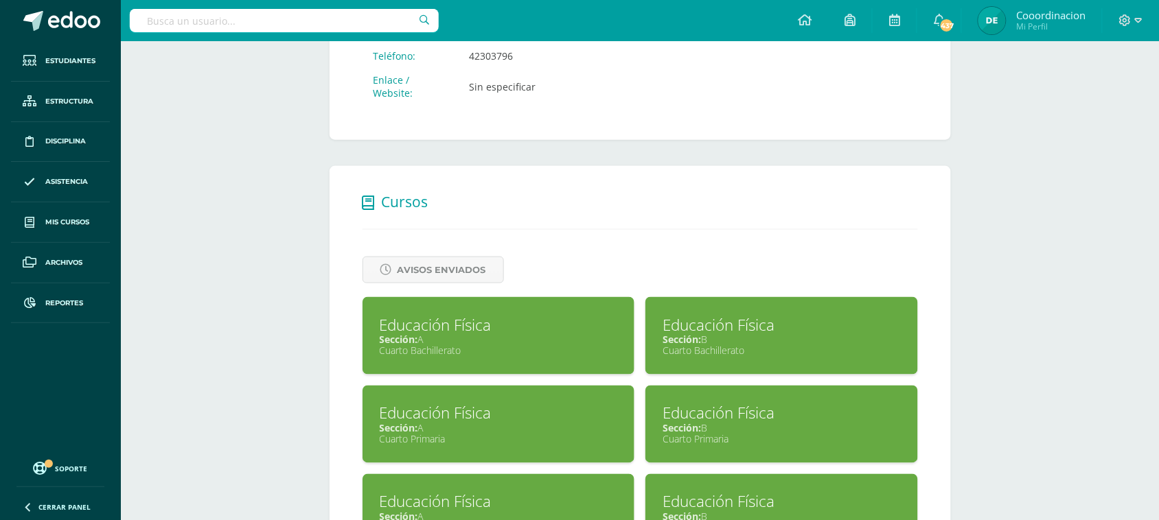
click at [704, 345] on div "Cuarto Bachillerato" at bounding box center [781, 351] width 238 height 13
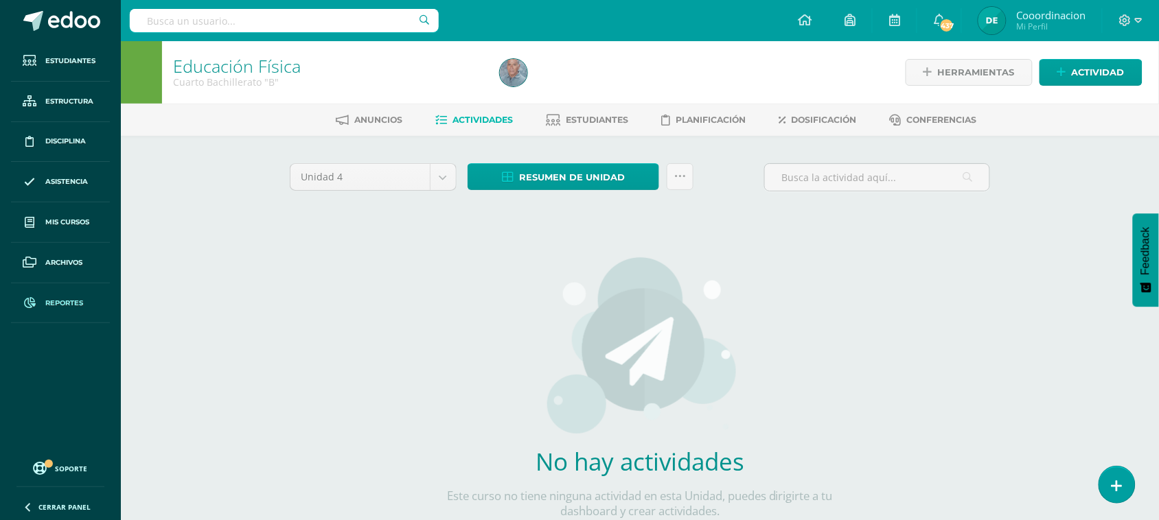
click at [56, 295] on link "Reportes" at bounding box center [60, 303] width 99 height 40
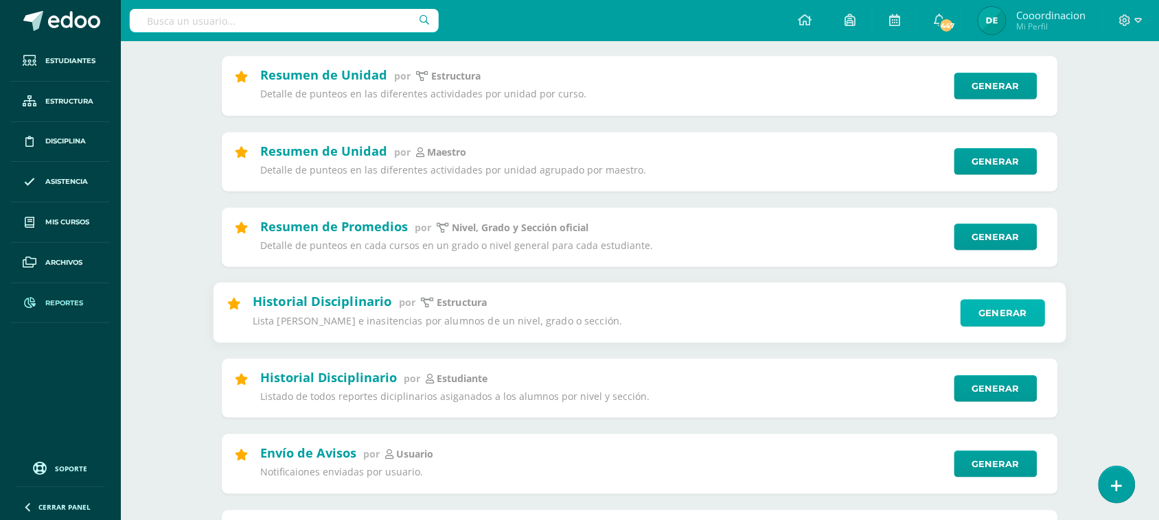
click at [994, 317] on link "Generar" at bounding box center [1002, 312] width 84 height 27
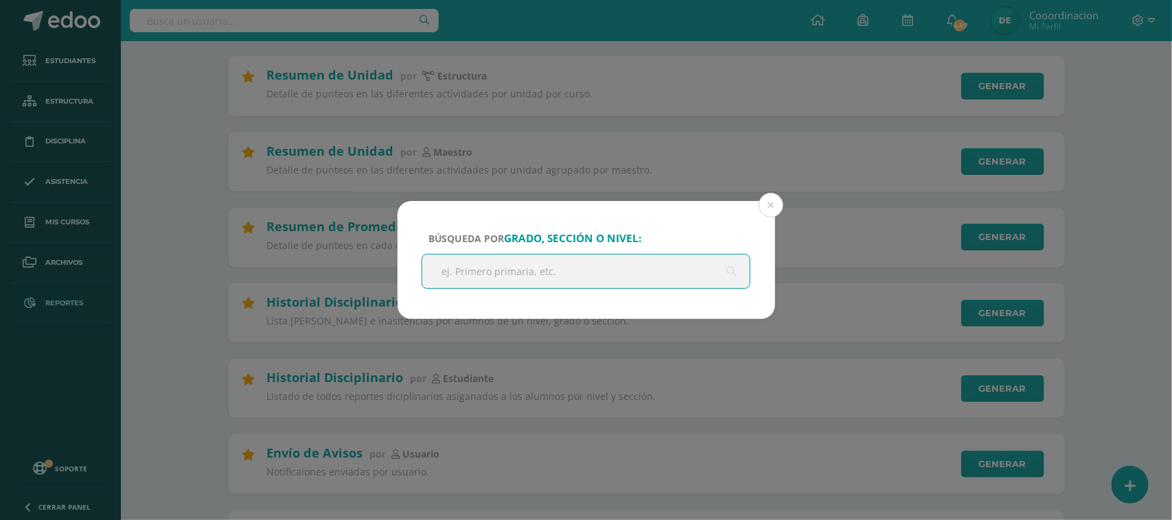
click at [656, 285] on input "text" at bounding box center [586, 272] width 328 height 34
type input "SECUNDARIO"
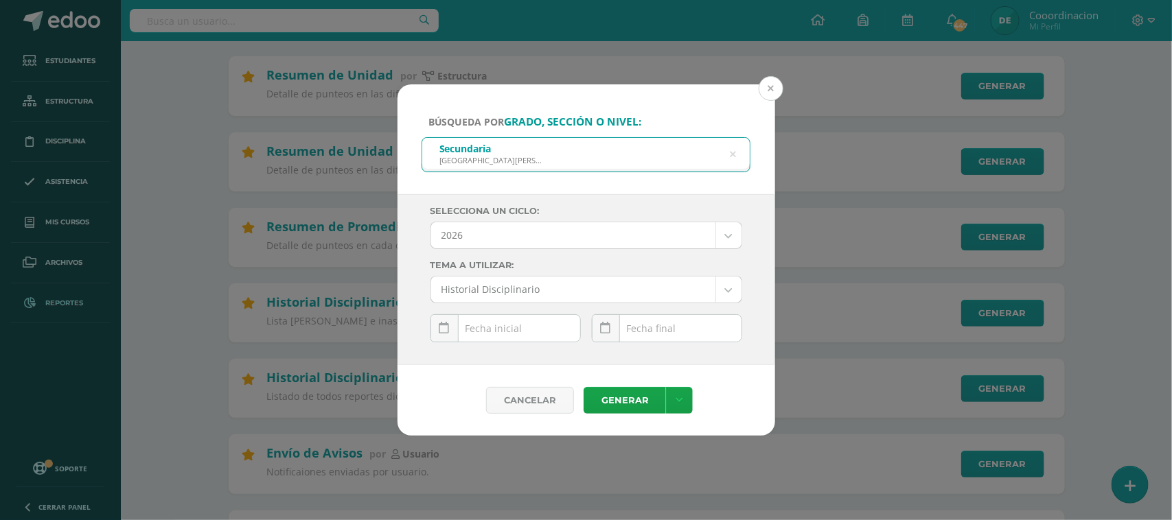
click at [770, 89] on button at bounding box center [771, 88] width 25 height 25
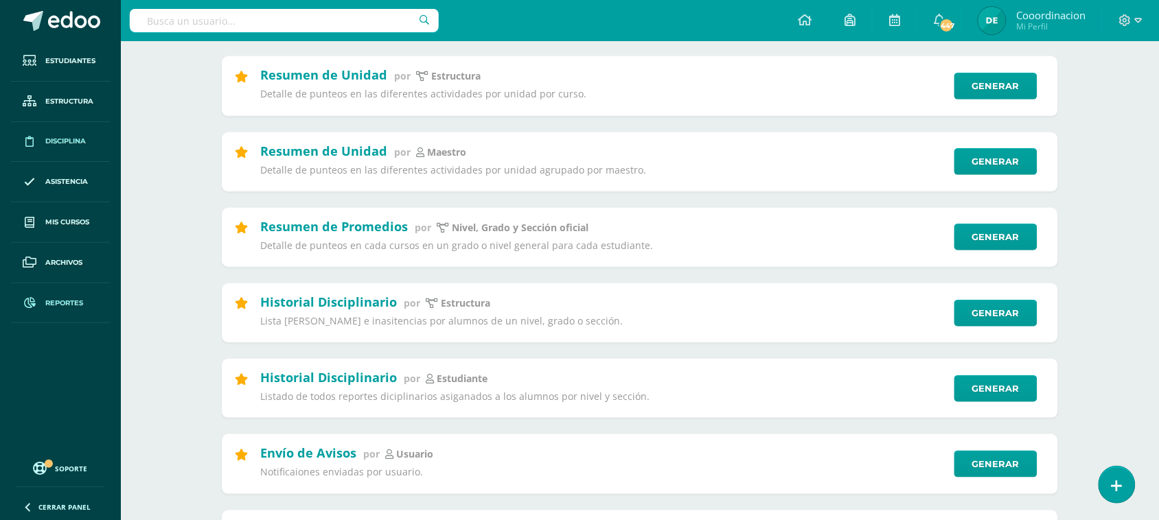
click at [49, 130] on link "Disciplina" at bounding box center [60, 142] width 99 height 40
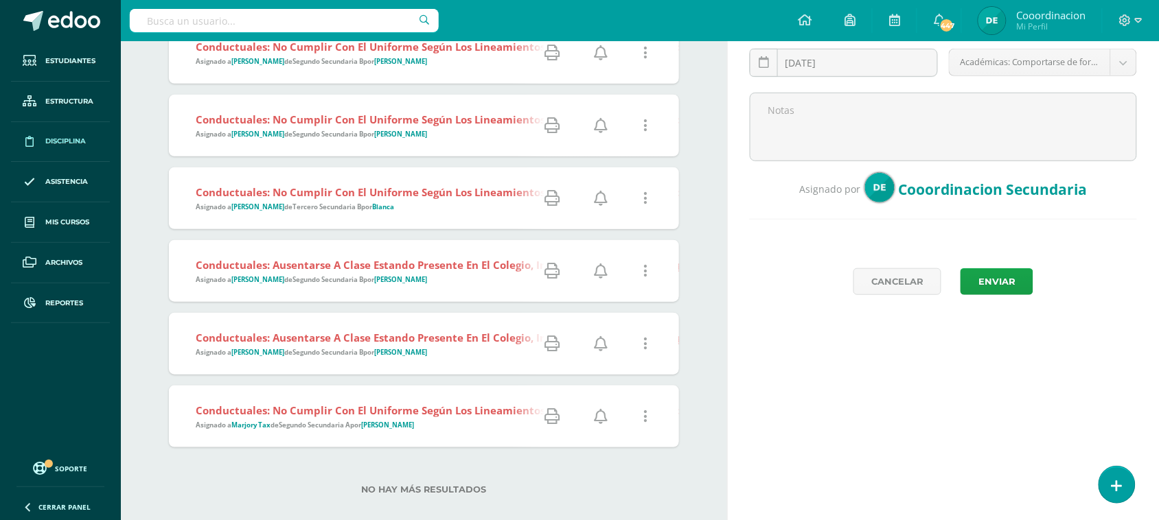
scroll to position [235, 0]
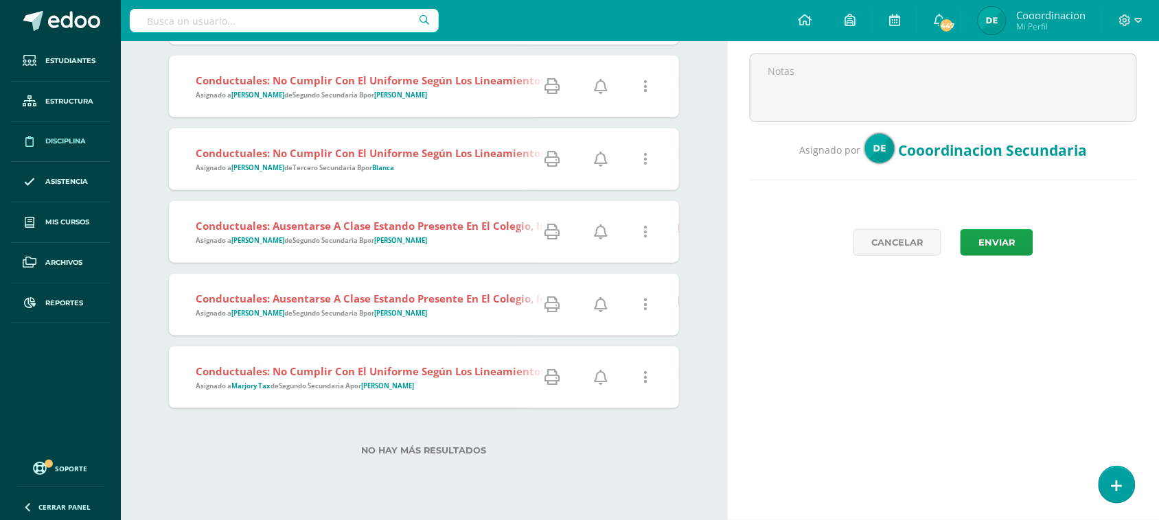
click at [602, 378] on icon at bounding box center [601, 377] width 14 height 15
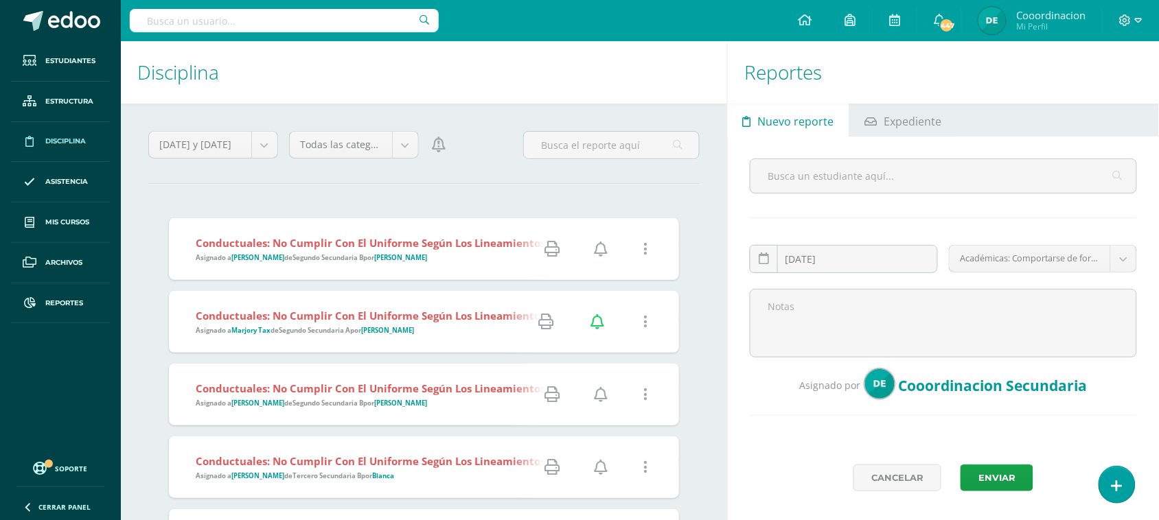
click at [599, 244] on icon at bounding box center [601, 249] width 14 height 15
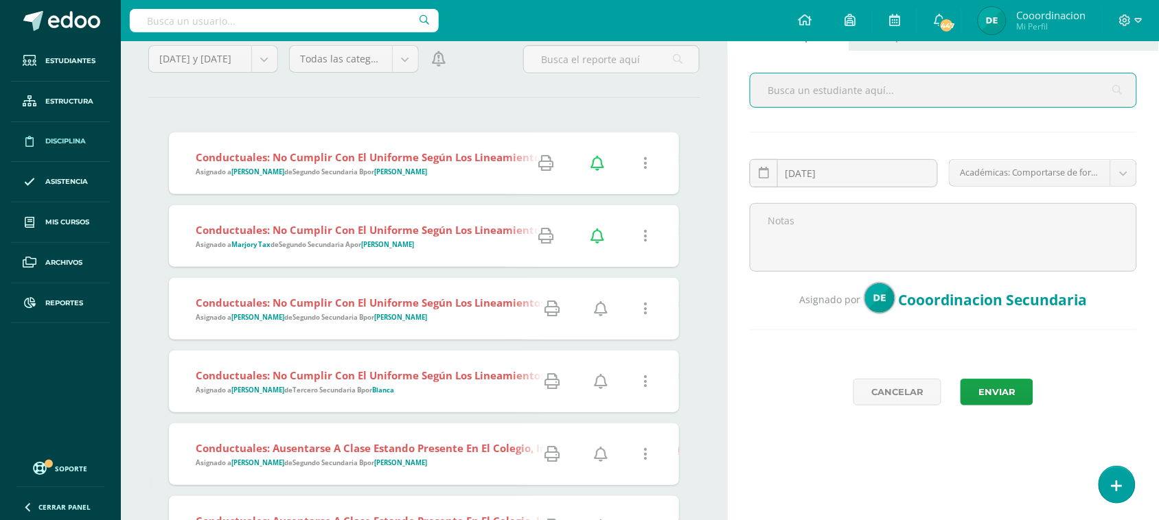
click at [604, 310] on icon at bounding box center [601, 308] width 14 height 15
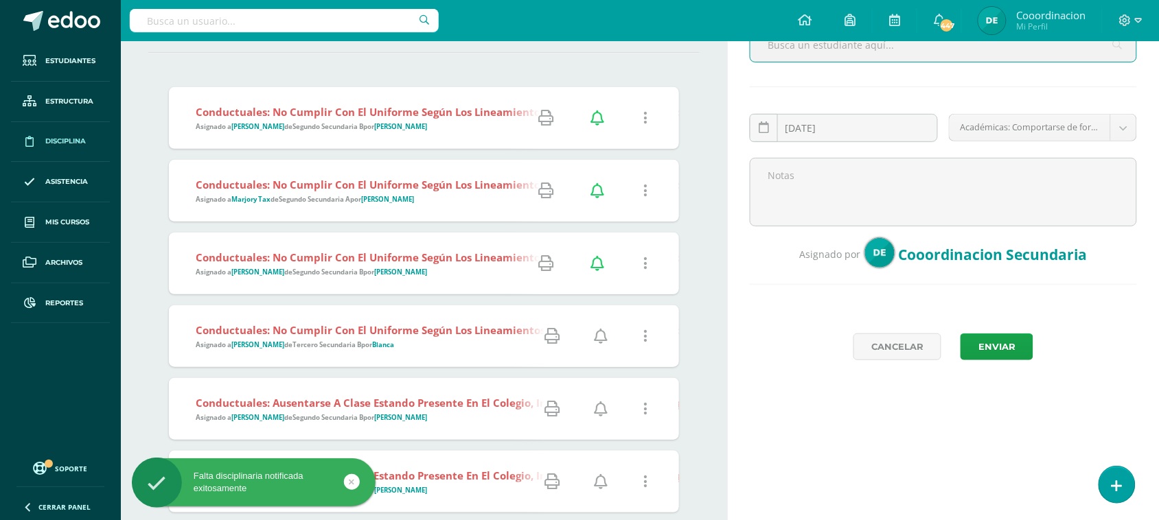
scroll to position [172, 0]
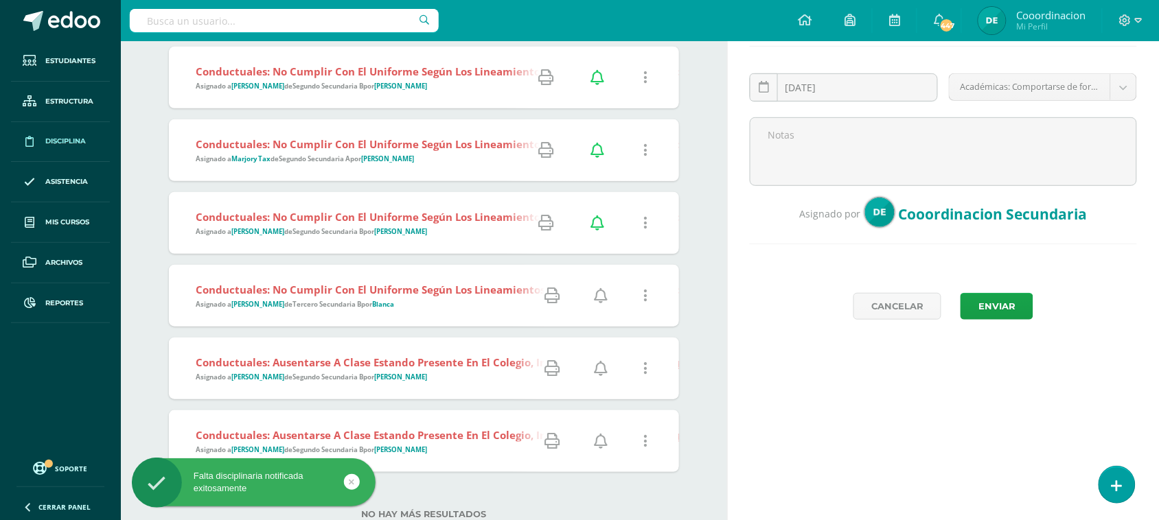
click at [601, 297] on icon at bounding box center [601, 295] width 14 height 15
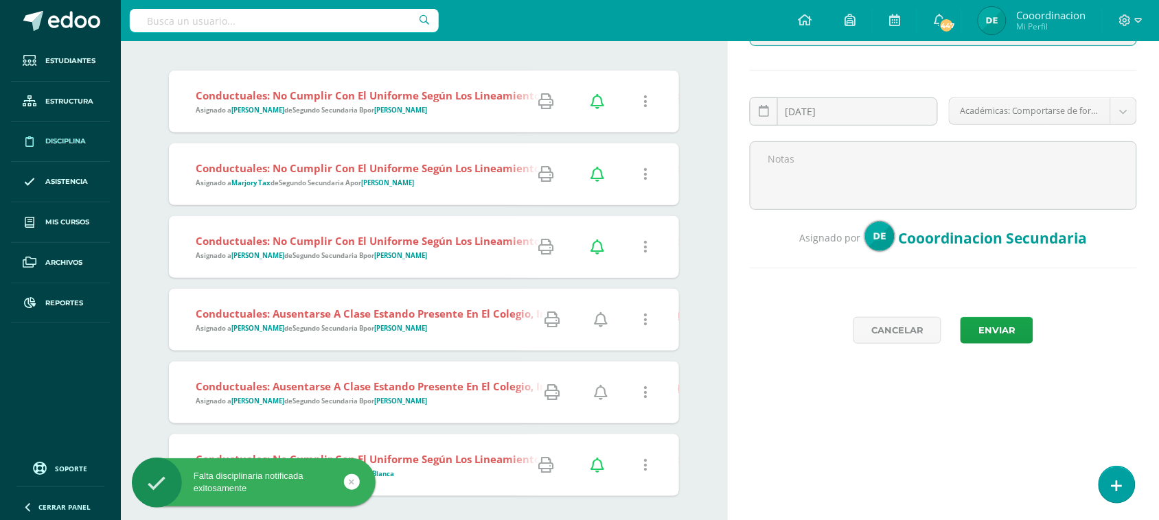
scroll to position [172, 0]
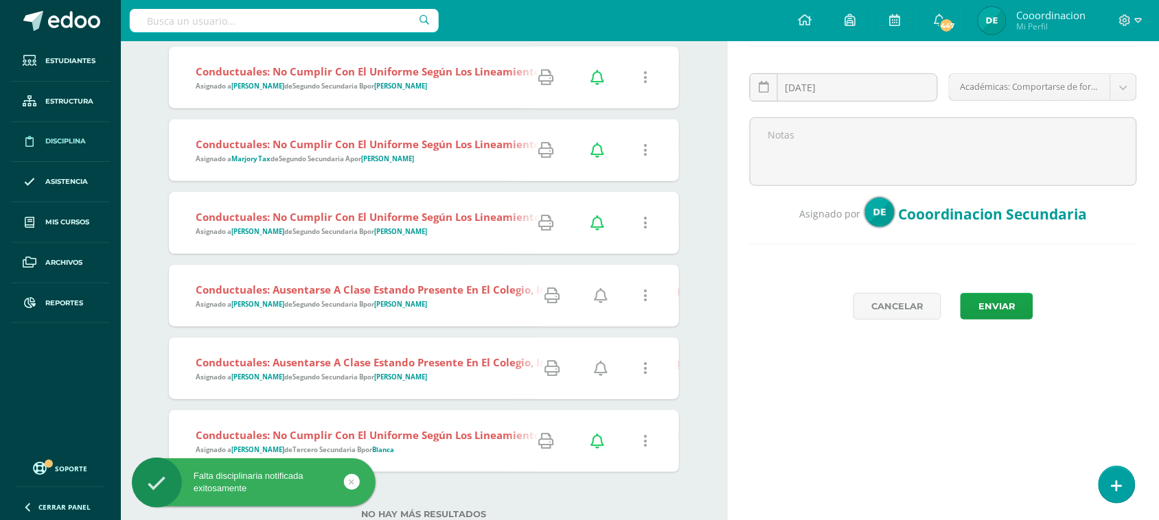
click at [596, 297] on icon at bounding box center [601, 295] width 14 height 15
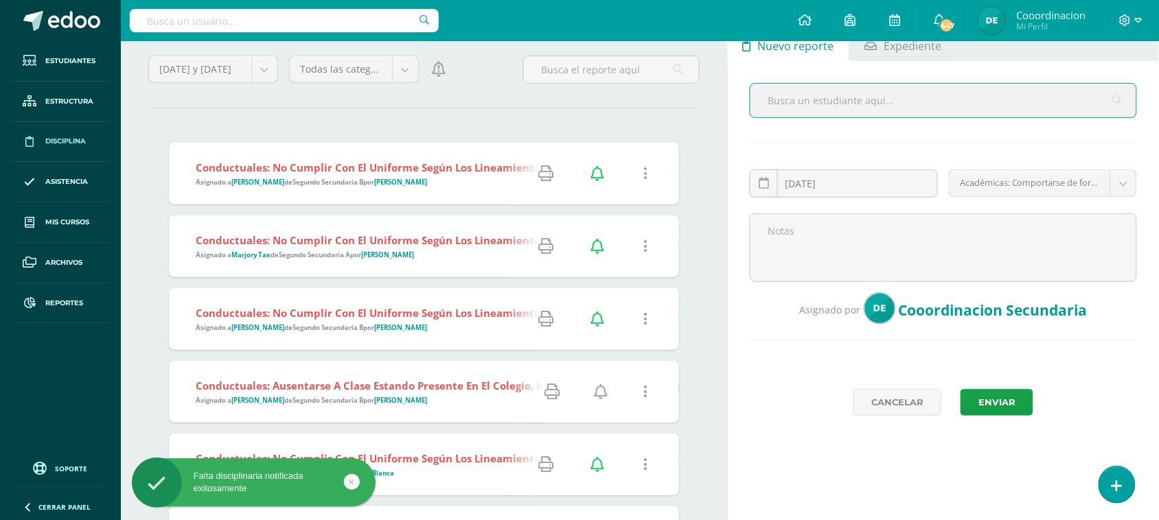
scroll to position [172, 0]
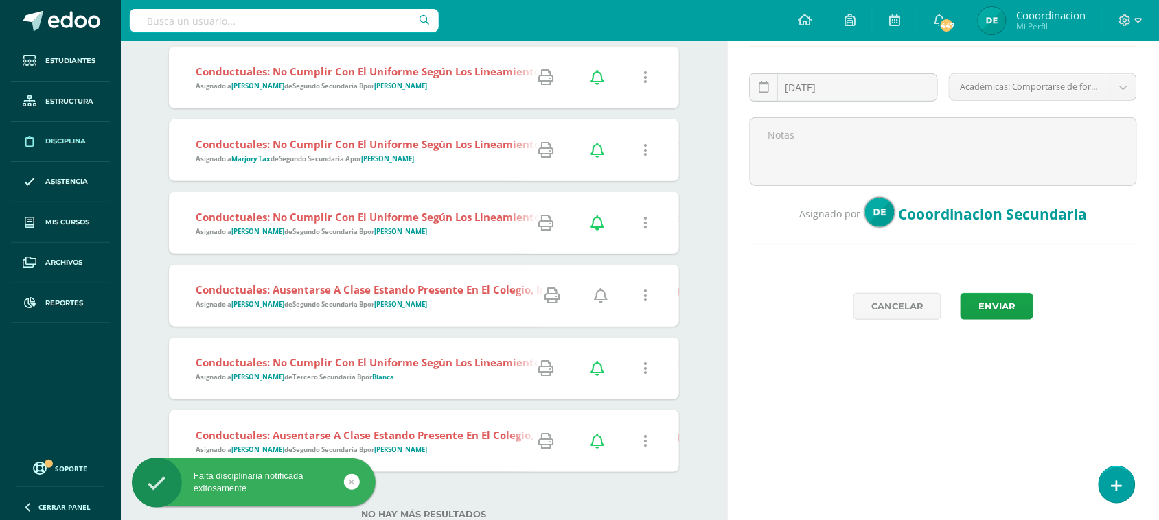
click at [598, 301] on icon at bounding box center [601, 295] width 14 height 15
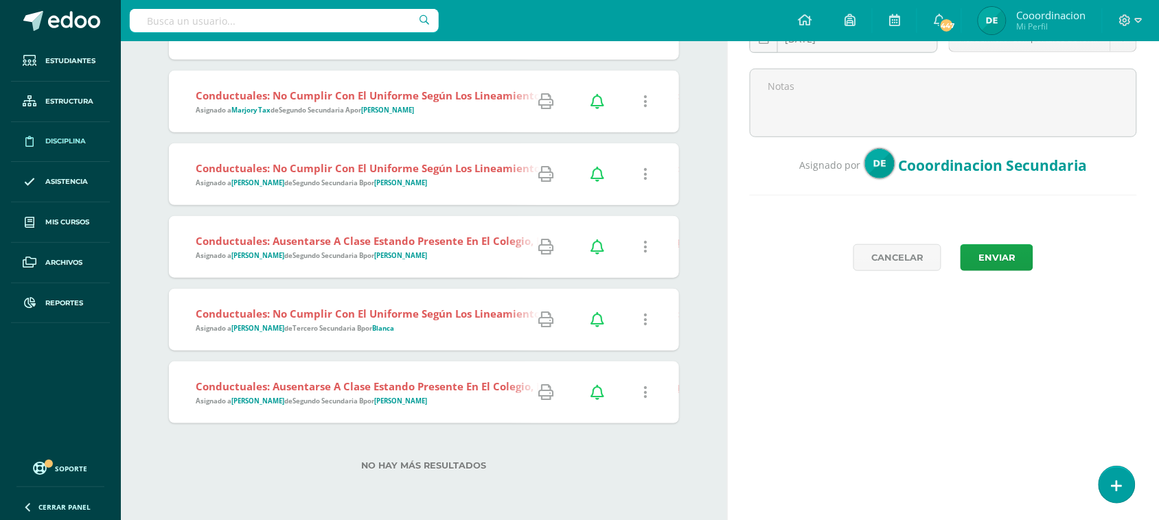
scroll to position [222, 0]
click at [547, 390] on icon at bounding box center [546, 391] width 15 height 15
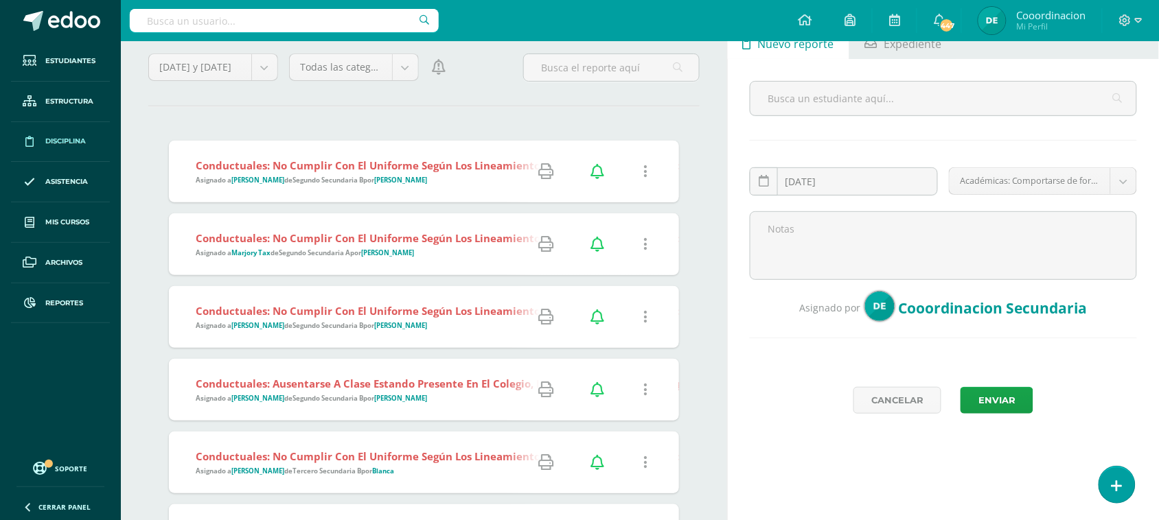
scroll to position [76, 0]
click at [540, 251] on icon at bounding box center [546, 245] width 15 height 15
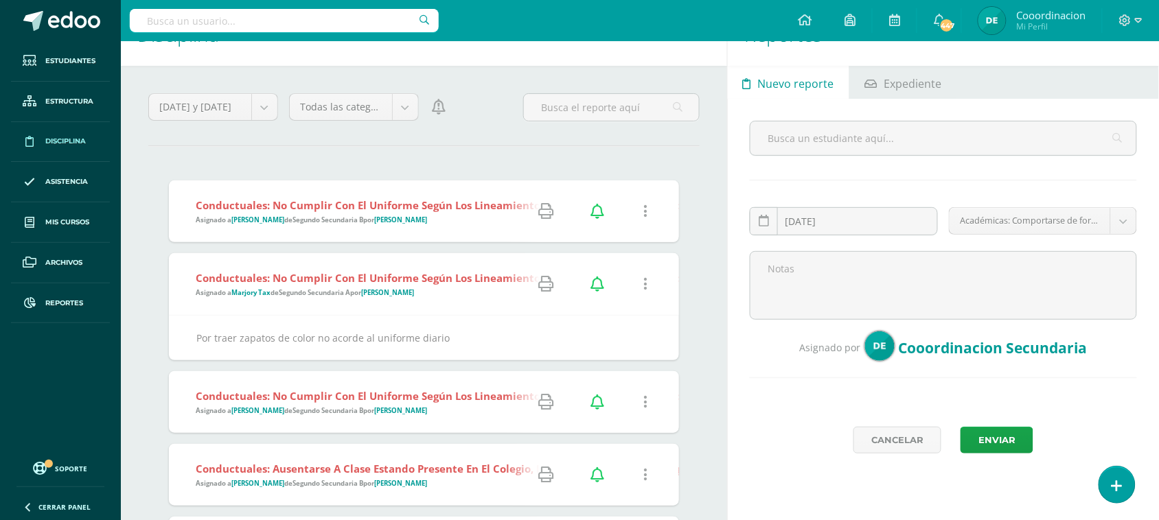
scroll to position [0, 0]
